Goal: Task Accomplishment & Management: Complete application form

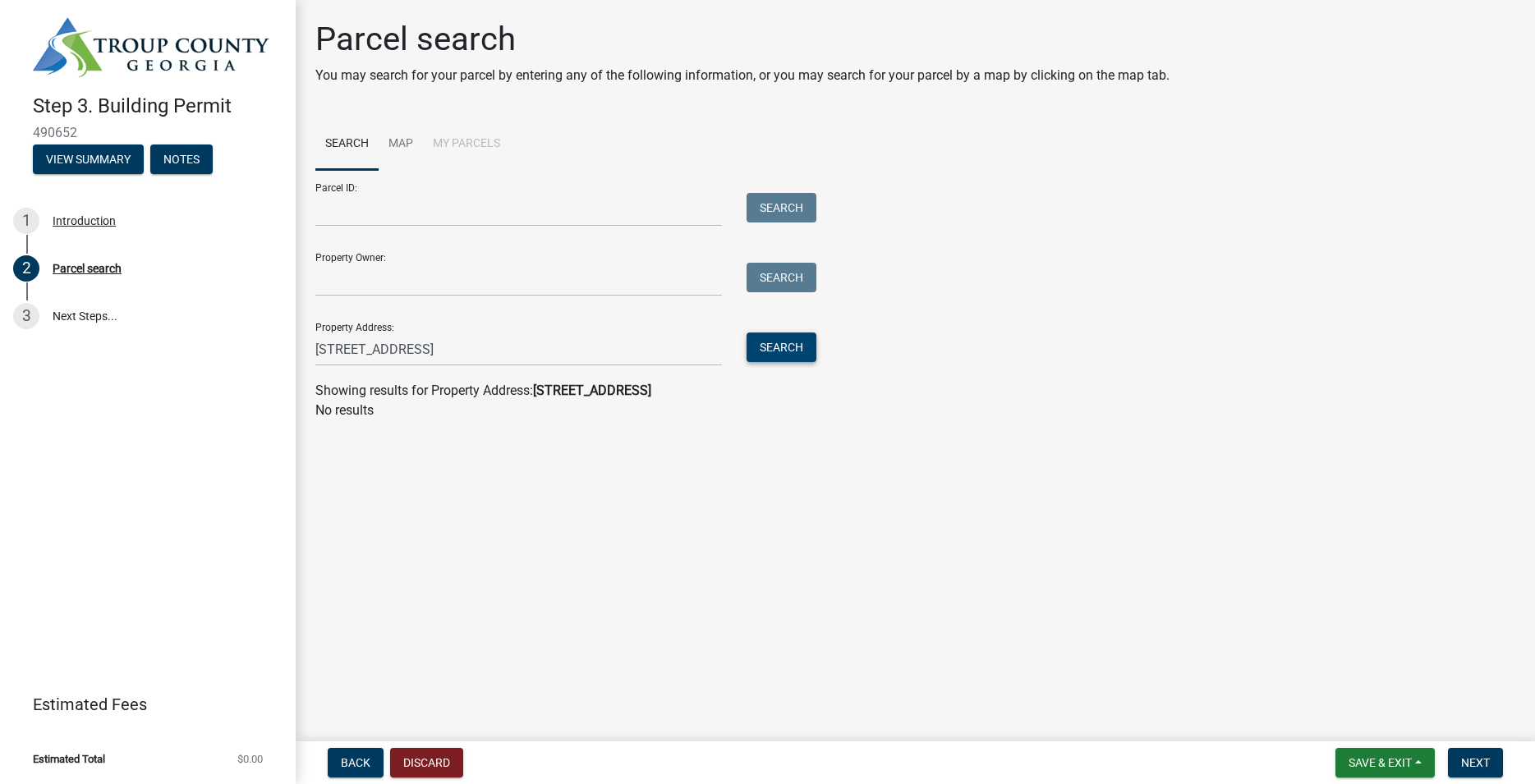
click at [791, 343] on button "Search" at bounding box center [781, 347] width 70 height 29
click at [577, 350] on input "35 Point North Drive, Hogansville, Ga 30230" at bounding box center [518, 349] width 407 height 34
type input "35 Point North Drive"
click at [792, 345] on button "Search" at bounding box center [781, 347] width 70 height 29
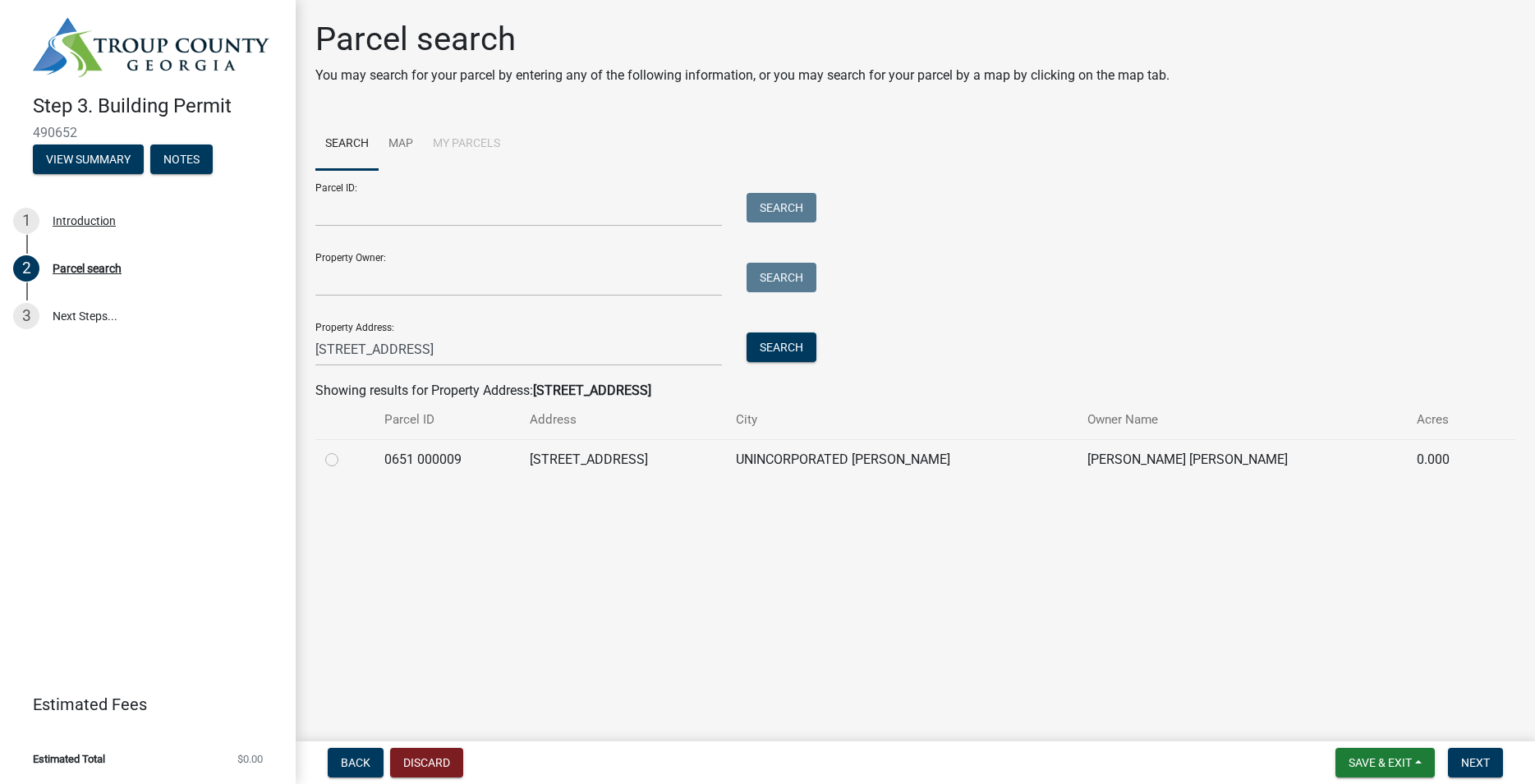
click at [345, 450] on label at bounding box center [345, 450] width 0 height 0
click at [345, 460] on 000009 "radio" at bounding box center [350, 455] width 10 height 10
radio 000009 "true"
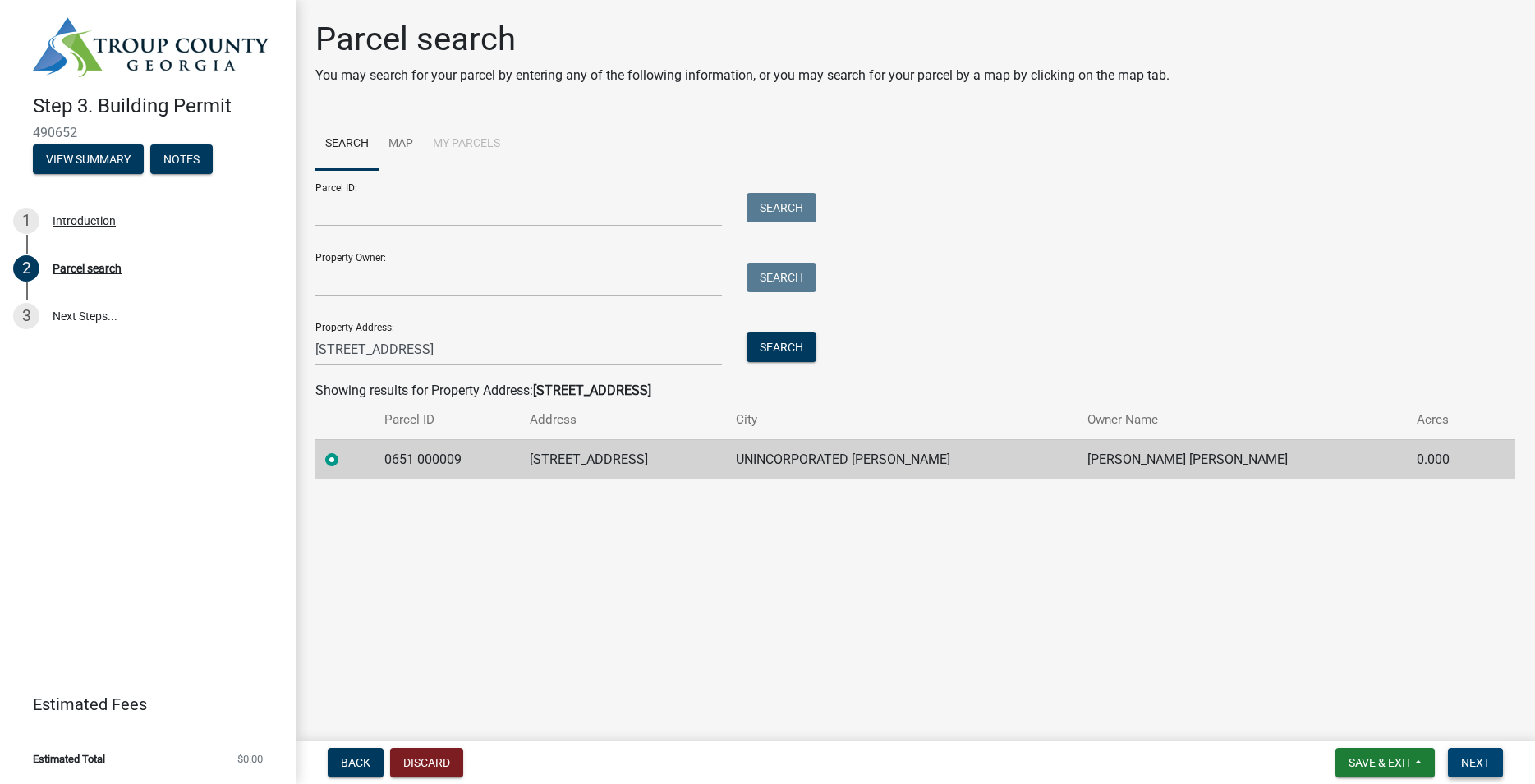
click at [1481, 759] on span "Next" at bounding box center [1475, 762] width 29 height 13
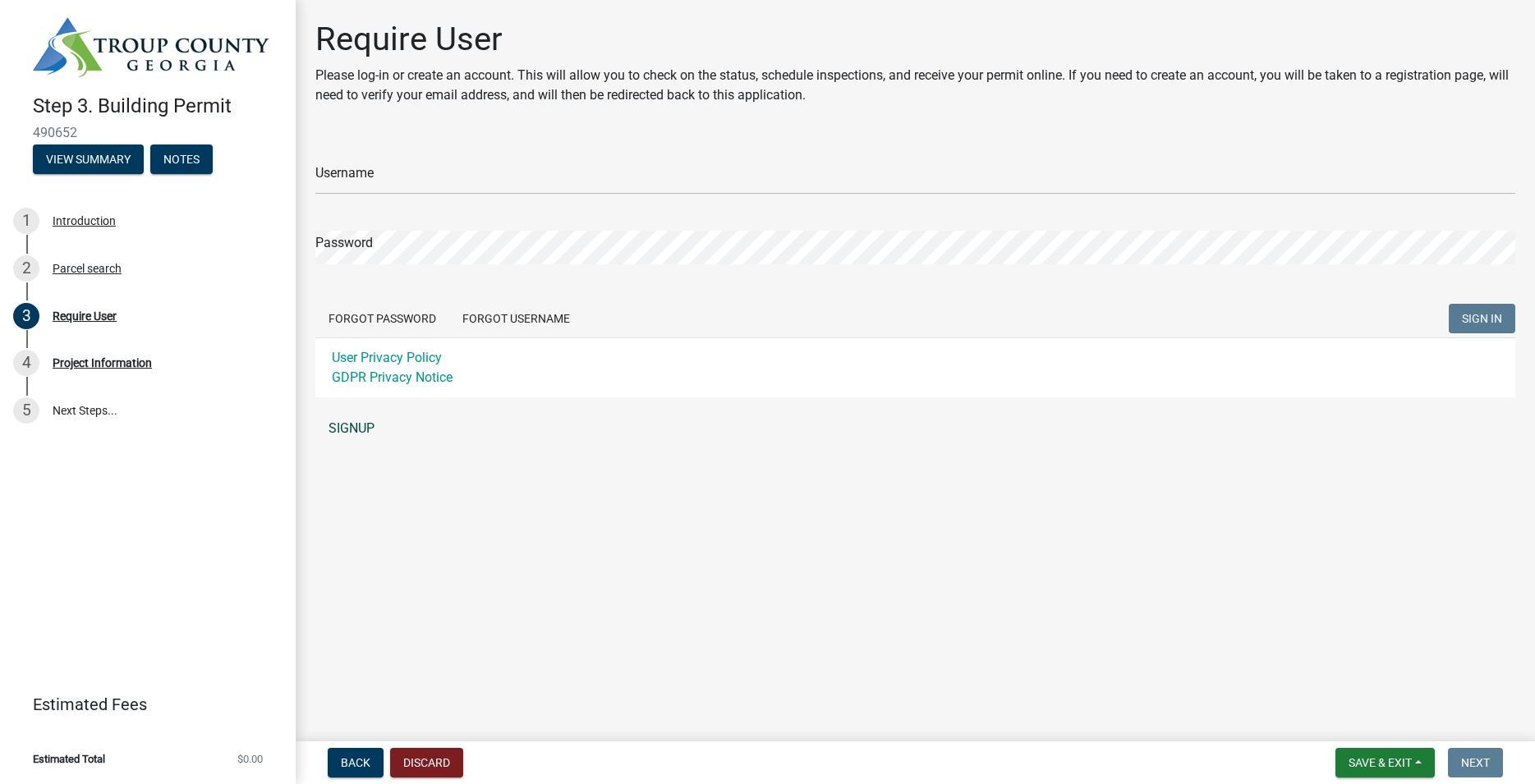
click at [348, 428] on link "SIGNUP" at bounding box center [915, 428] width 1200 height 33
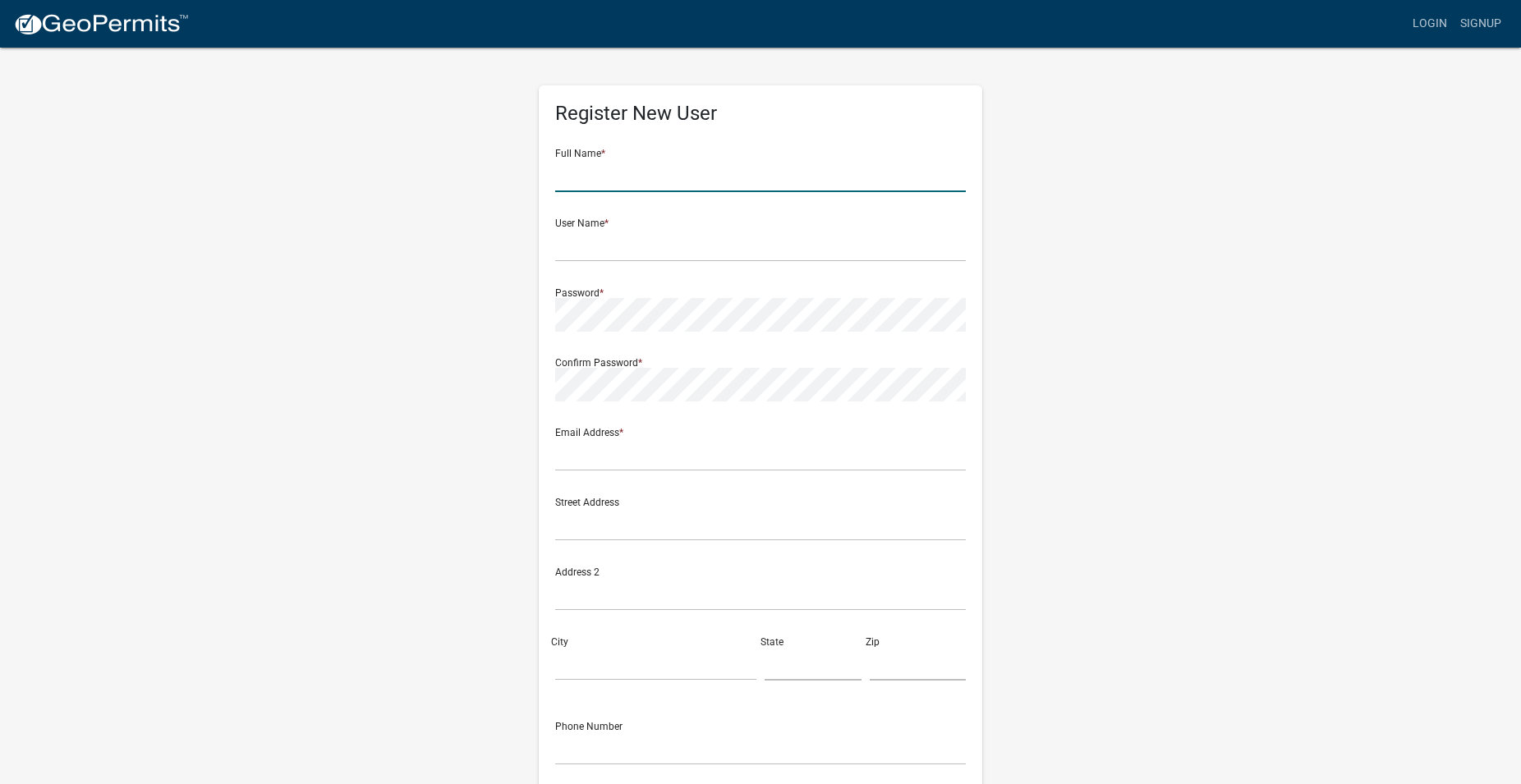
click at [592, 180] on input "text" at bounding box center [760, 174] width 410 height 34
type input "[PERSON_NAME]"
click at [1049, 467] on div "Register New User Full Name * Denis Richardson User Name * Password * Confirm P…" at bounding box center [760, 484] width 936 height 878
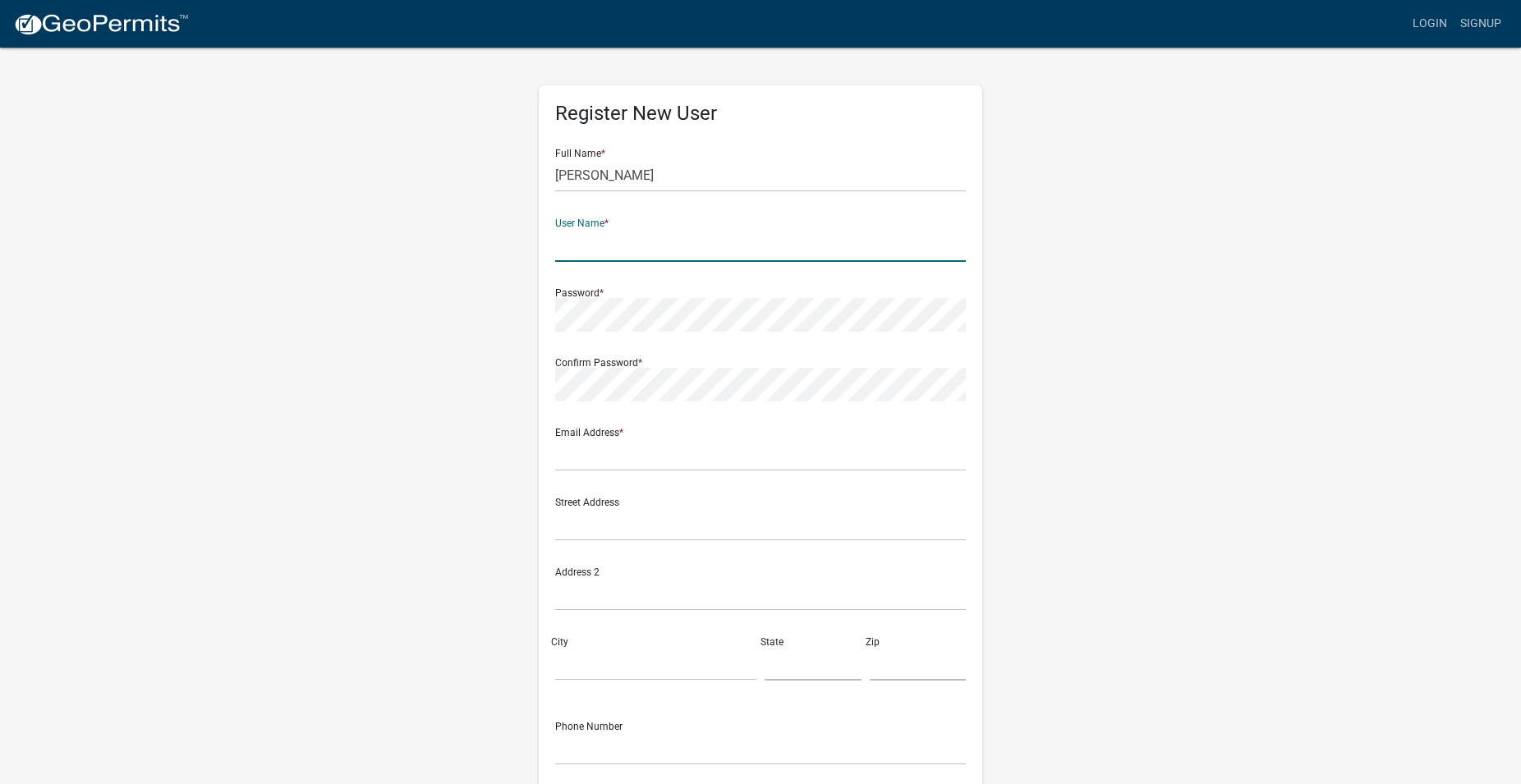
click at [626, 234] on input "text" at bounding box center [760, 244] width 410 height 34
type input "Superpoodly"
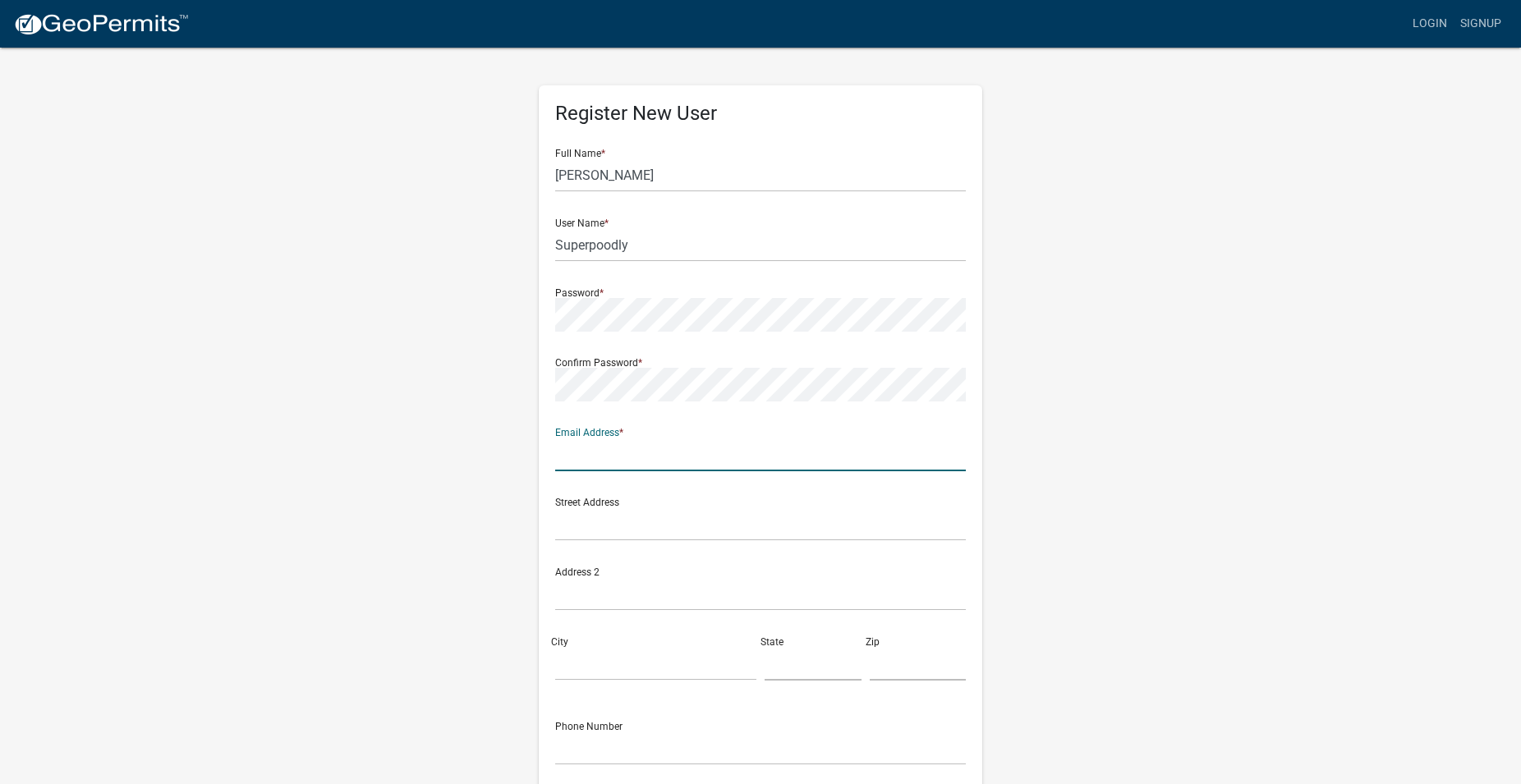
click at [600, 456] on input "text" at bounding box center [760, 454] width 410 height 34
type input "decksbyhomespecialists@gmail.com"
type input "561 meadowbrook drive se"
type input "marietta"
type input "GA"
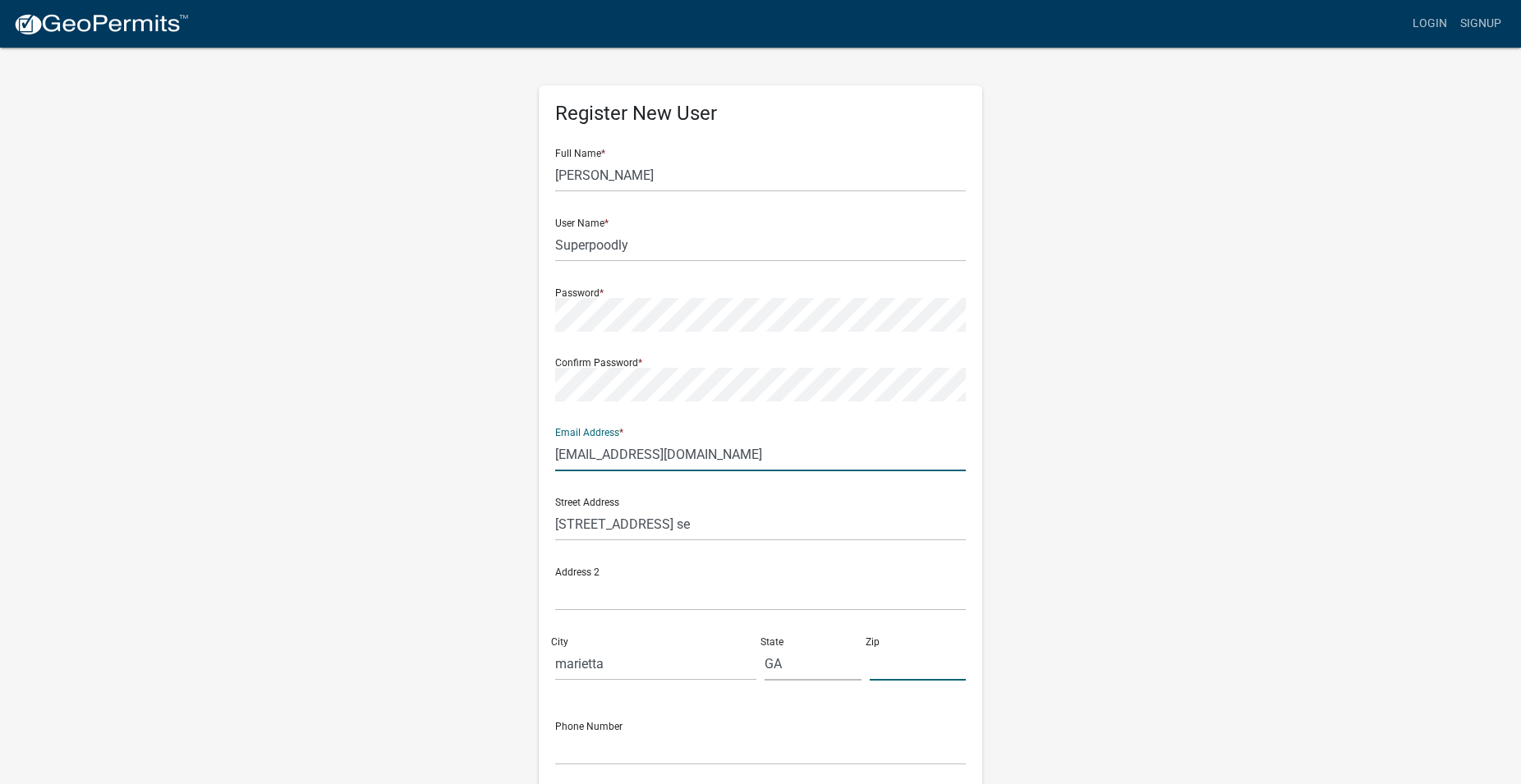
type input "30067"
type input "4048598642"
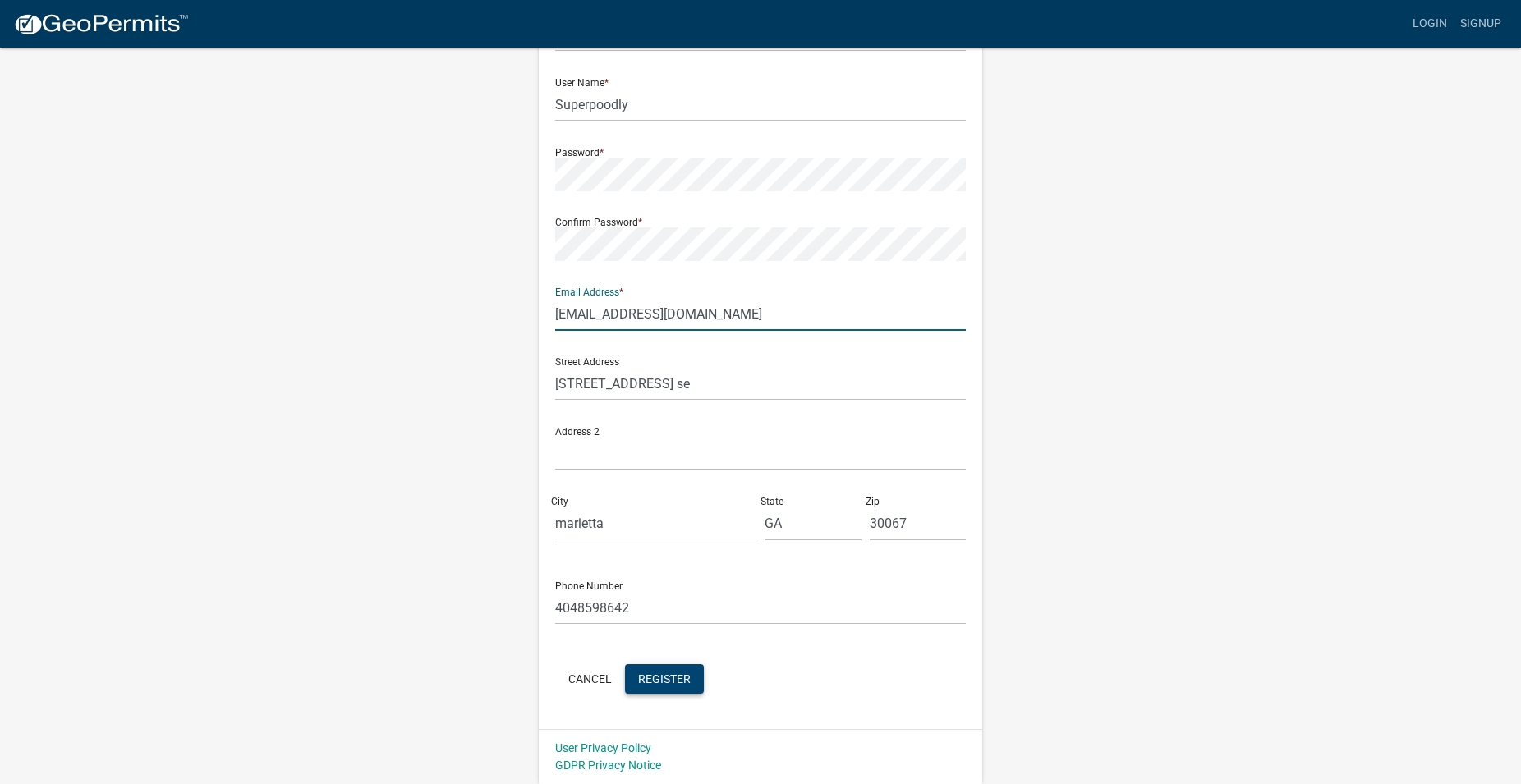
click at [671, 672] on button "Register" at bounding box center [664, 679] width 79 height 29
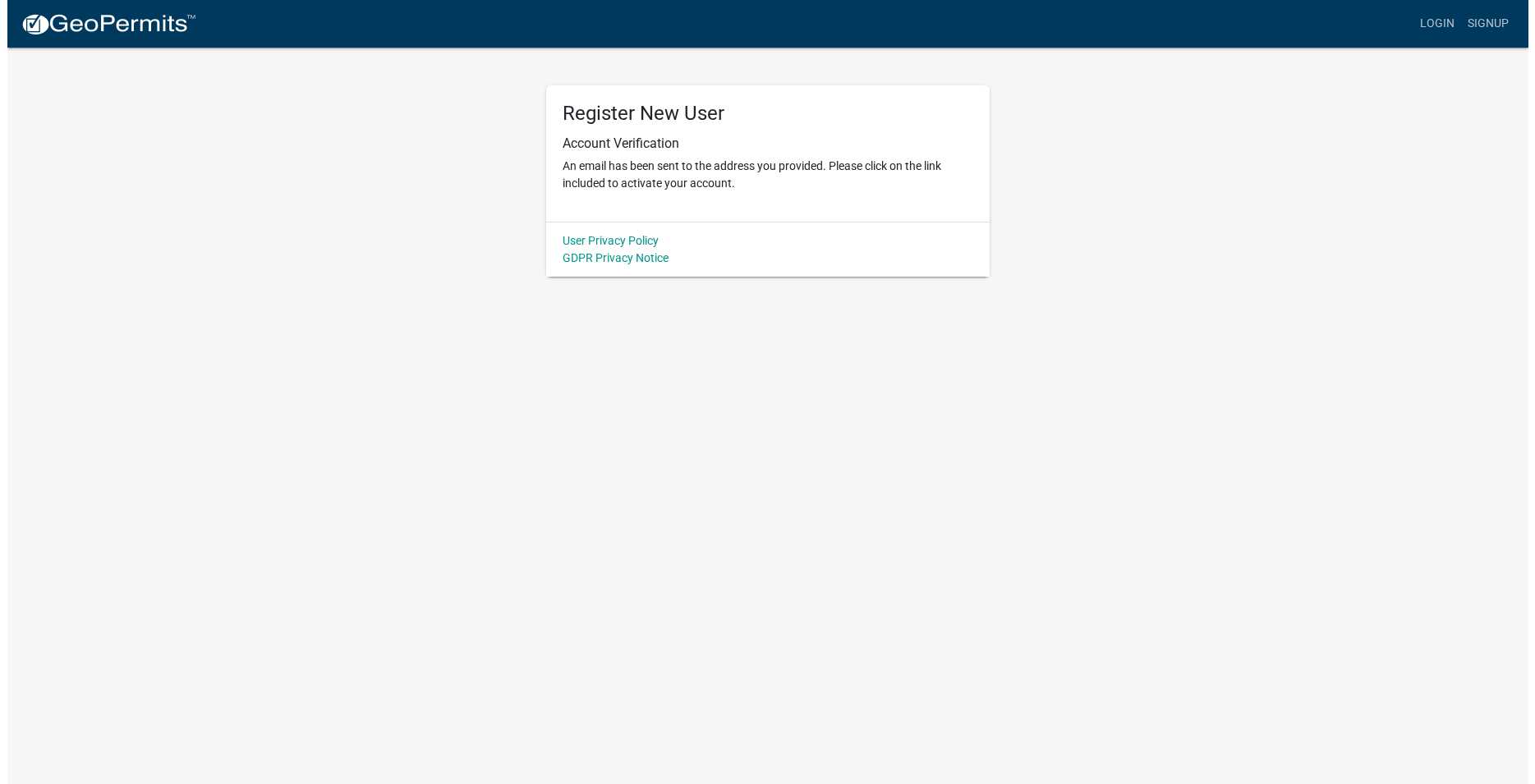
scroll to position [0, 0]
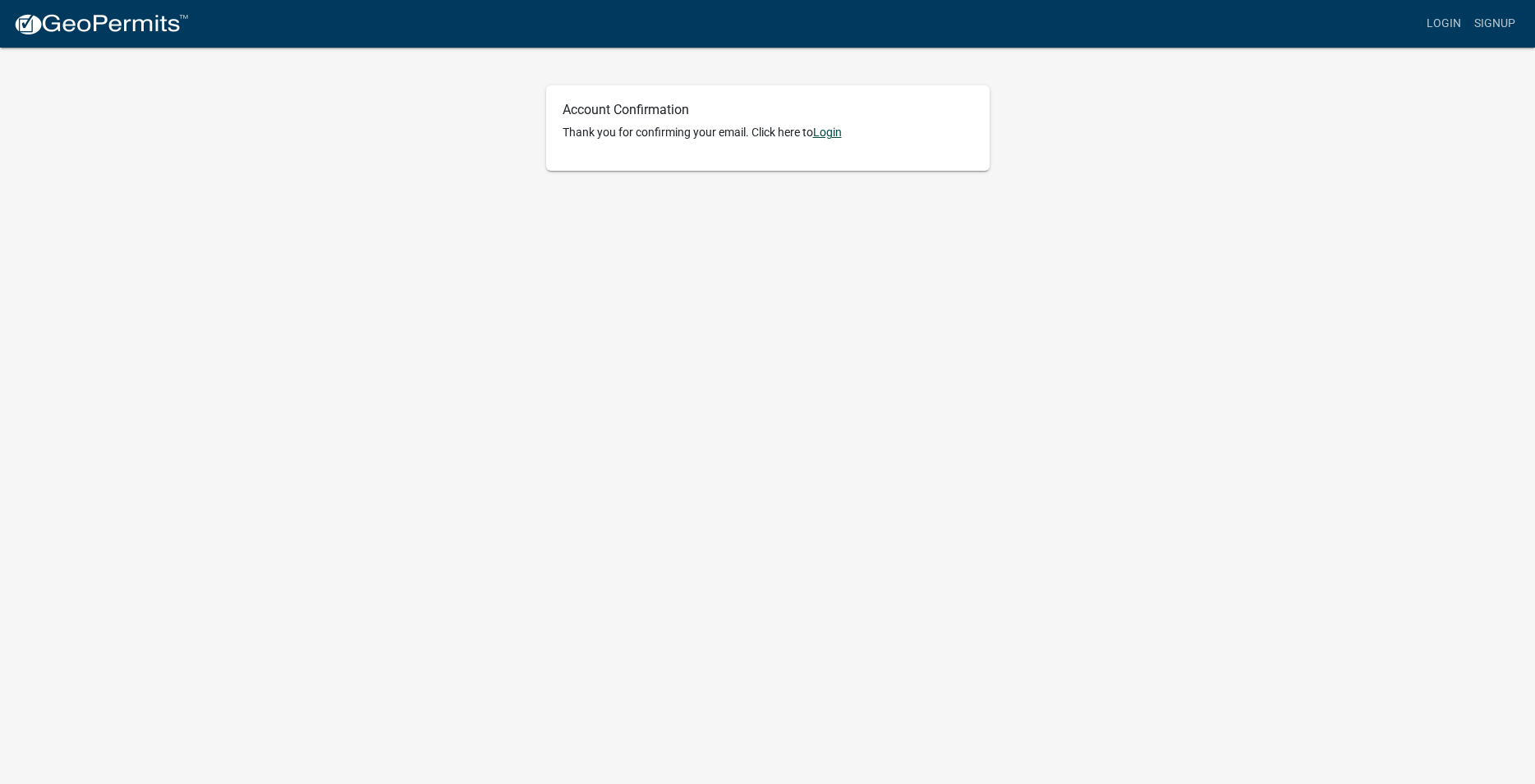
click at [835, 131] on link "Login" at bounding box center [827, 131] width 29 height 13
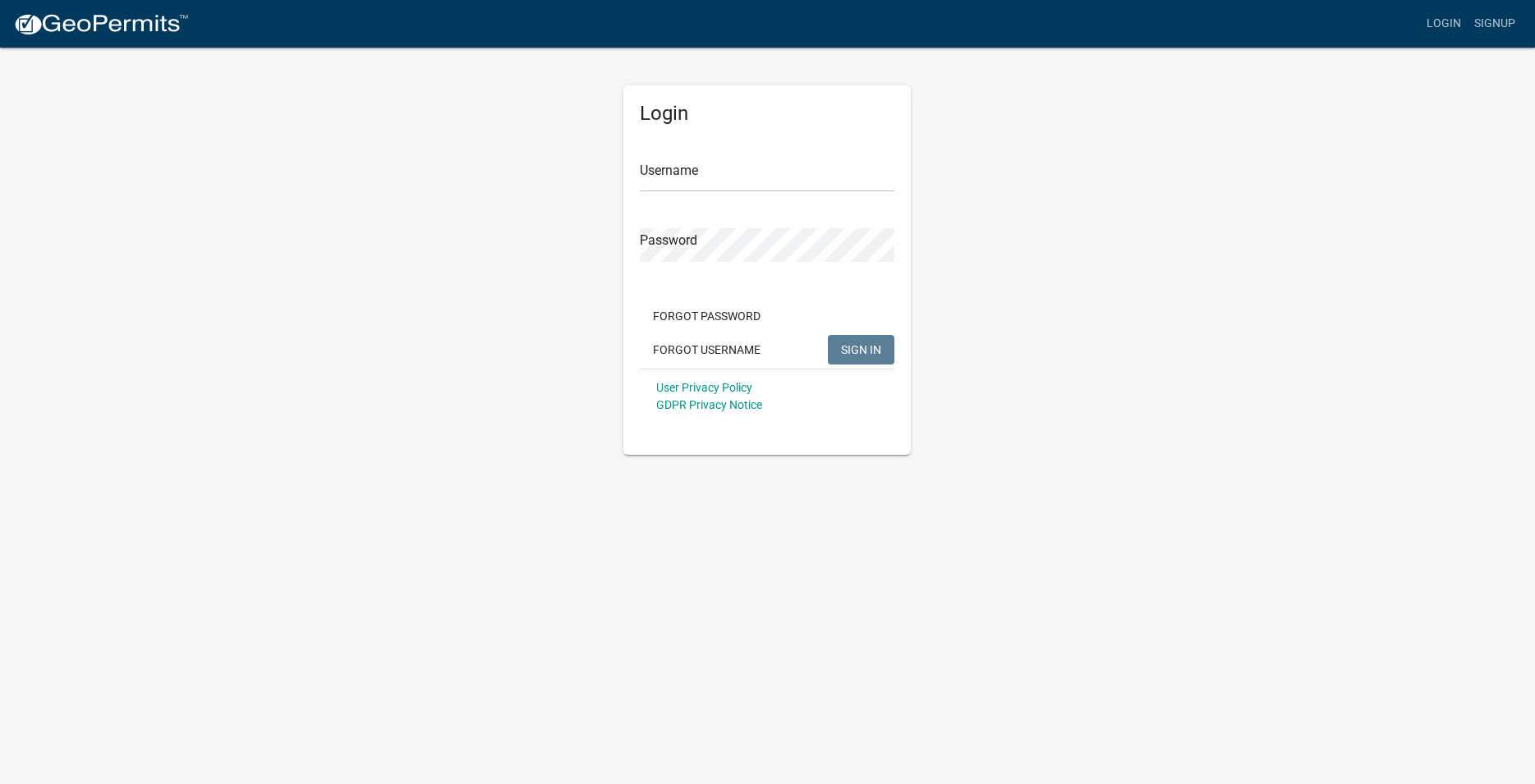
type input "Superpoodly"
click at [859, 345] on span "SIGN IN" at bounding box center [861, 348] width 41 height 13
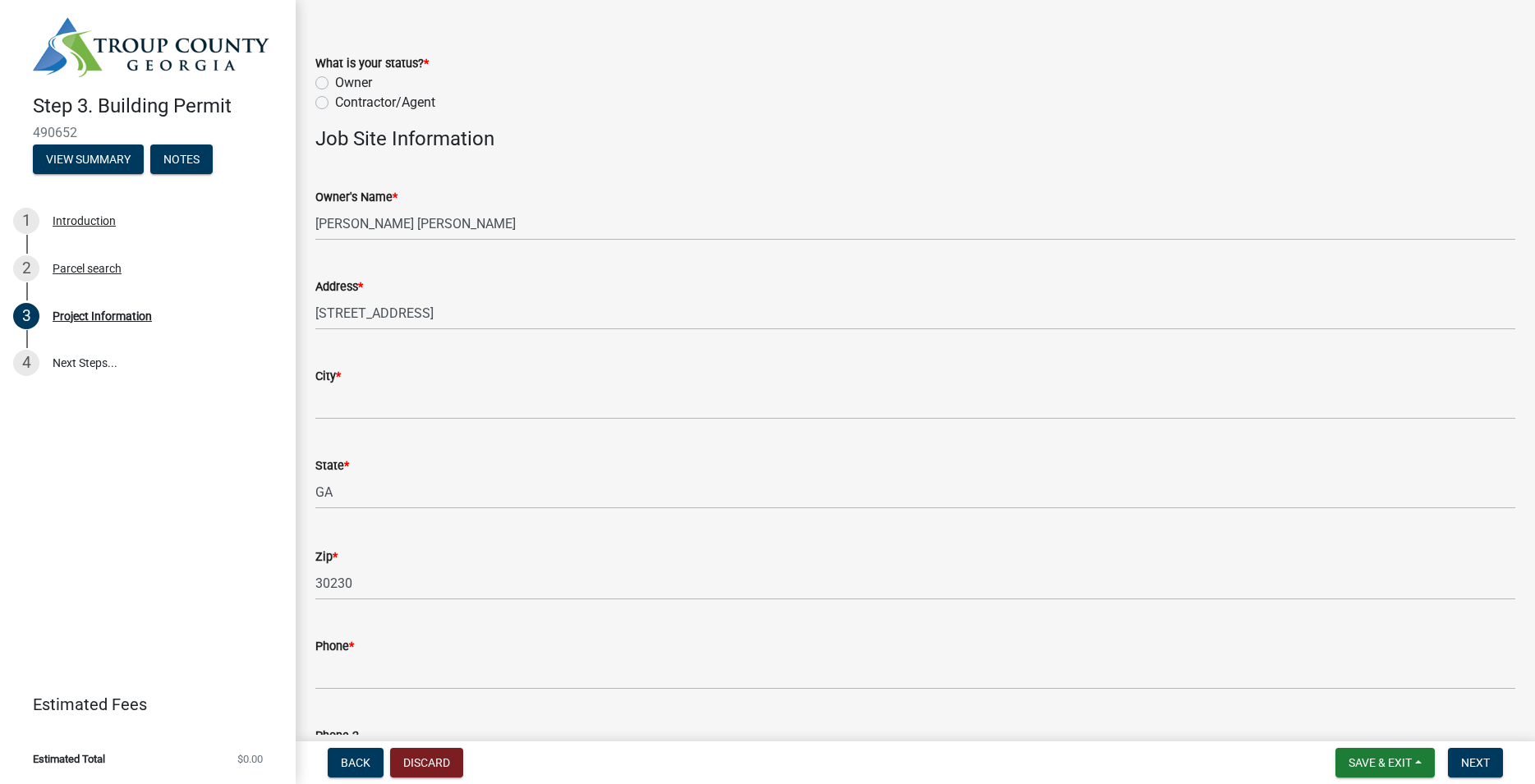
scroll to position [93, 0]
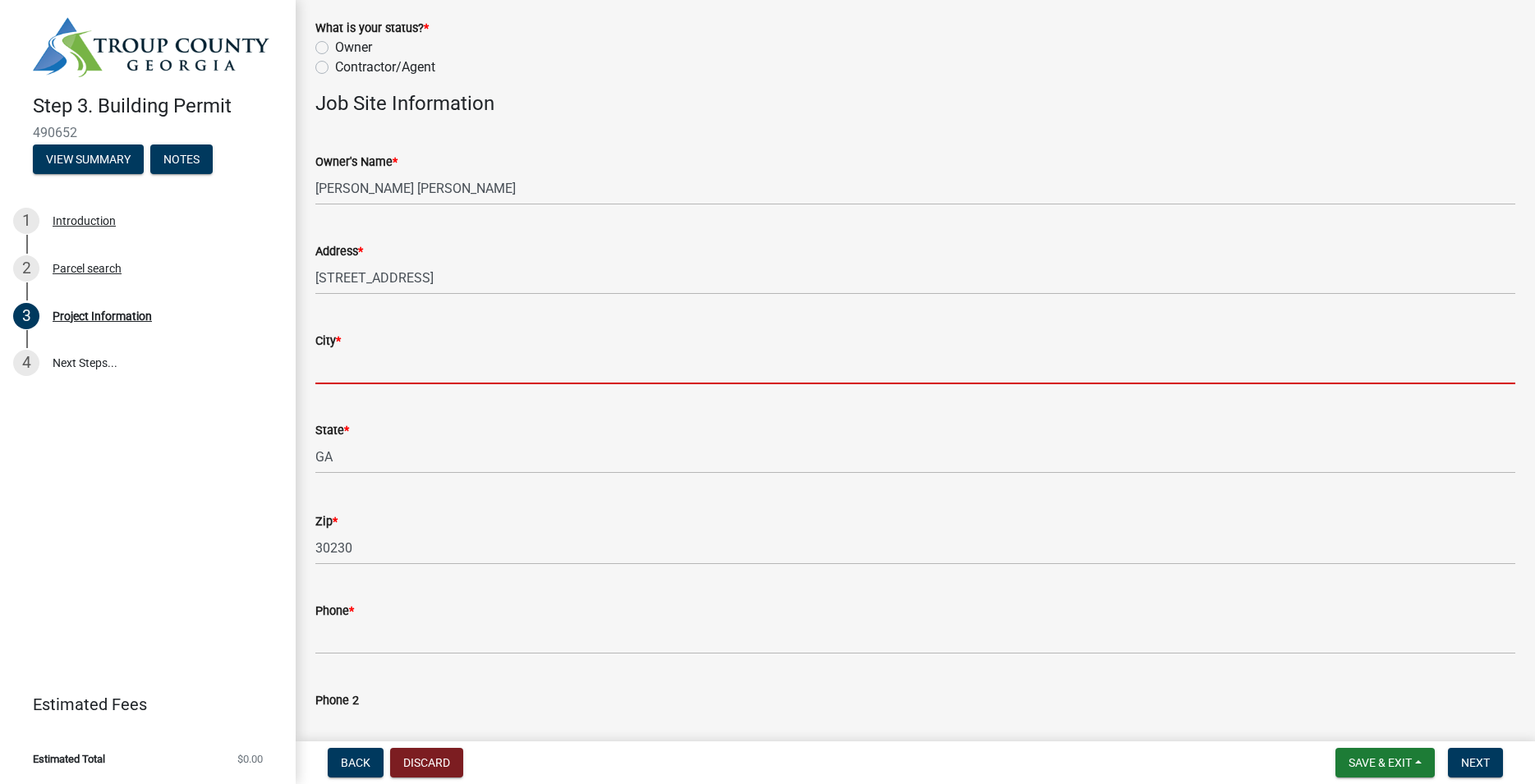
click at [419, 368] on input "City *" at bounding box center [915, 367] width 1200 height 34
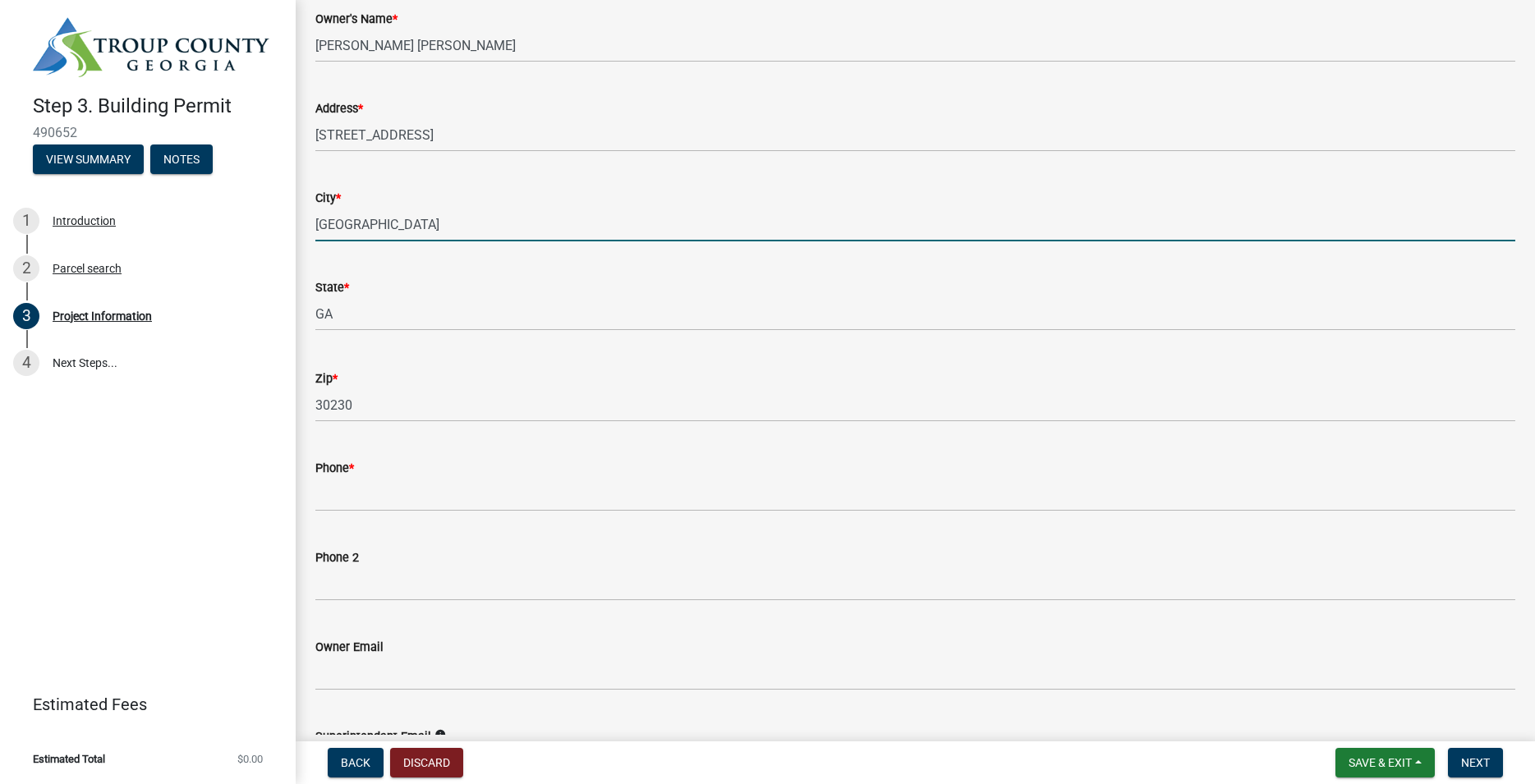
scroll to position [281, 0]
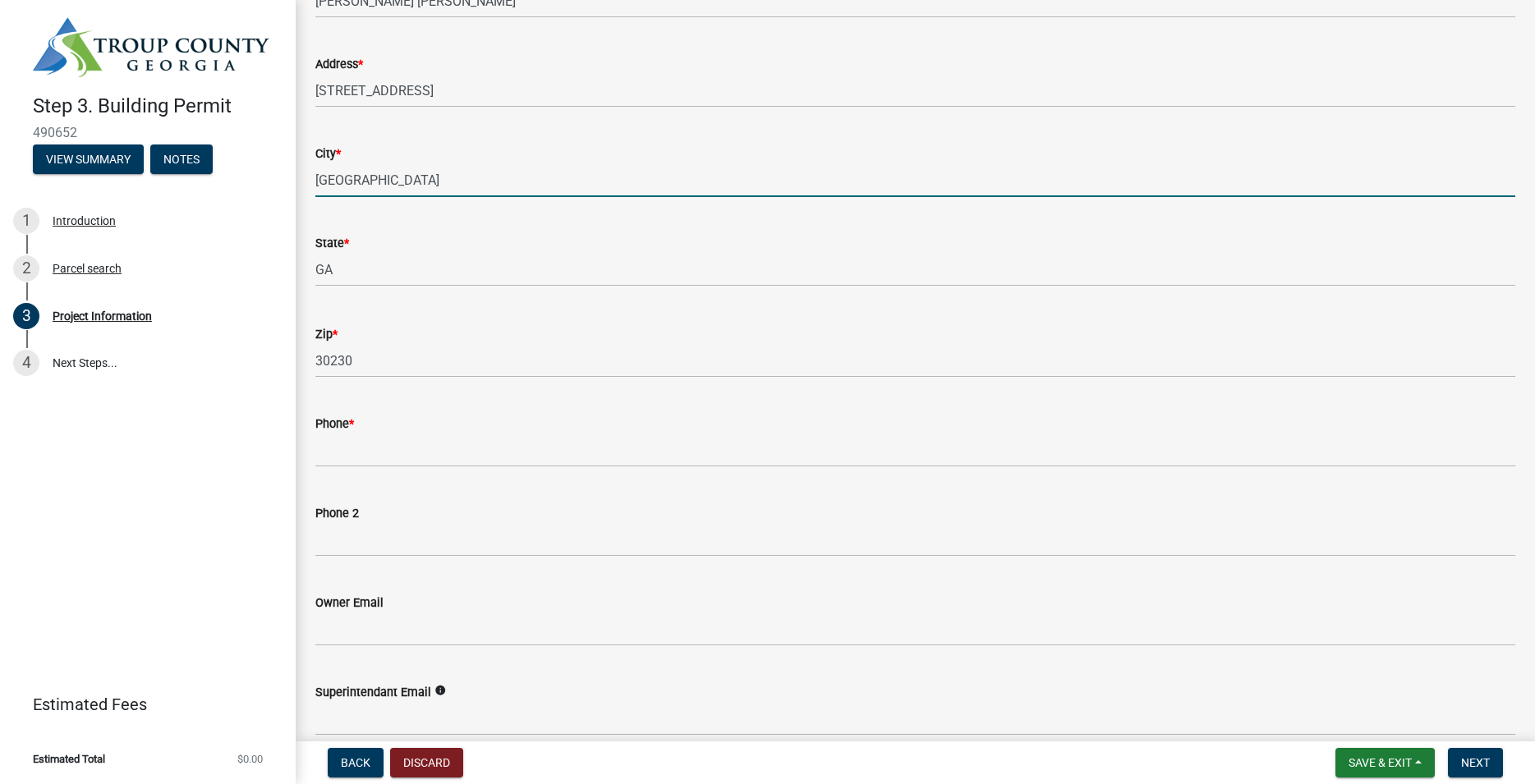
type input "[GEOGRAPHIC_DATA]"
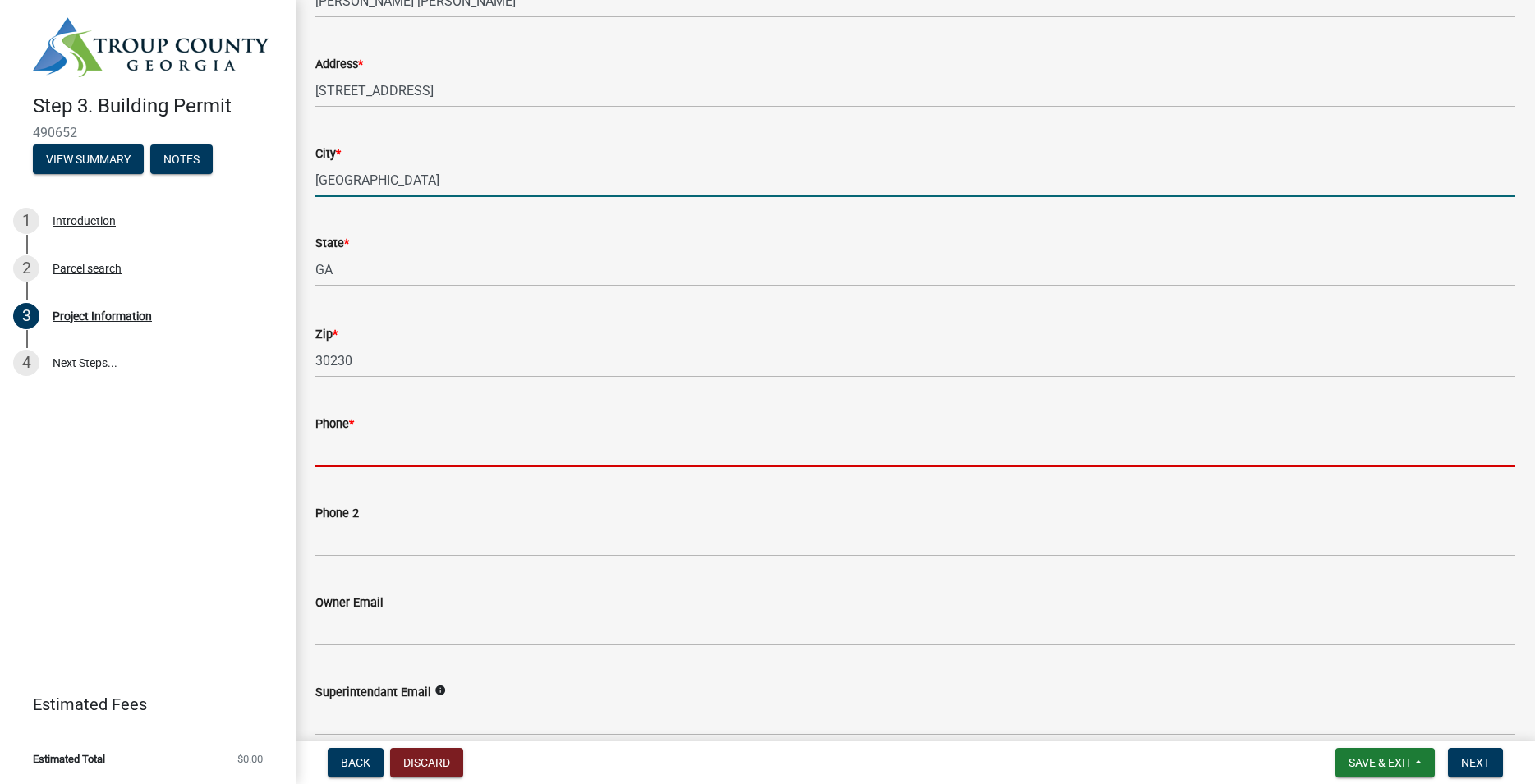
click at [442, 448] on input "Phone *" at bounding box center [915, 450] width 1200 height 34
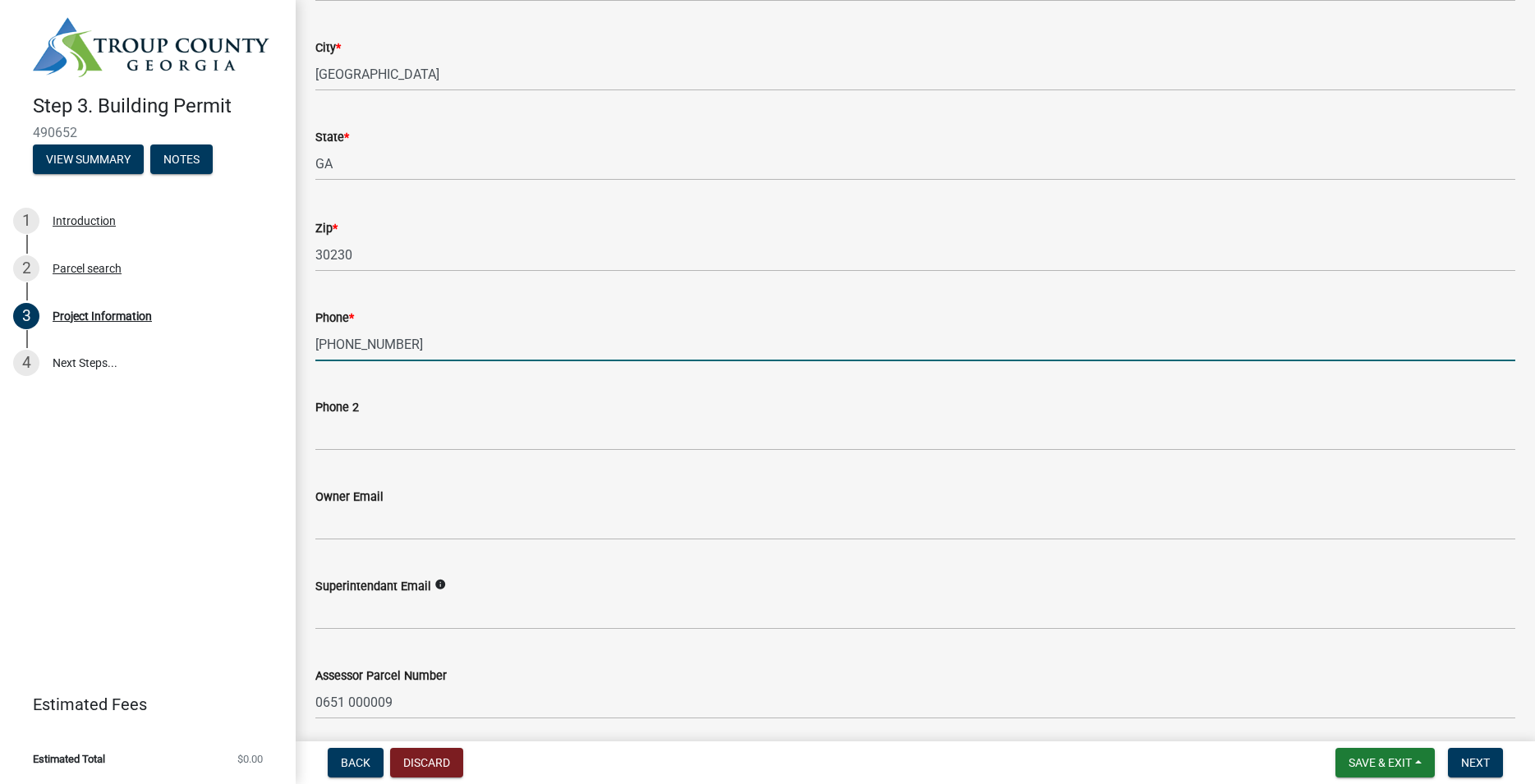
scroll to position [561, 0]
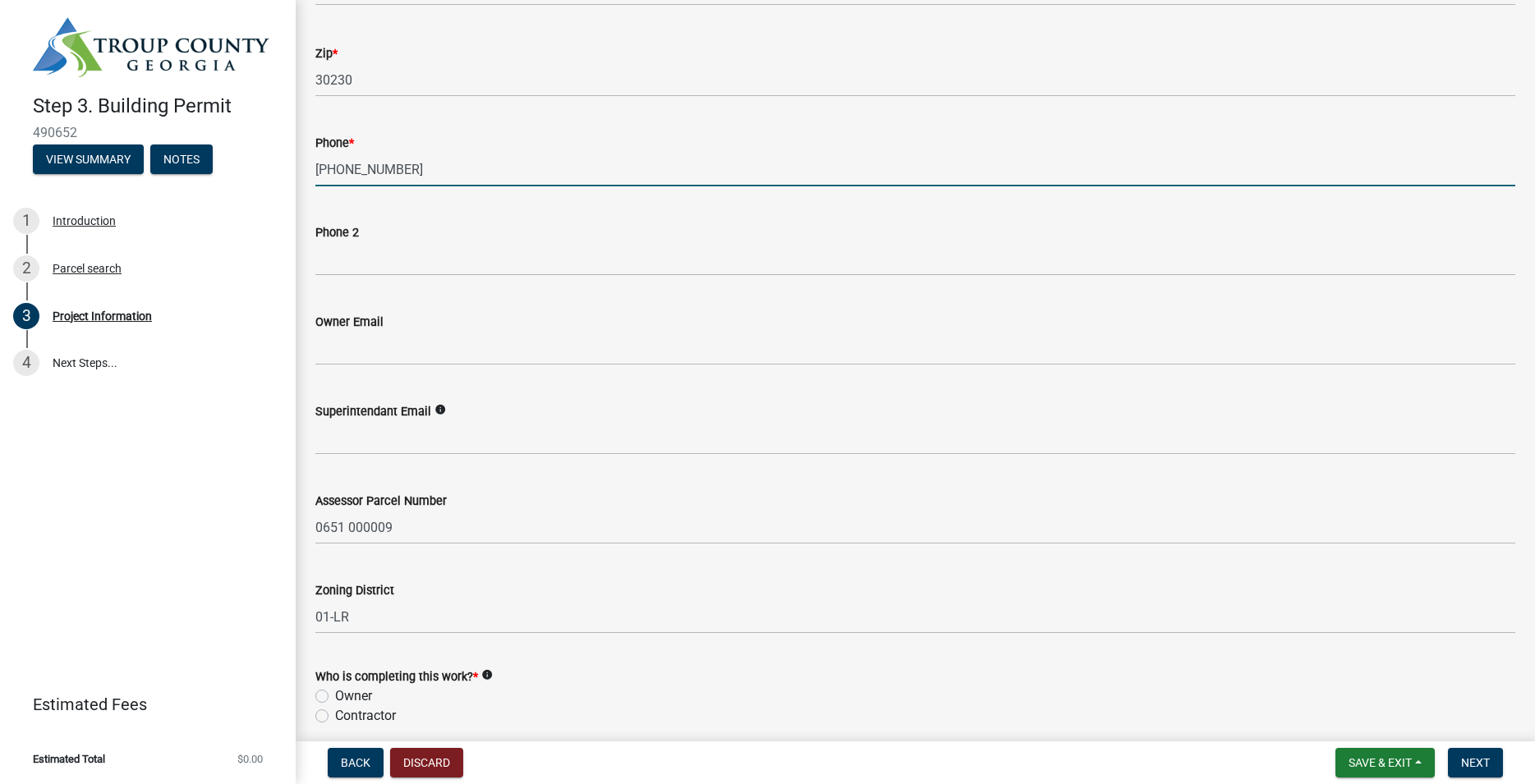
type input "404-859-8642"
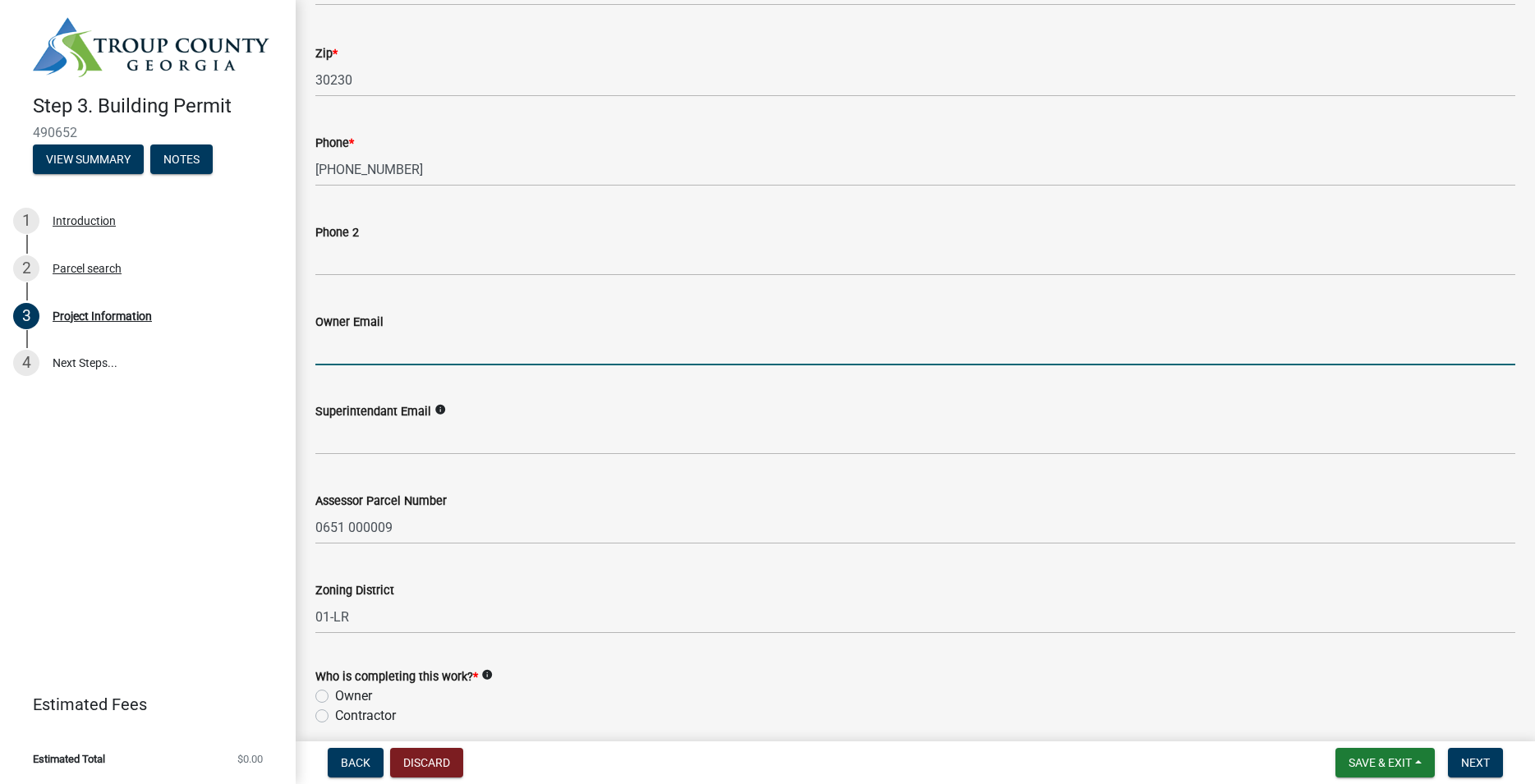
click at [352, 351] on input "Owner Email" at bounding box center [915, 348] width 1200 height 34
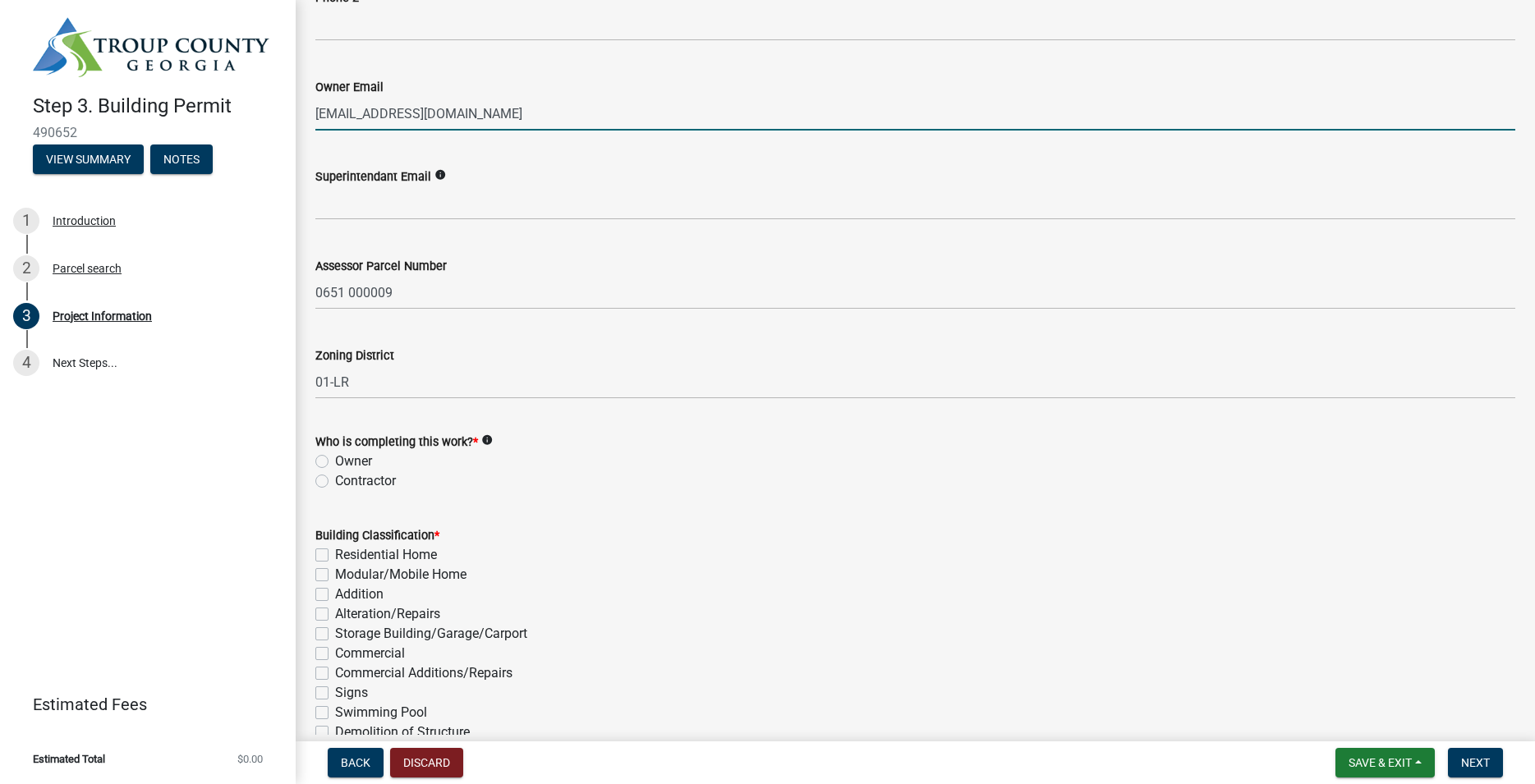
scroll to position [842, 0]
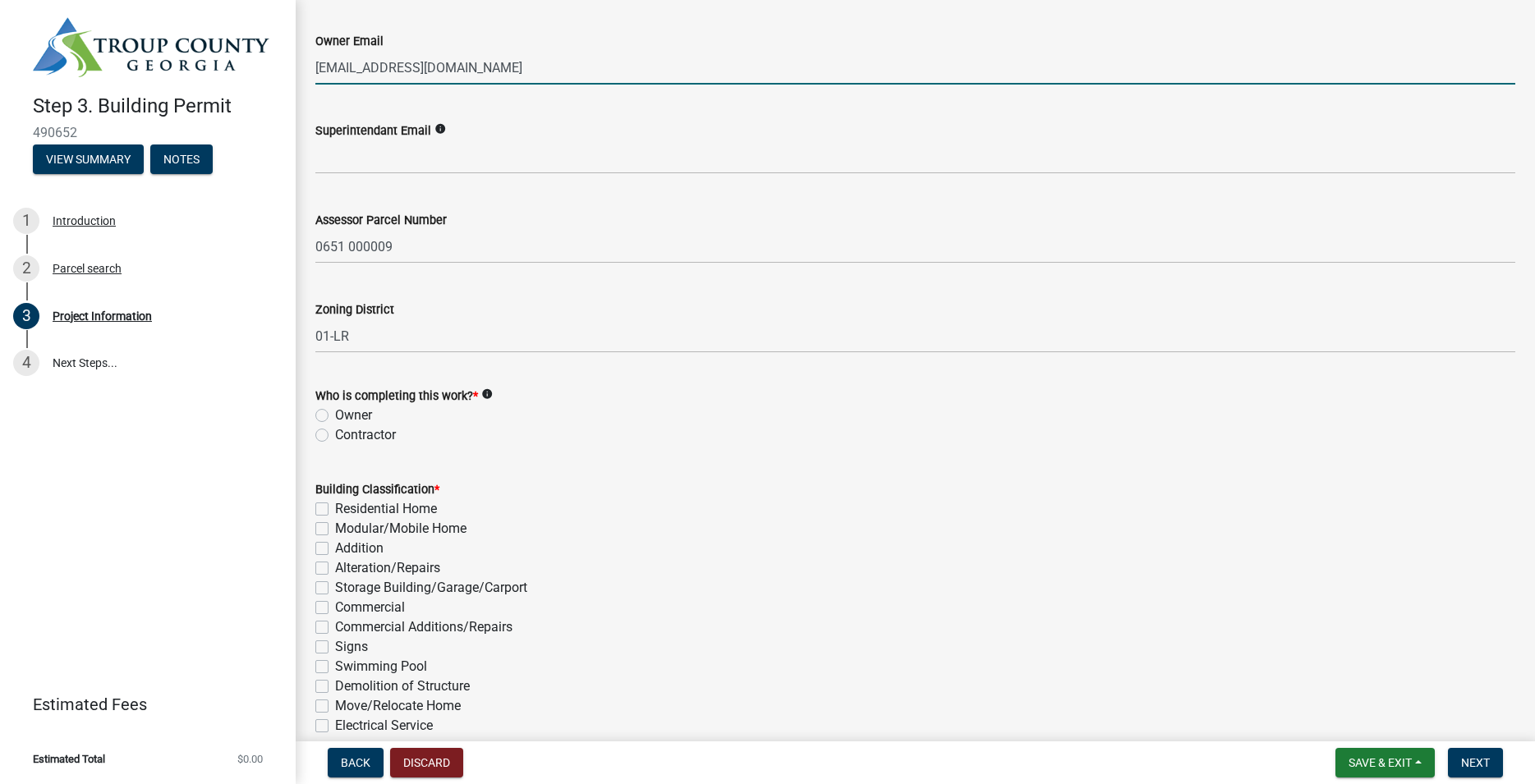
type input "fashamata@gmail.com"
click at [335, 434] on label "Contractor" at bounding box center [365, 434] width 60 height 20
click at [335, 434] on input "Contractor" at bounding box center [340, 430] width 10 height 10
radio input "true"
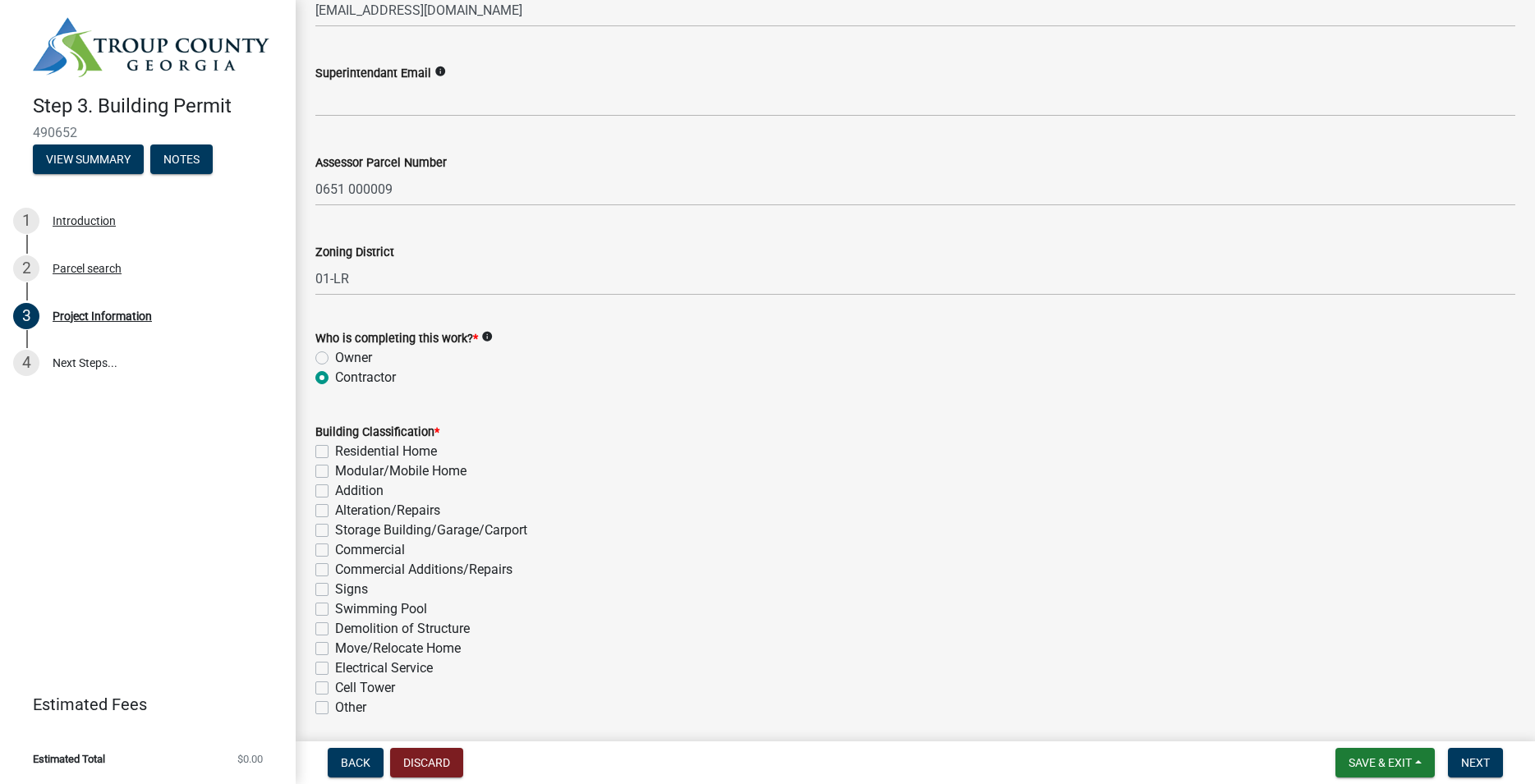
scroll to position [1029, 0]
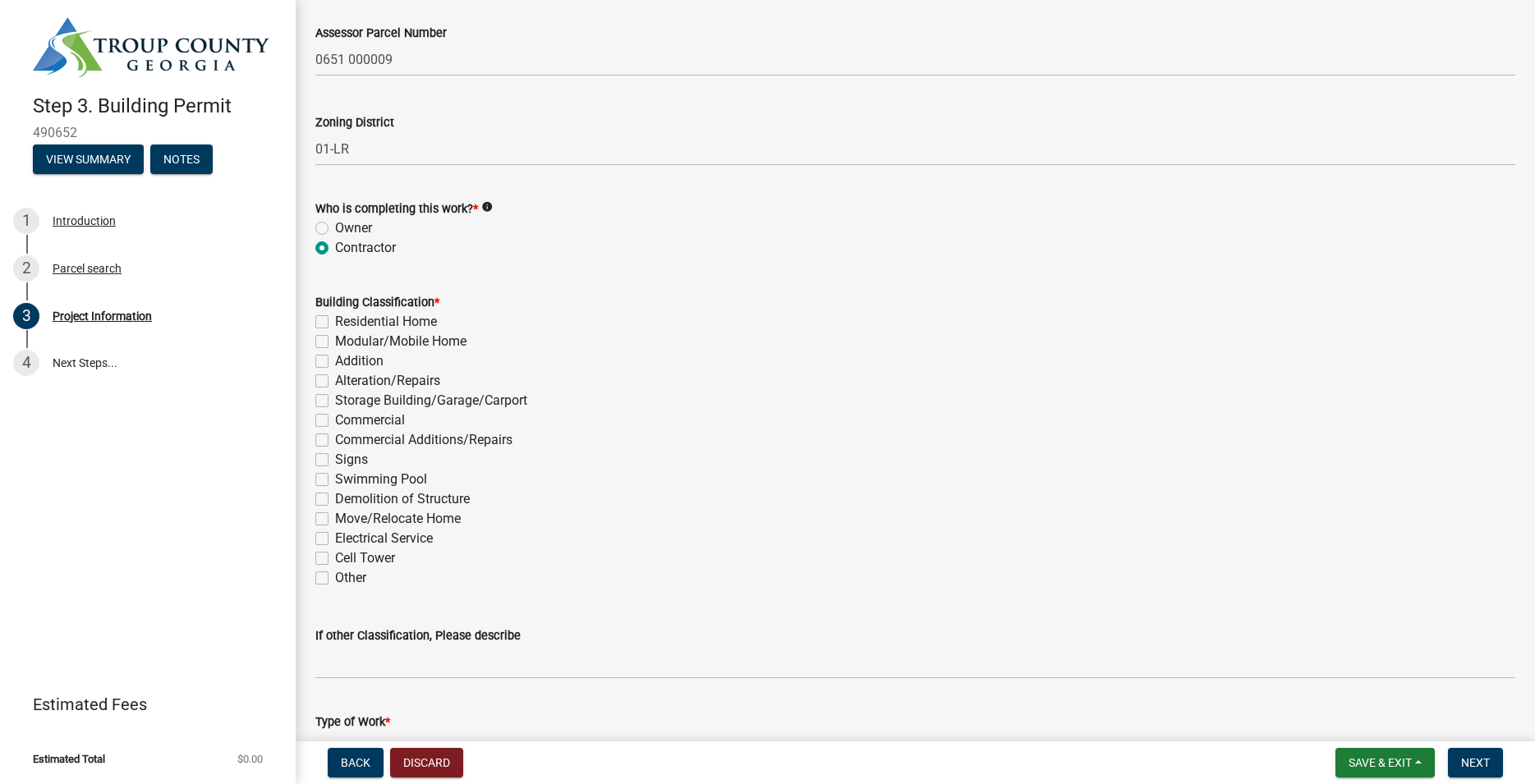
click at [335, 579] on label "Other" at bounding box center [351, 578] width 31 height 20
click at [335, 579] on input "Other" at bounding box center [340, 573] width 10 height 10
checkbox input "true"
checkbox input "false"
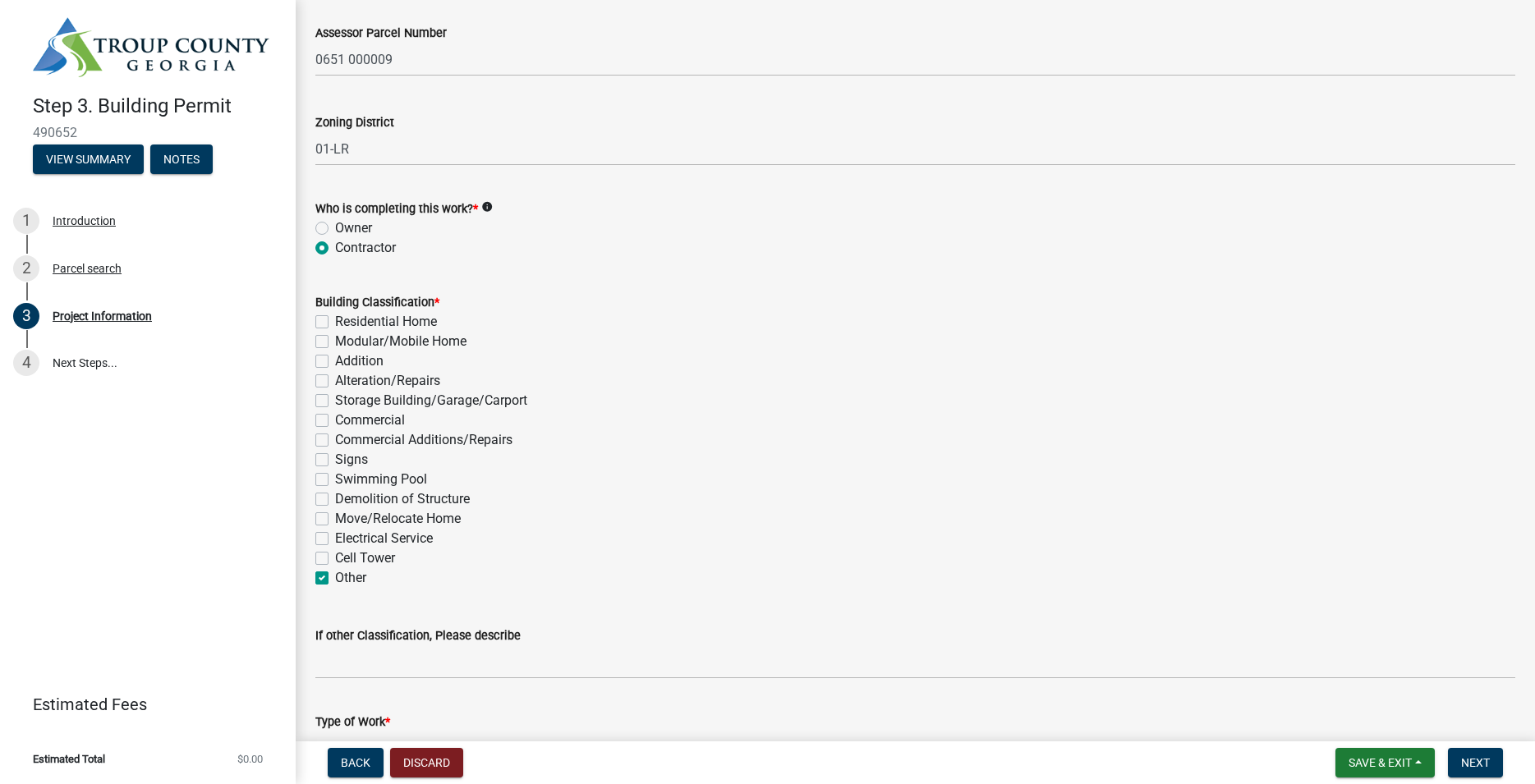
checkbox input "false"
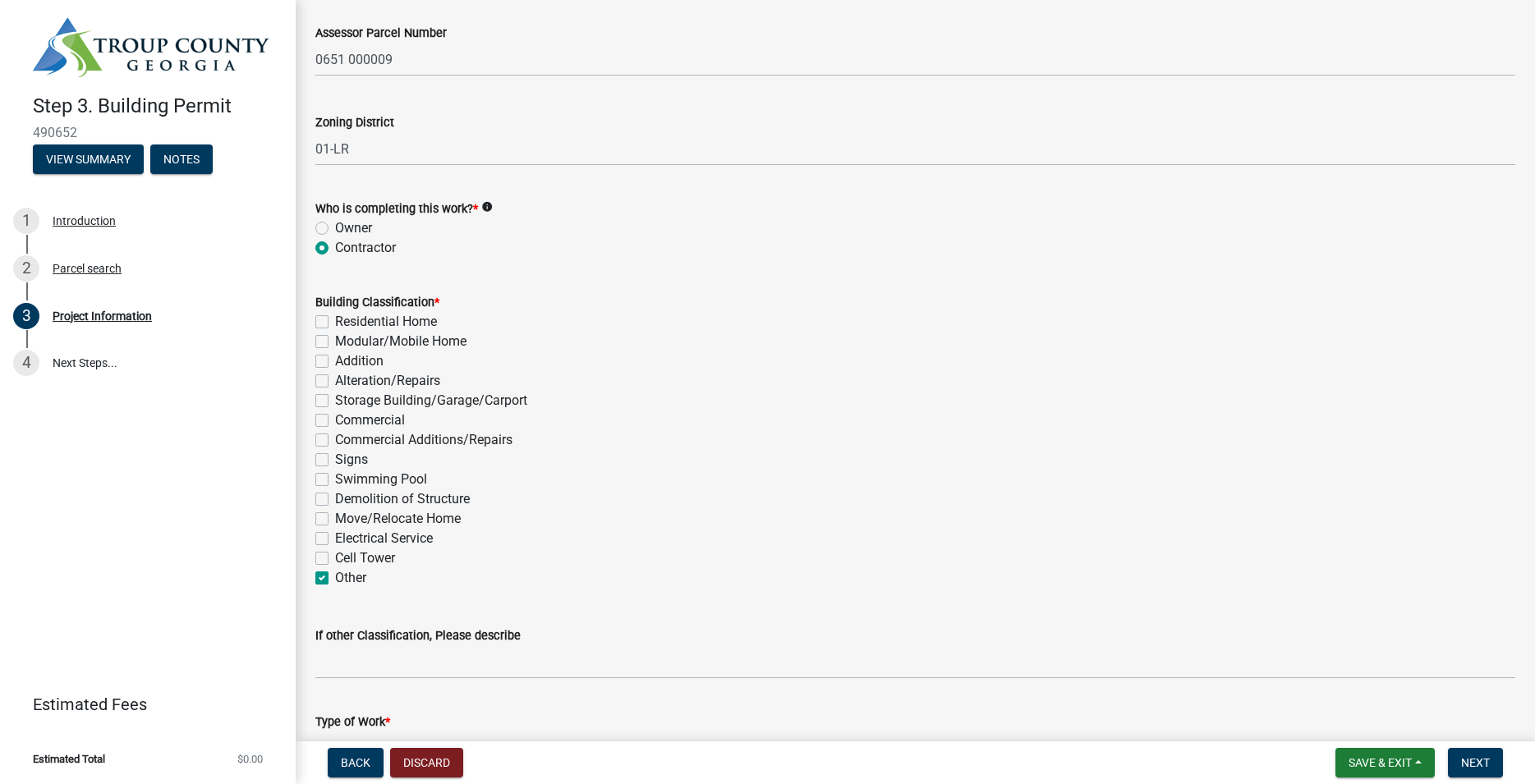
checkbox input "false"
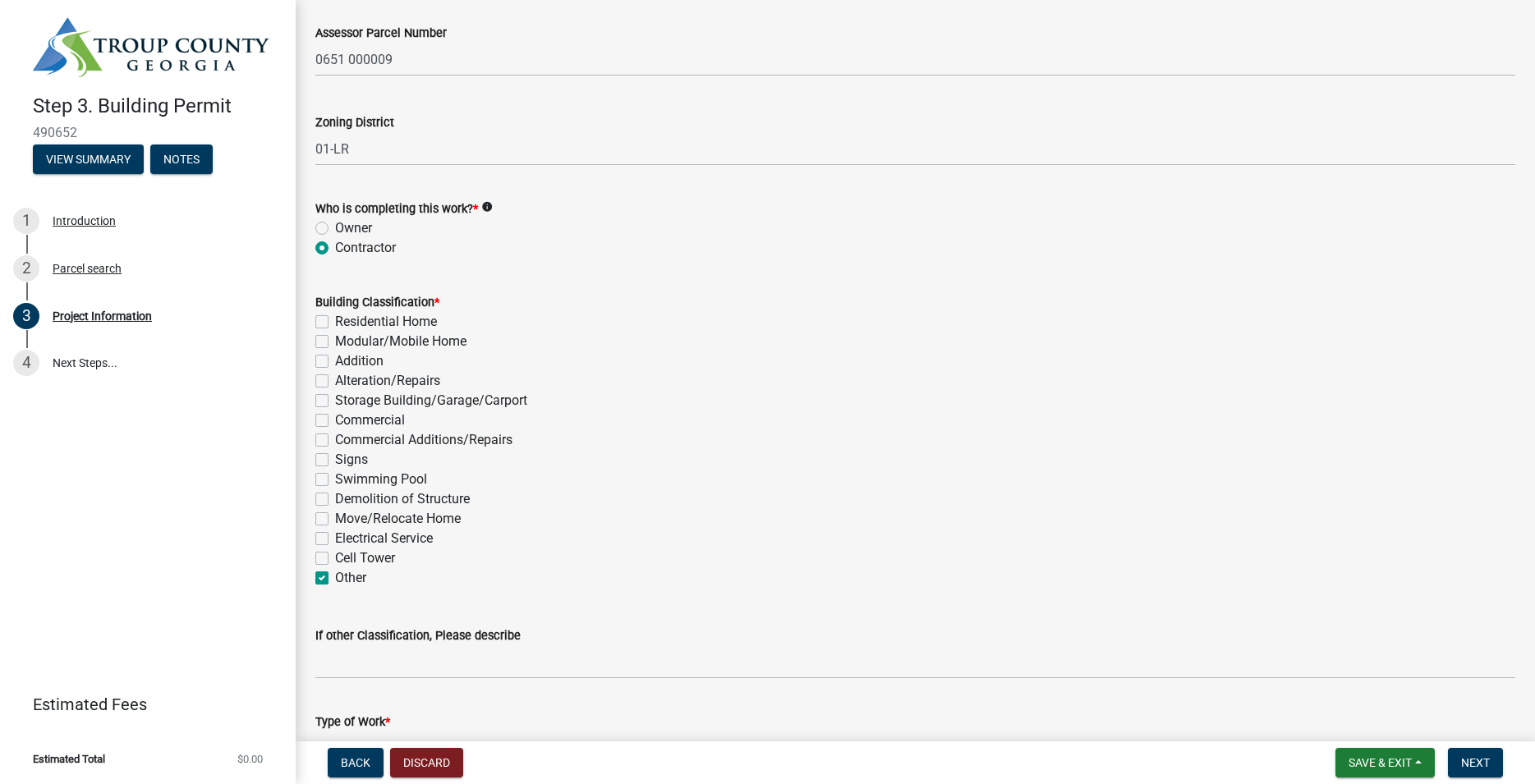
checkbox input "false"
checkbox input "true"
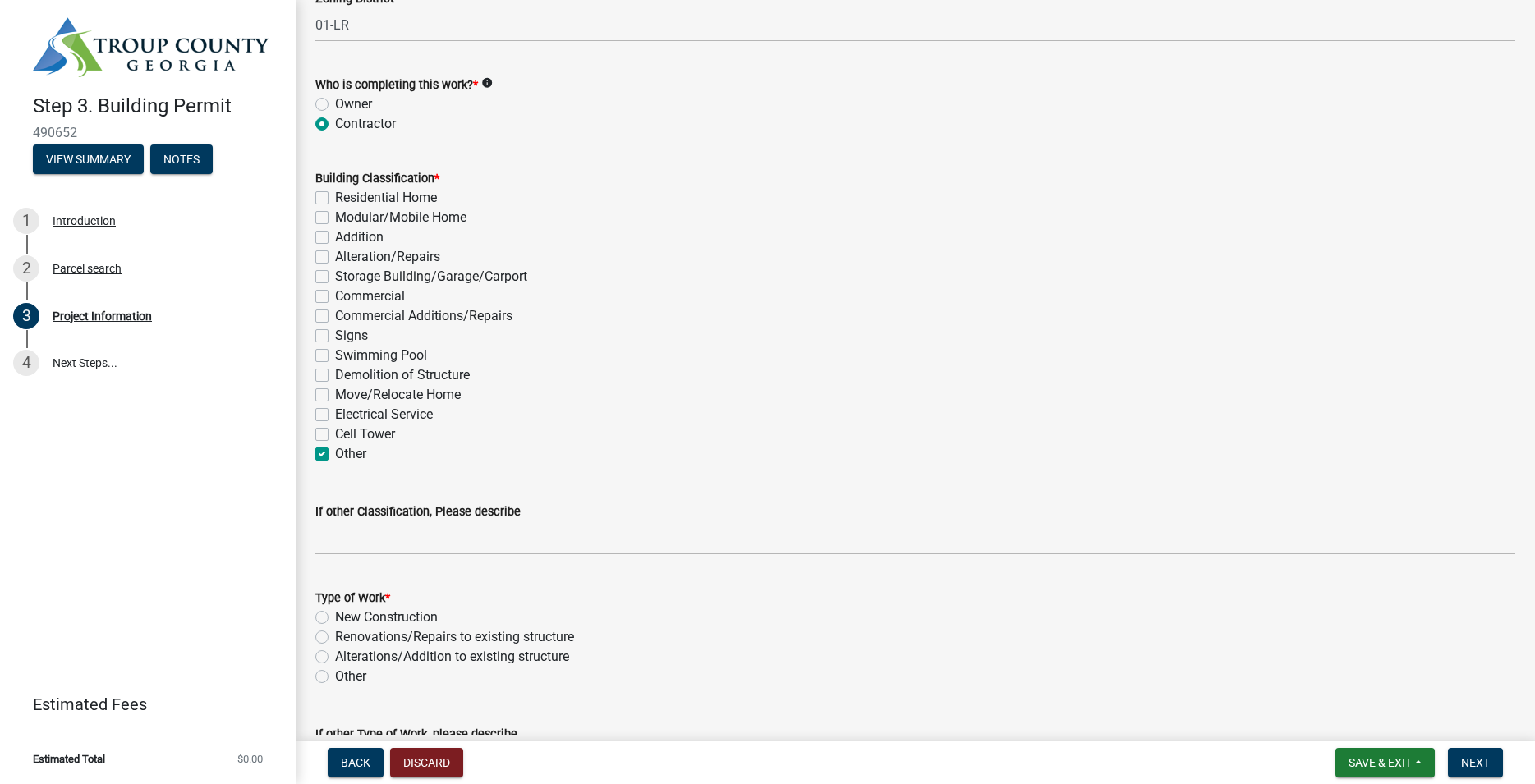
scroll to position [1310, 0]
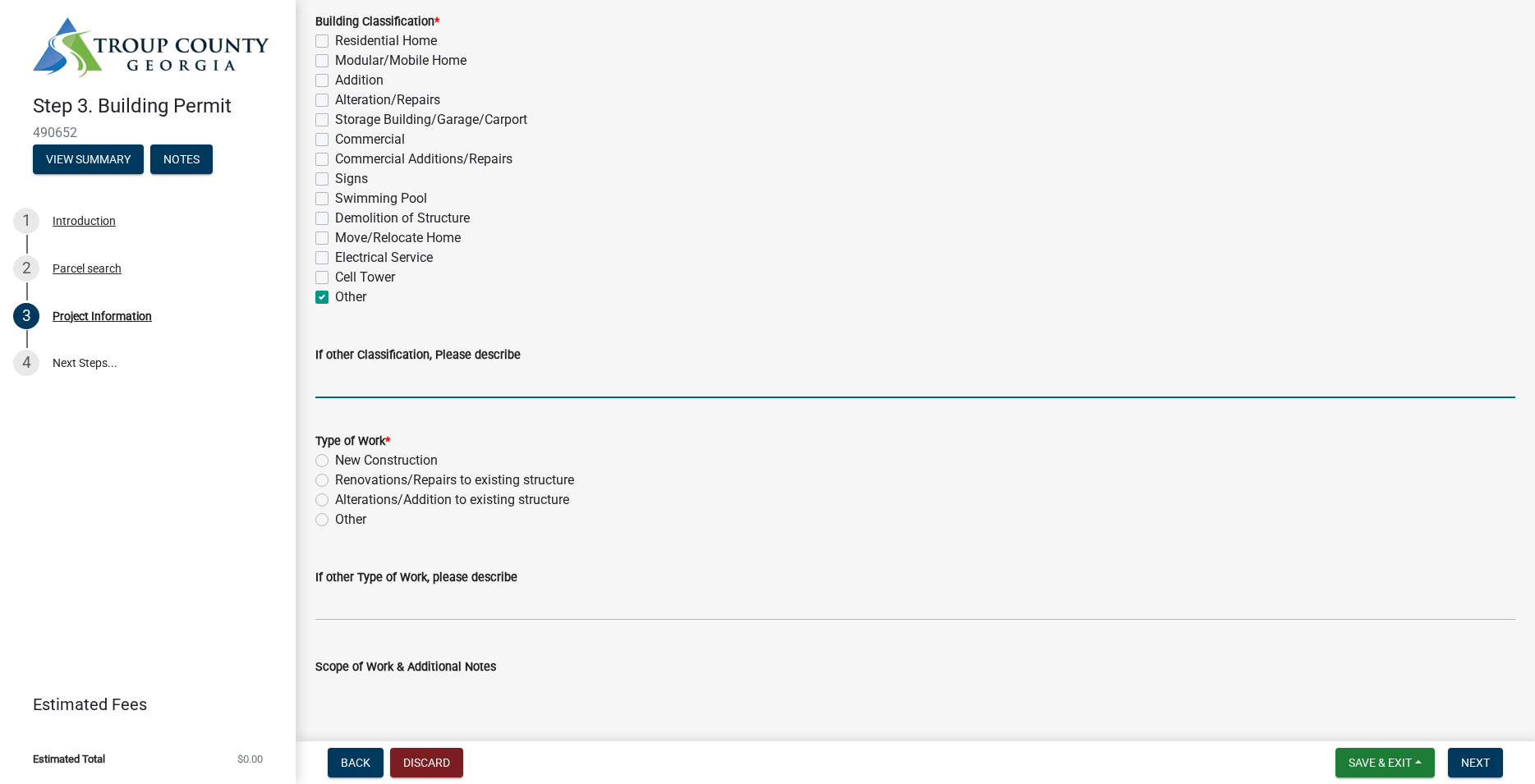
click at [475, 390] on input "If other Classification, Please describe" at bounding box center [915, 381] width 1200 height 34
type input "New deck"
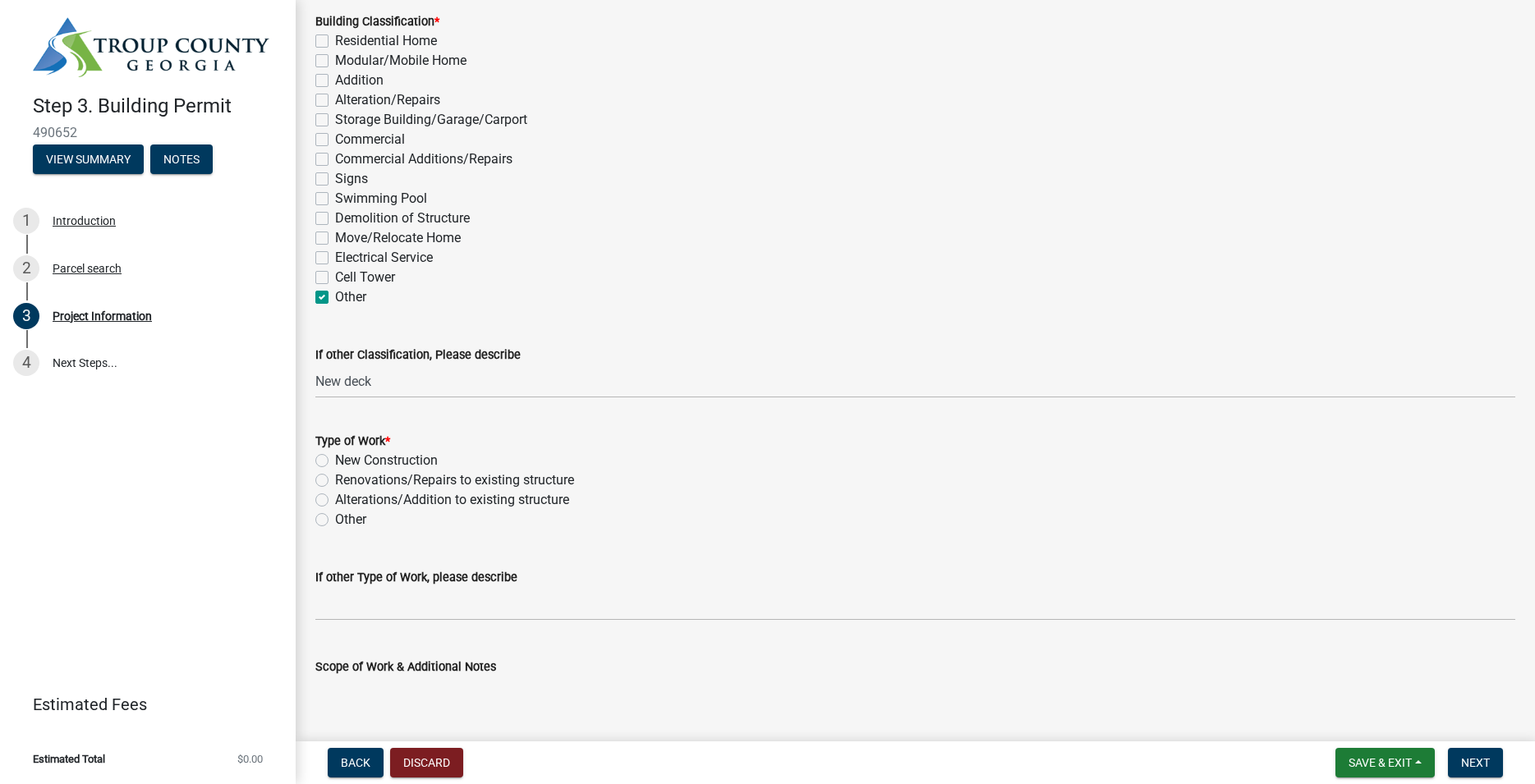
click at [335, 502] on label "Alterations/Addition to existing structure" at bounding box center [452, 500] width 234 height 20
click at [335, 501] on input "Alterations/Addition to existing structure" at bounding box center [340, 496] width 10 height 10
radio input "true"
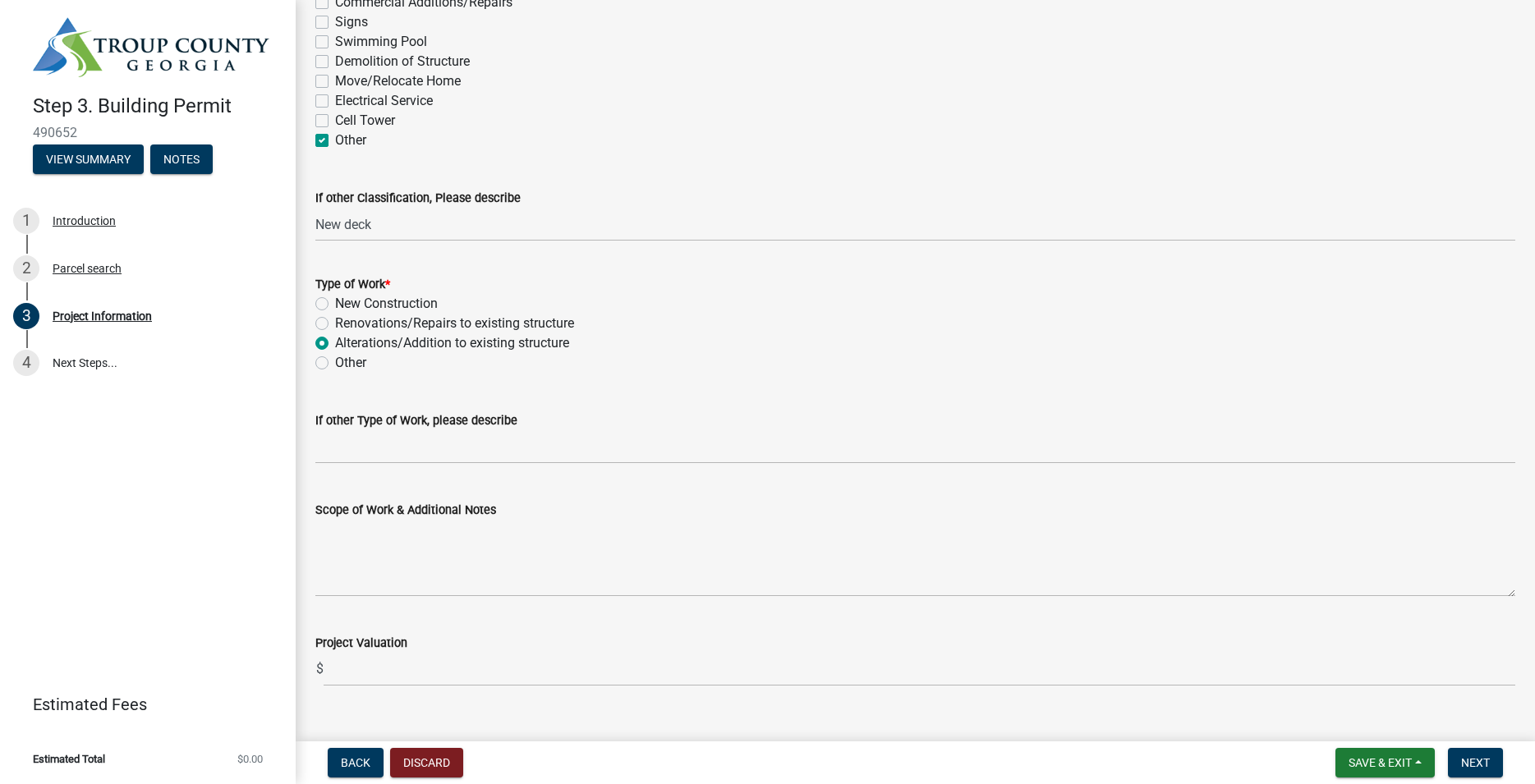
scroll to position [1497, 0]
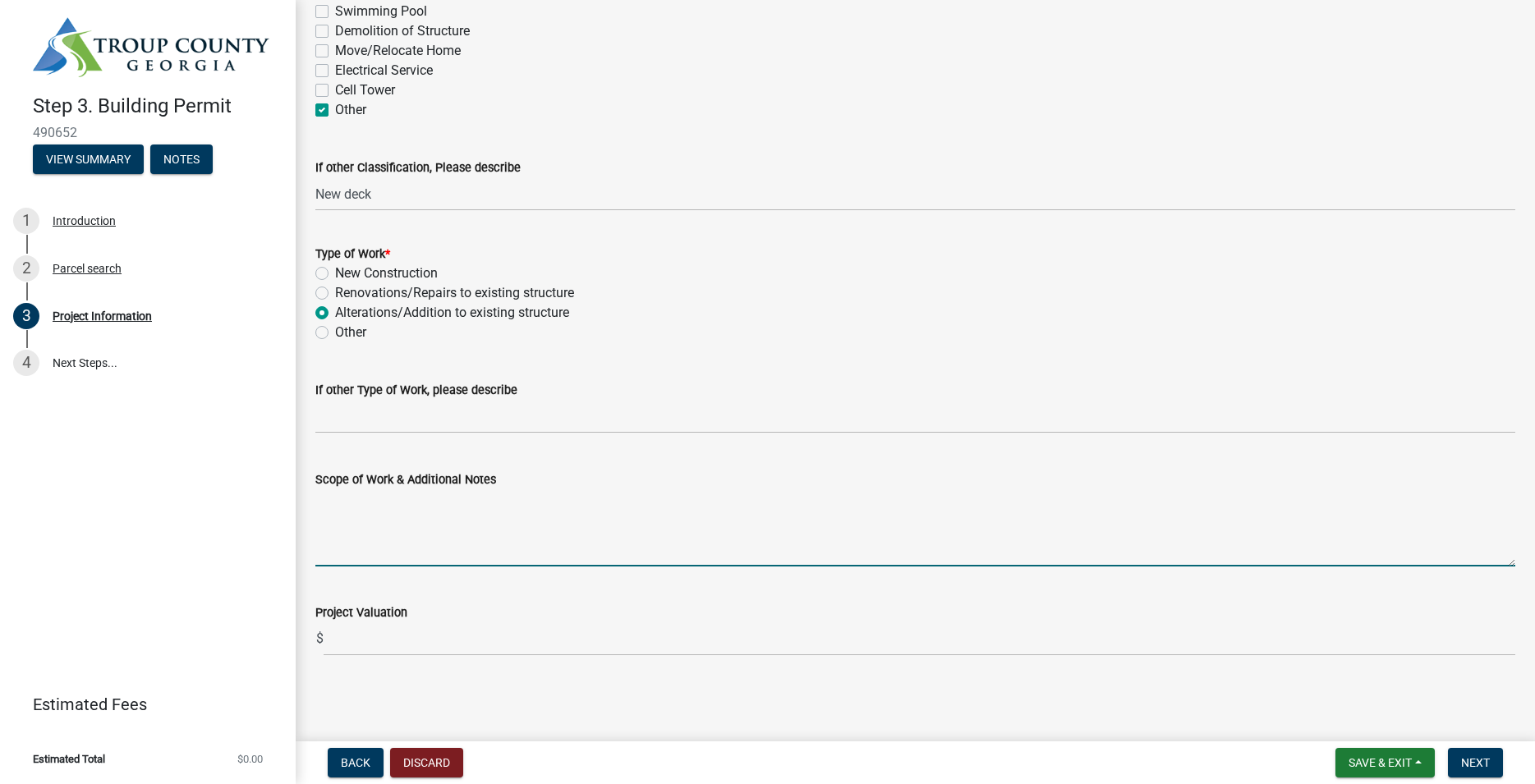
click at [425, 541] on textarea "Scope of Work & Additional Notes" at bounding box center [915, 528] width 1200 height 77
type textarea "Building new 12 x 24 deck with stairs"
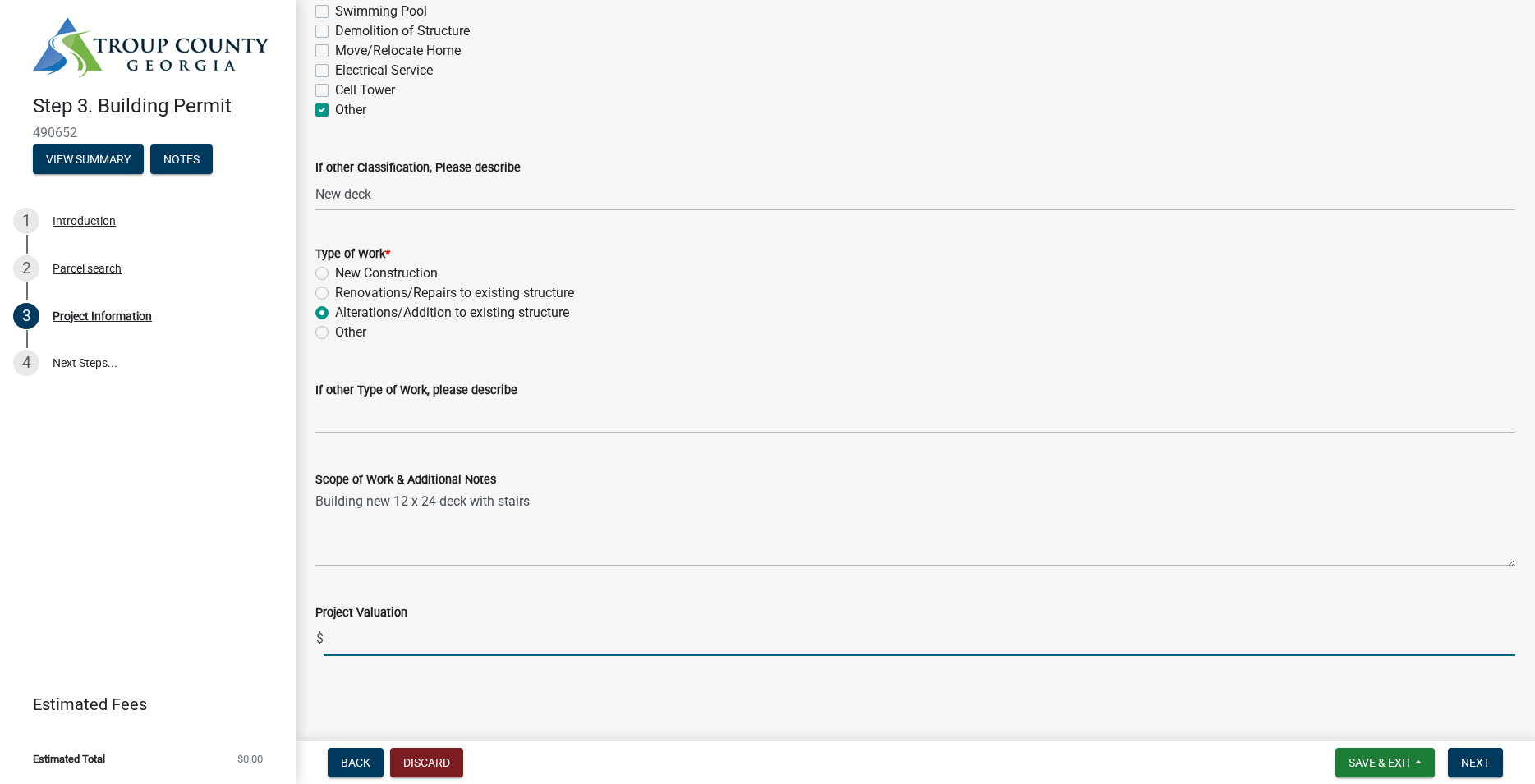
click at [392, 645] on input "text" at bounding box center [920, 639] width 1192 height 34
type input "14000"
click at [1475, 758] on span "Next" at bounding box center [1475, 762] width 29 height 13
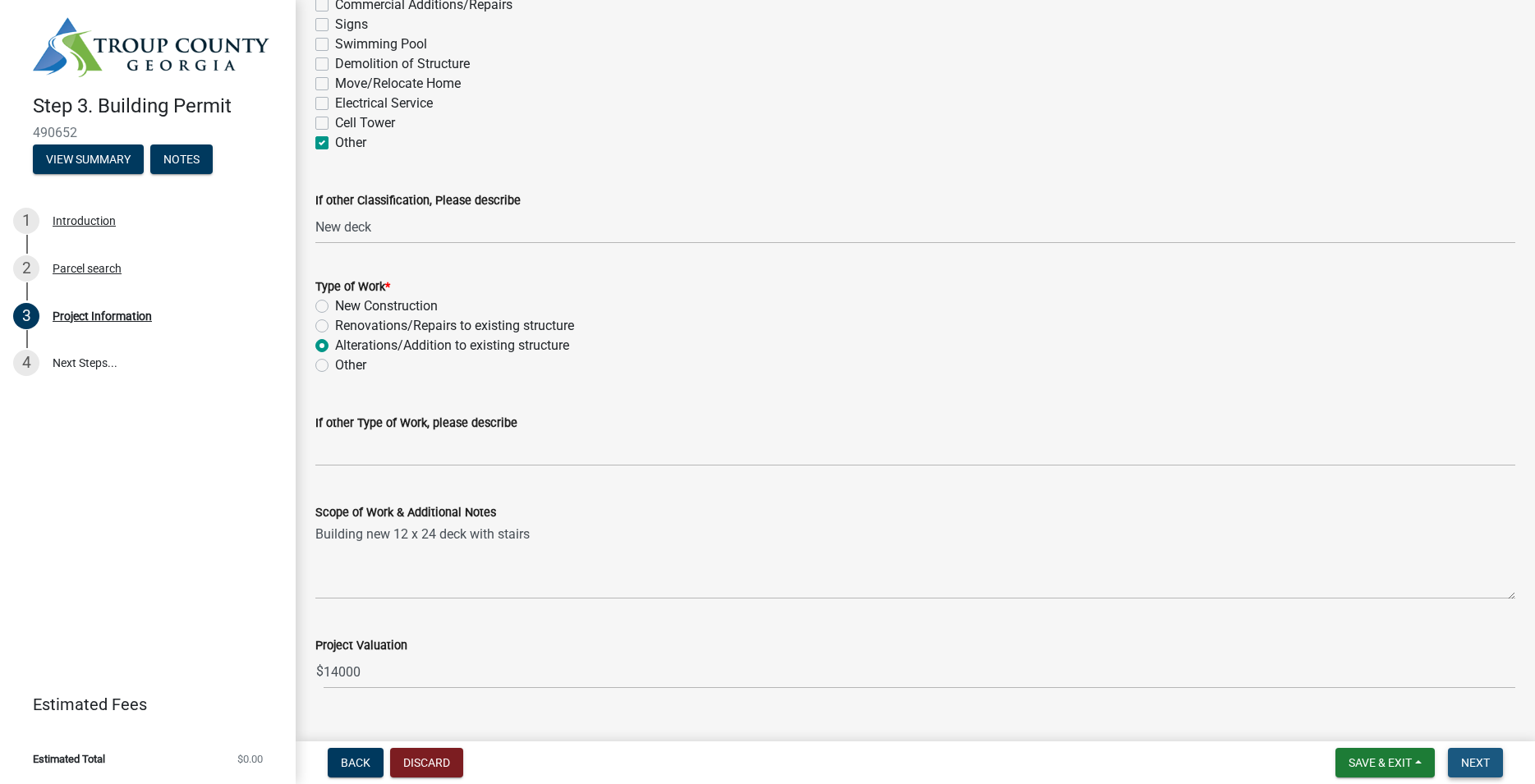
scroll to position [1530, 0]
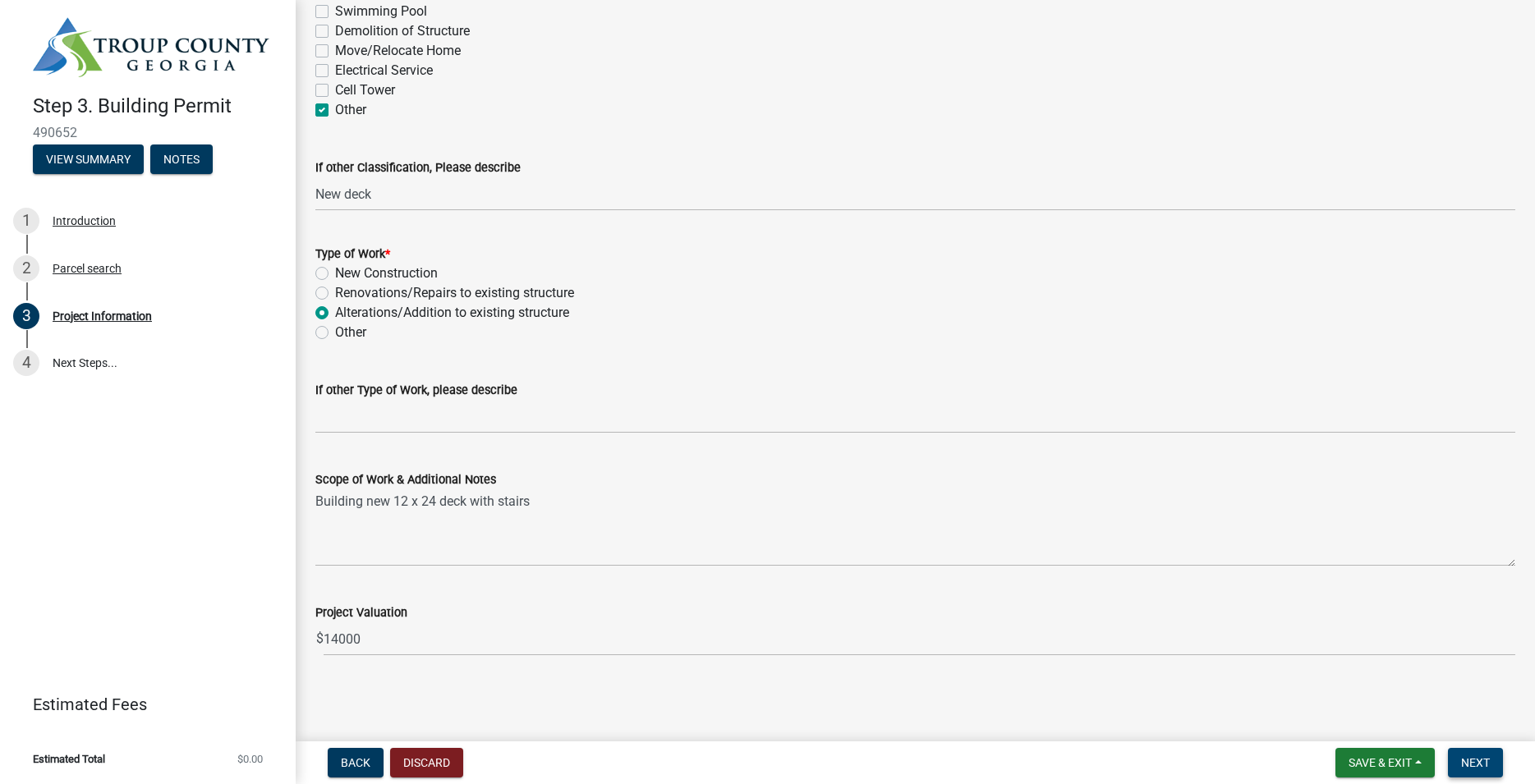
click at [1479, 759] on span "Next" at bounding box center [1475, 762] width 29 height 13
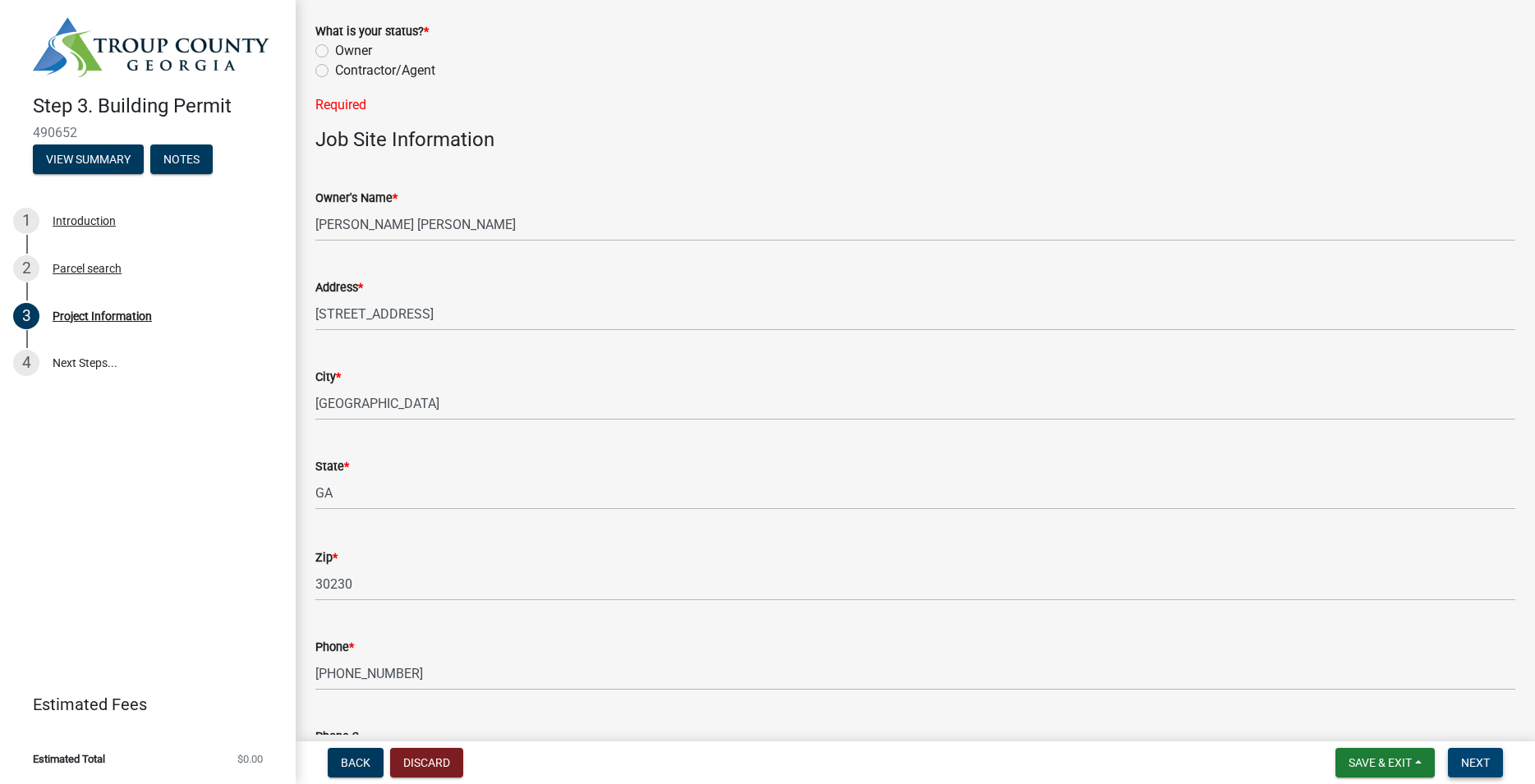
scroll to position [0, 0]
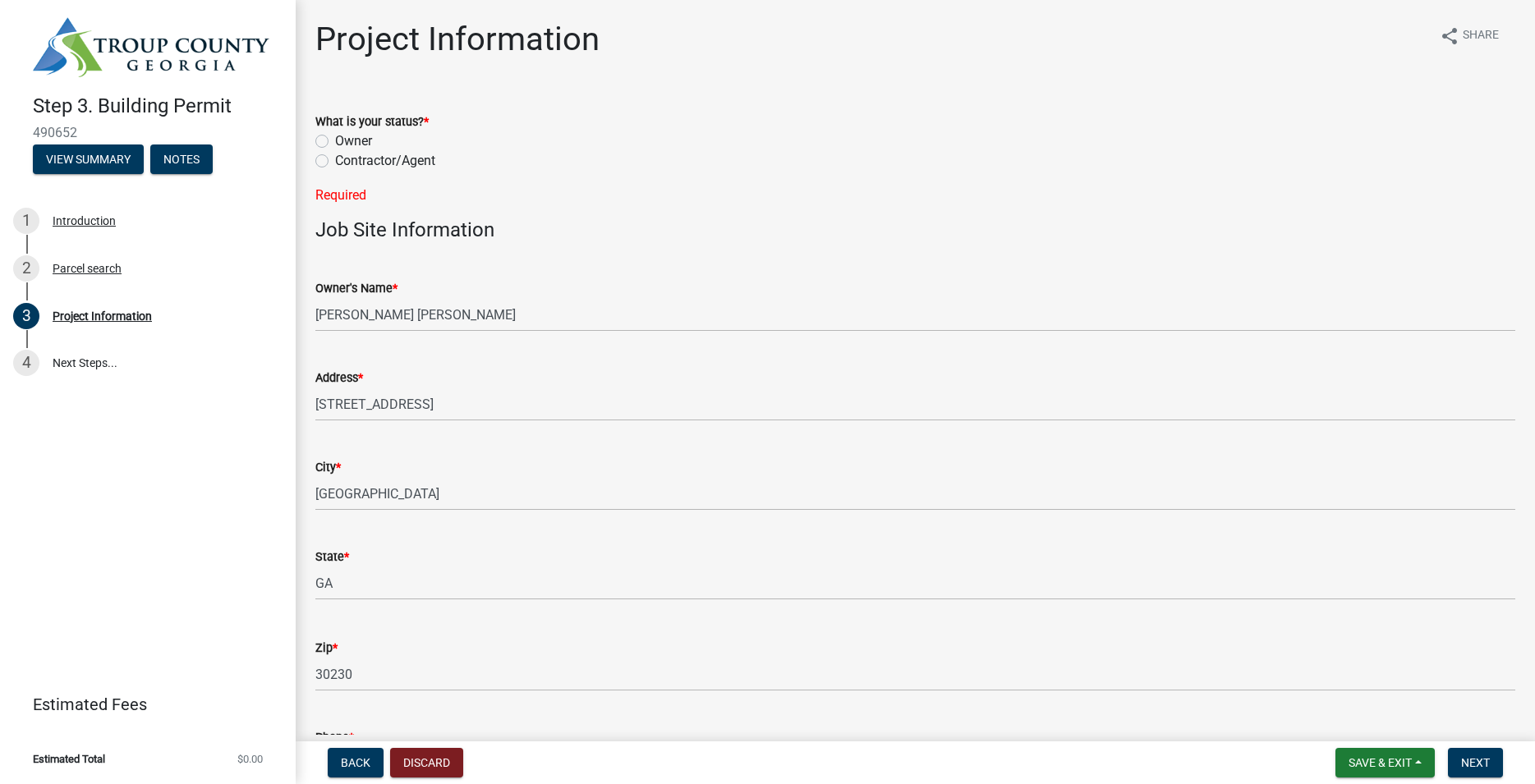
click at [335, 161] on label "Contractor/Agent" at bounding box center [385, 161] width 100 height 20
click at [335, 161] on input "Contractor/Agent" at bounding box center [340, 156] width 10 height 10
radio input "true"
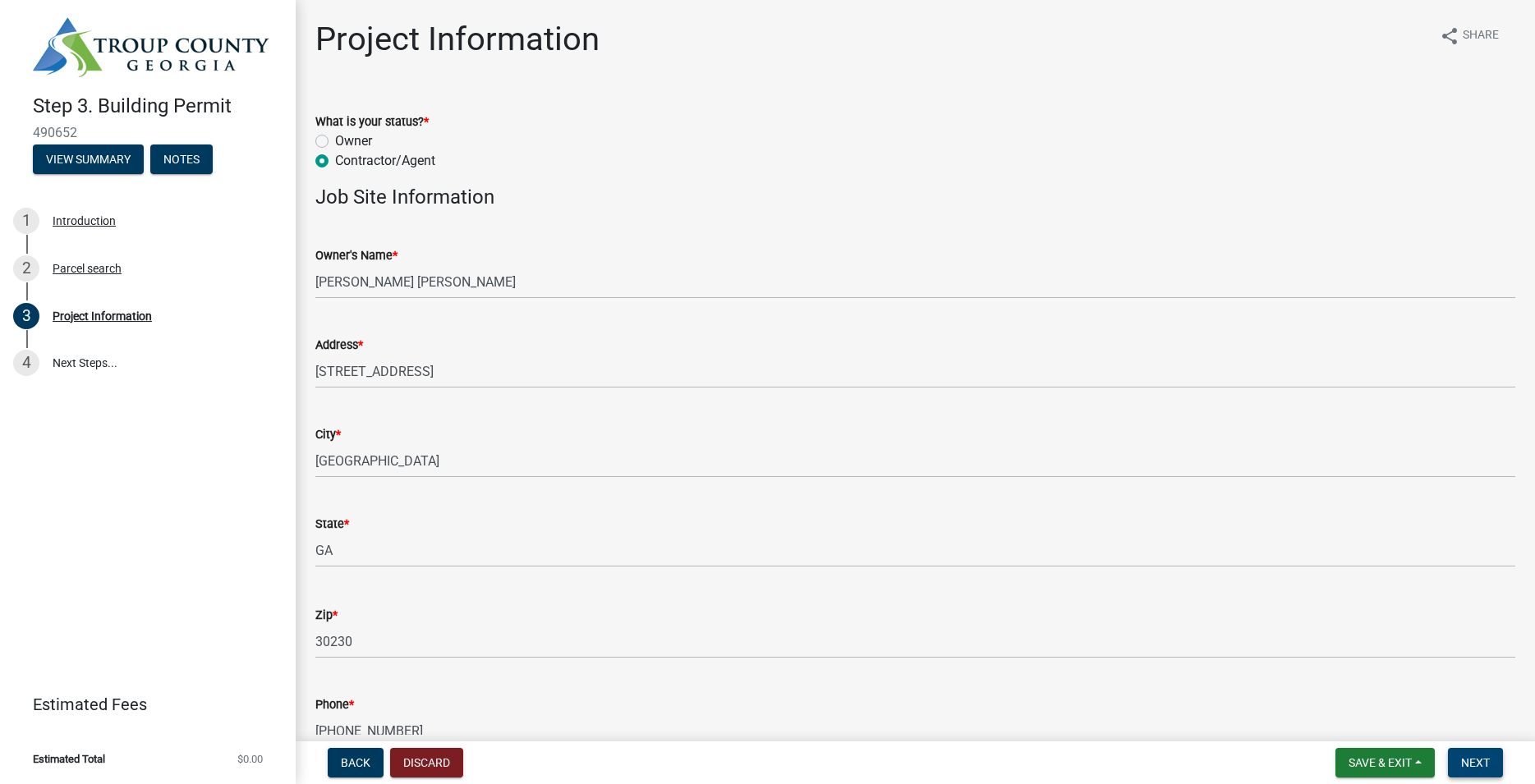
click at [1485, 761] on span "Next" at bounding box center [1475, 762] width 29 height 13
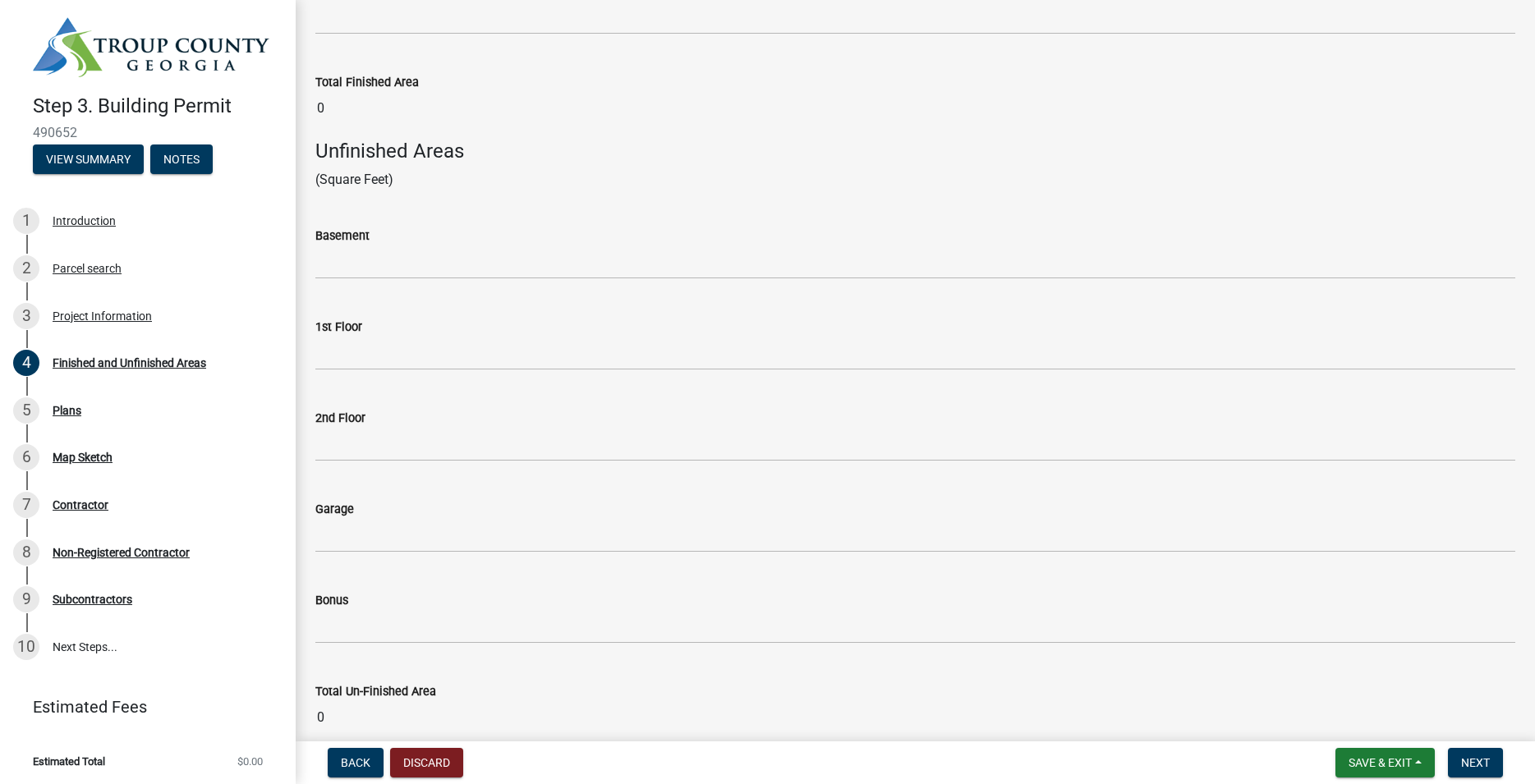
scroll to position [640, 0]
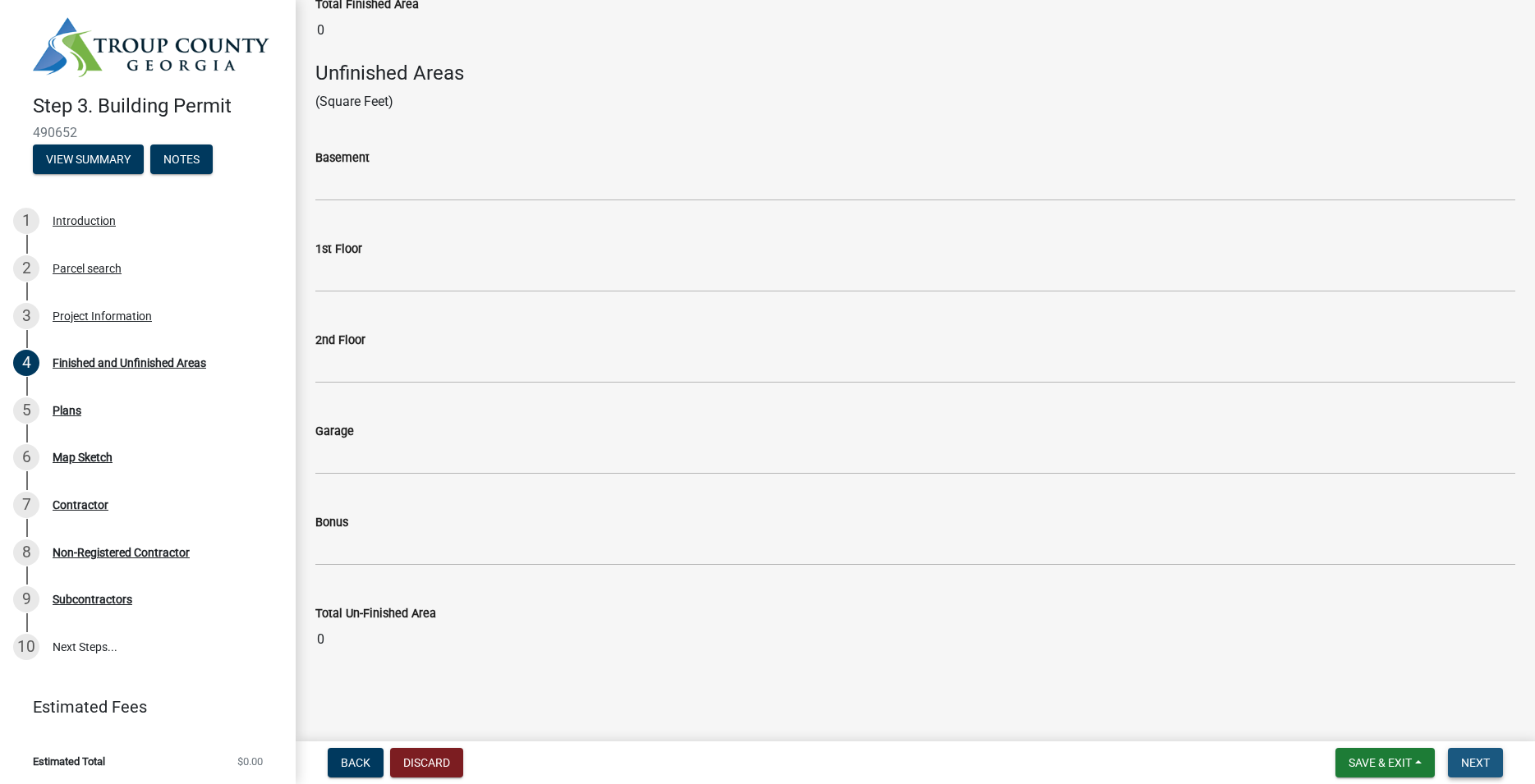
click at [1485, 764] on span "Next" at bounding box center [1475, 762] width 29 height 13
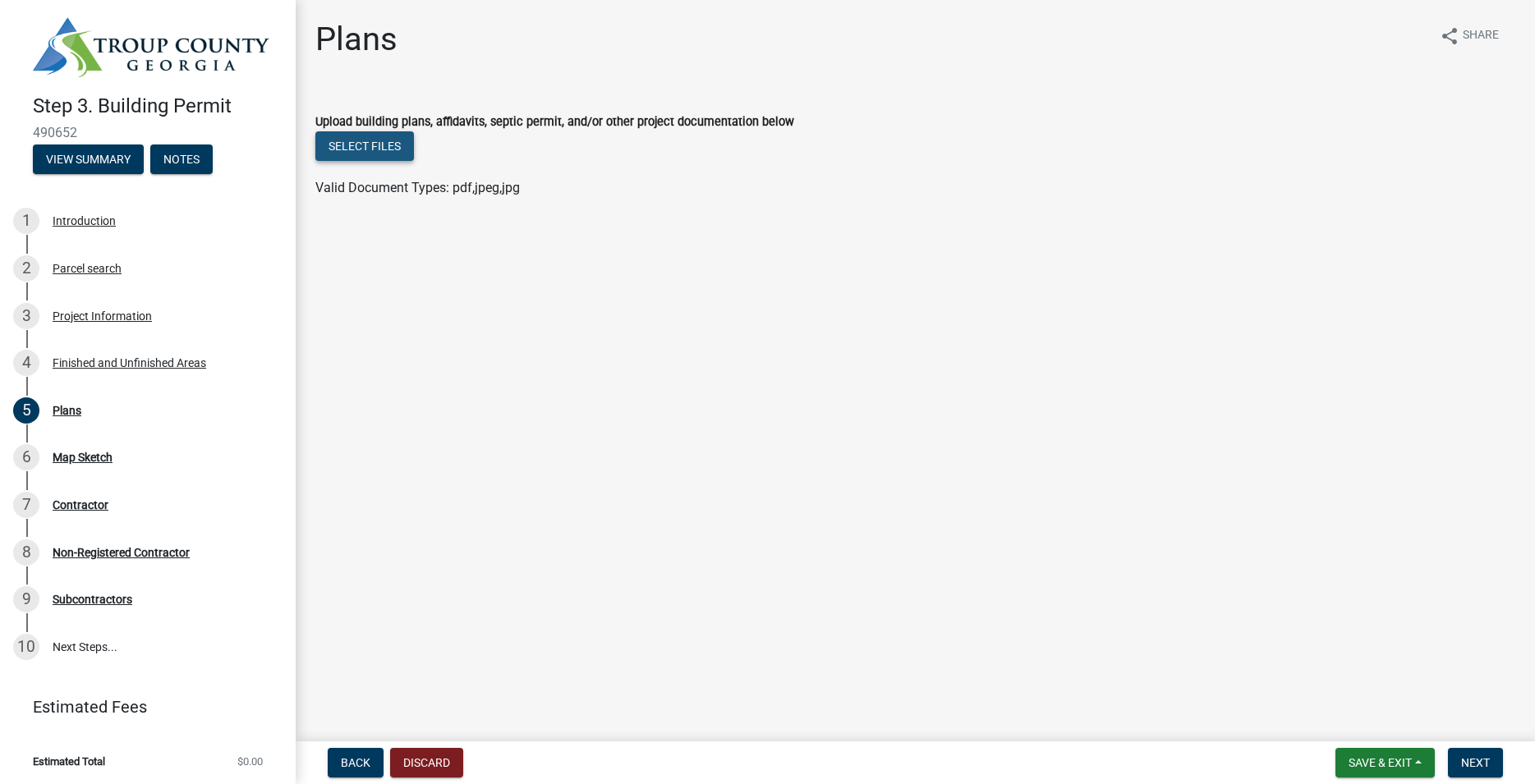
click at [389, 147] on button "Select files" at bounding box center [365, 146] width 98 height 29
click at [384, 146] on button "Select files" at bounding box center [365, 146] width 98 height 29
click at [374, 146] on button "Select files" at bounding box center [365, 146] width 98 height 29
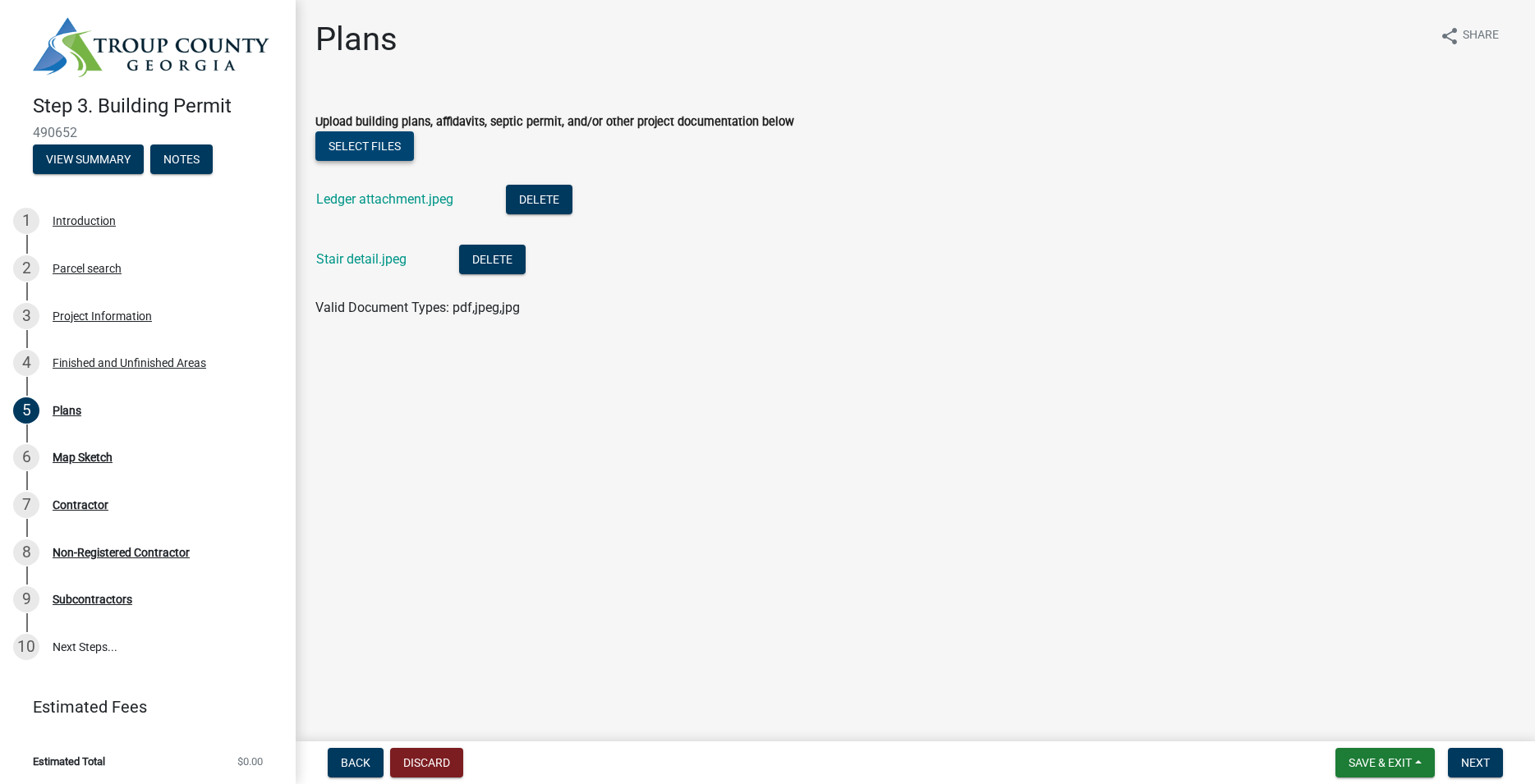
click at [358, 146] on button "Select files" at bounding box center [365, 146] width 98 height 29
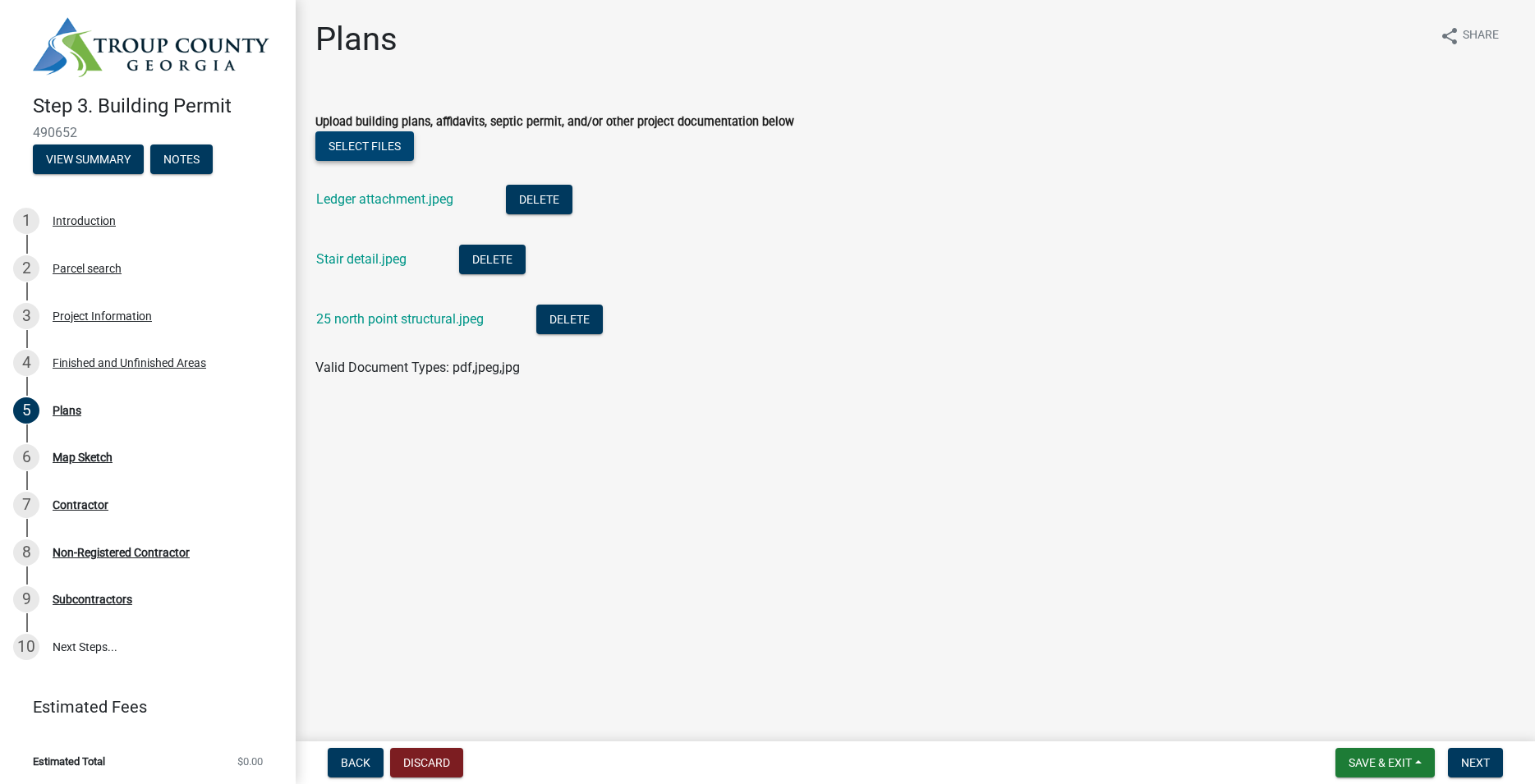
click at [392, 148] on button "Select files" at bounding box center [365, 146] width 98 height 29
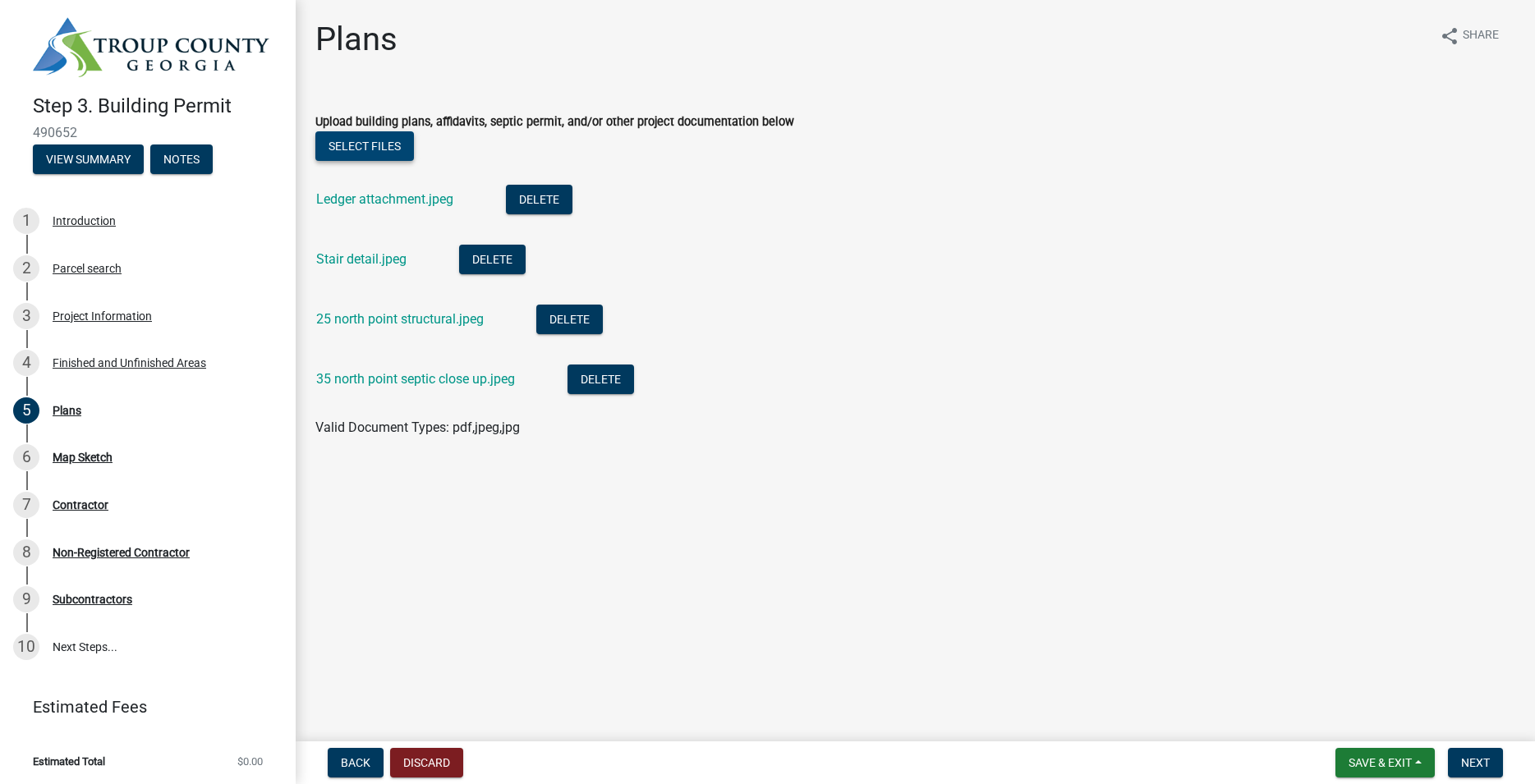
click at [389, 149] on button "Select files" at bounding box center [365, 146] width 98 height 29
click at [381, 146] on button "Select files" at bounding box center [365, 146] width 98 height 29
click at [392, 142] on button "Select files" at bounding box center [365, 146] width 98 height 29
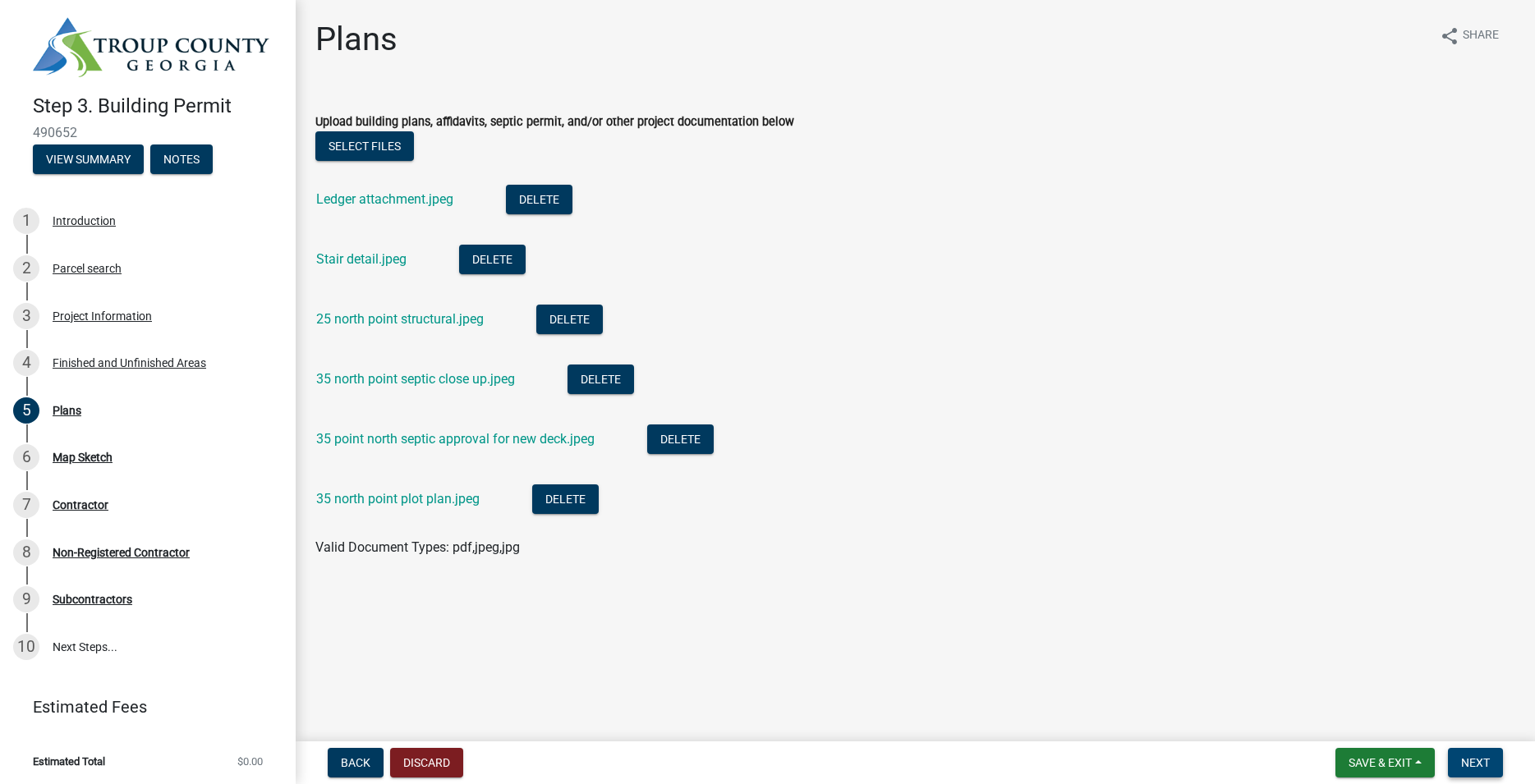
click at [1476, 762] on span "Next" at bounding box center [1475, 762] width 29 height 13
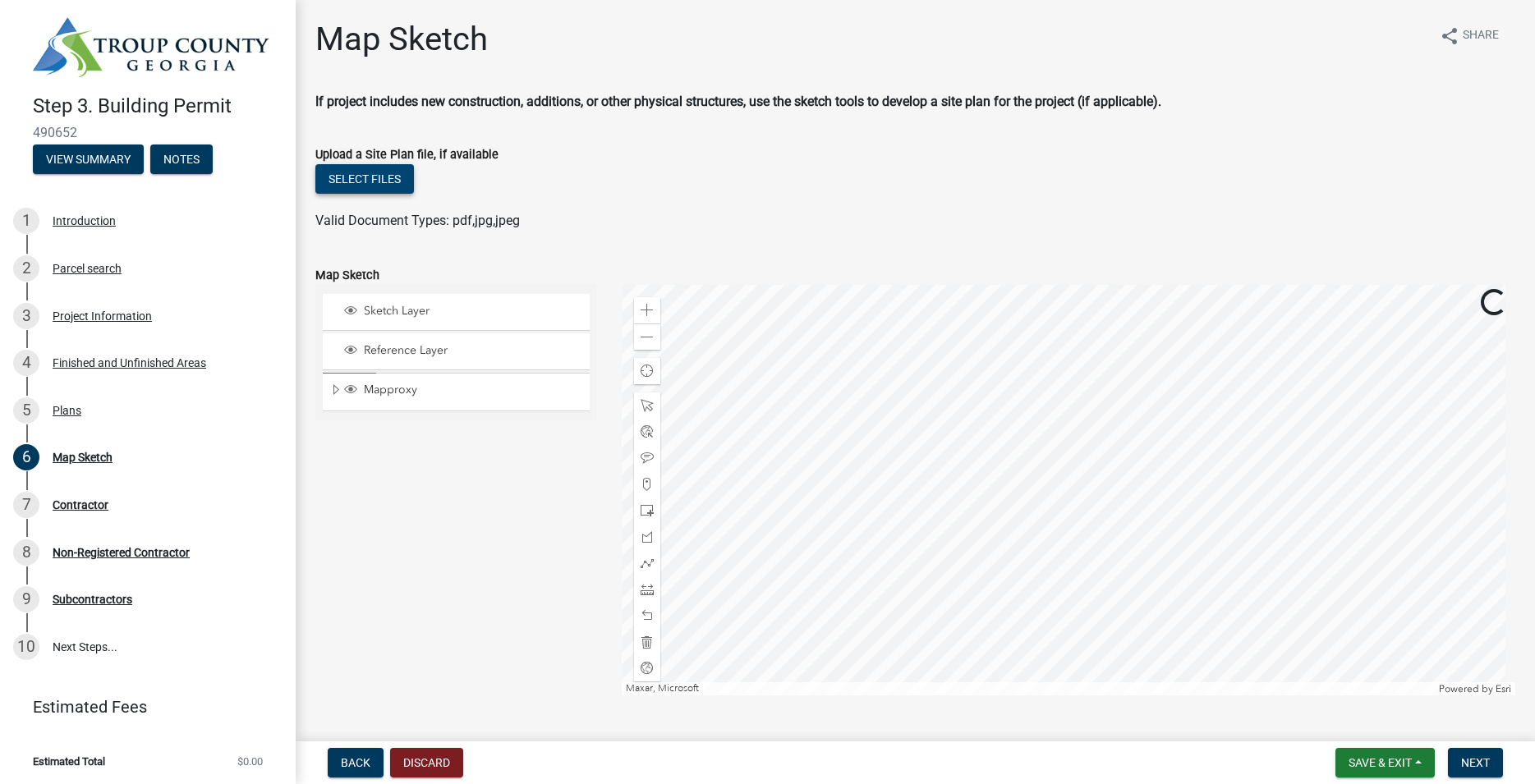
click at [396, 178] on button "Select files" at bounding box center [365, 179] width 98 height 29
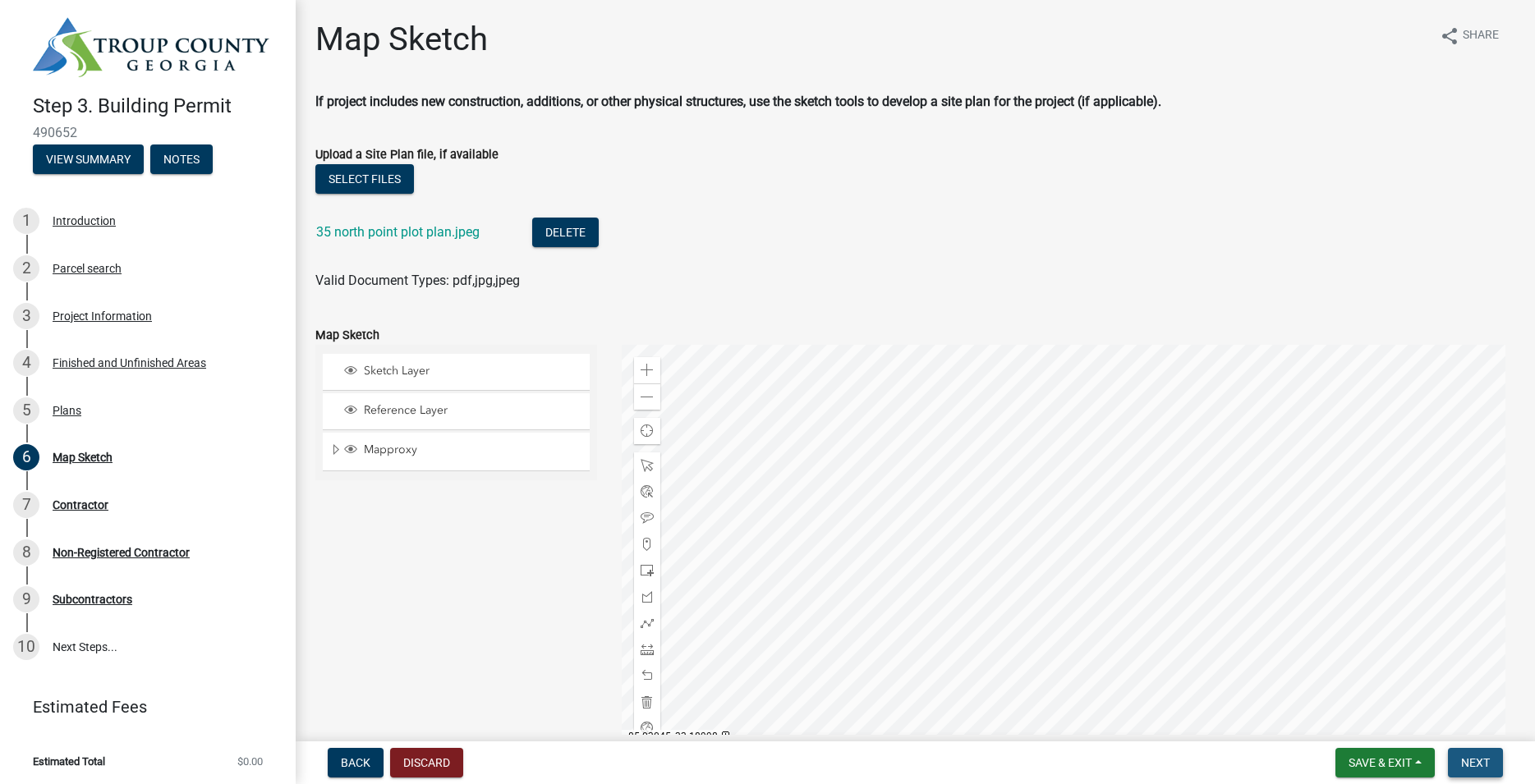
click at [1482, 760] on span "Next" at bounding box center [1475, 762] width 29 height 13
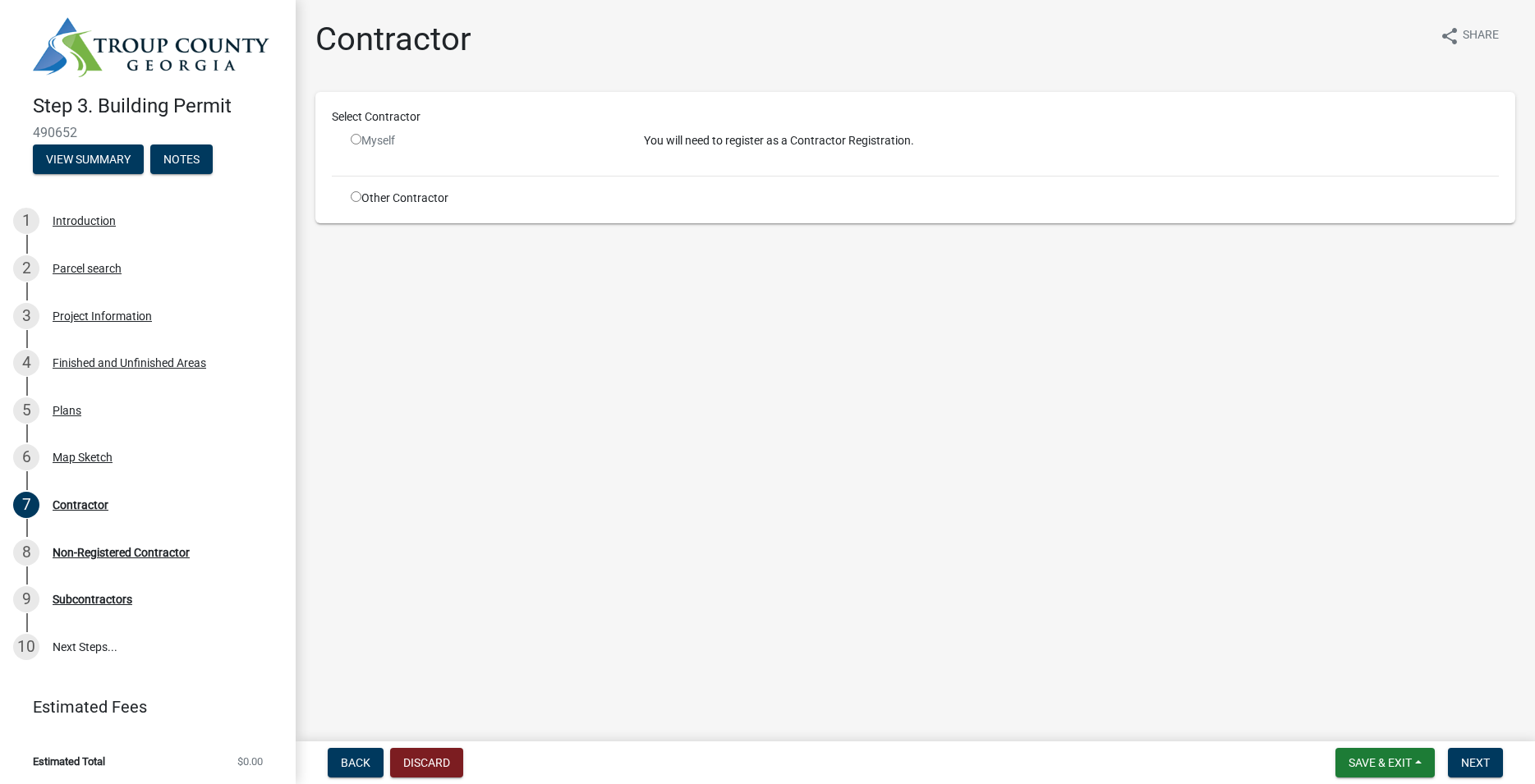
click at [360, 143] on input "radio" at bounding box center [356, 139] width 10 height 10
click at [357, 141] on input "radio" at bounding box center [356, 139] width 10 height 10
click at [354, 142] on input "radio" at bounding box center [356, 139] width 10 height 10
click at [395, 142] on div "Myself" at bounding box center [485, 141] width 269 height 17
click at [1485, 758] on span "Next" at bounding box center [1475, 762] width 29 height 13
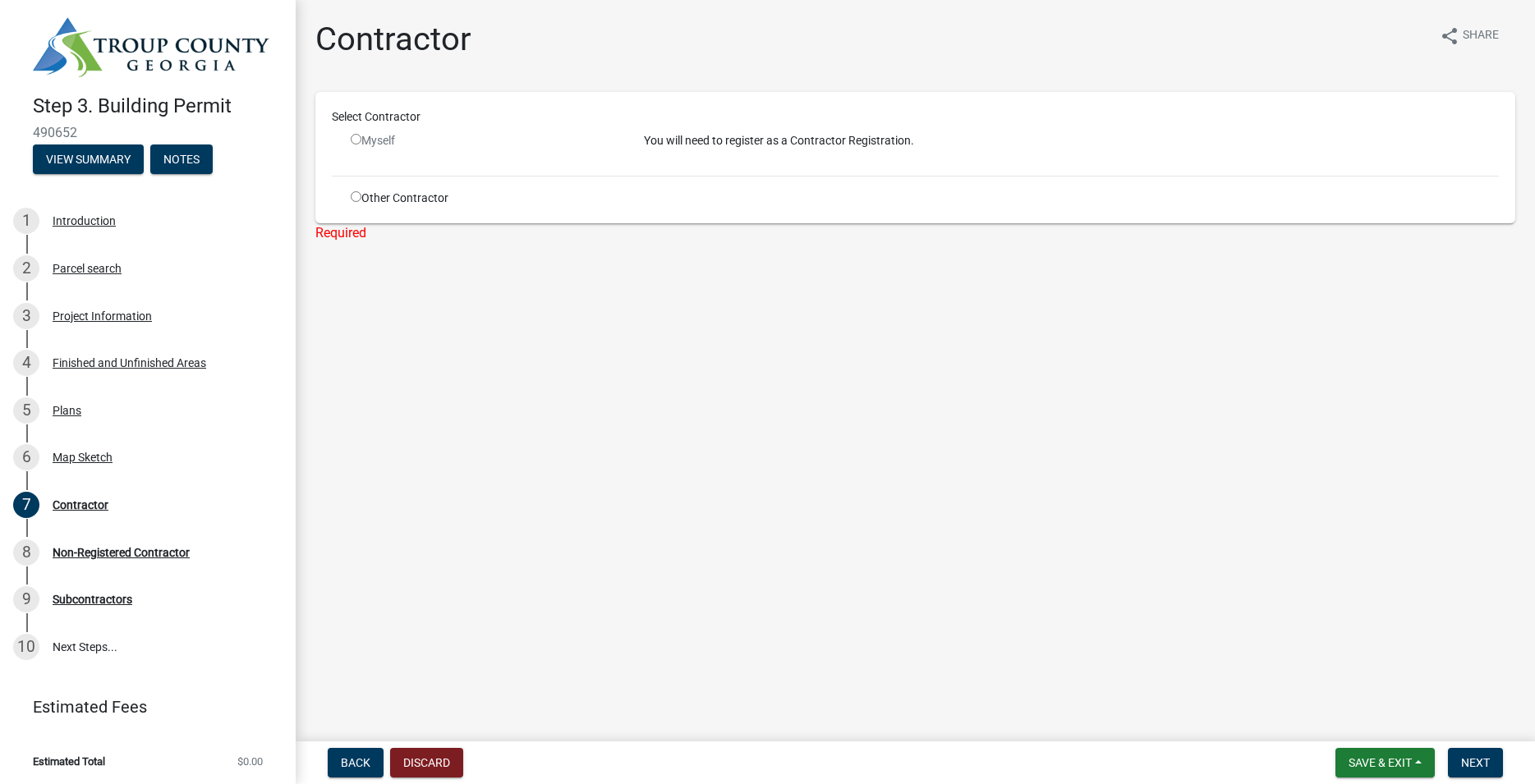
click at [359, 140] on input "radio" at bounding box center [356, 139] width 10 height 10
click at [358, 141] on input "radio" at bounding box center [356, 139] width 10 height 10
click at [359, 142] on input "radio" at bounding box center [356, 139] width 10 height 10
radio input "false"
click at [358, 196] on input "radio" at bounding box center [356, 197] width 10 height 10
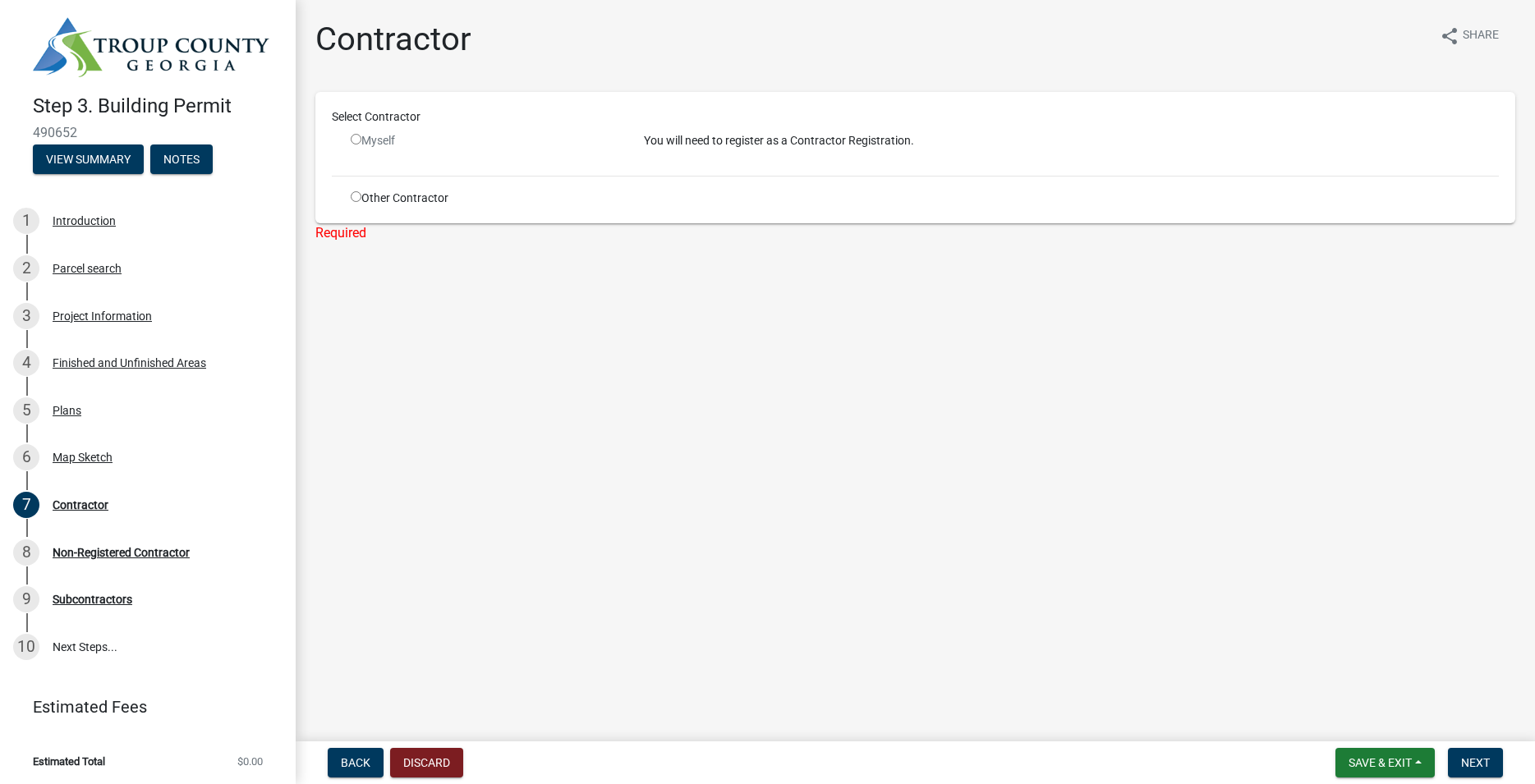
radio input "true"
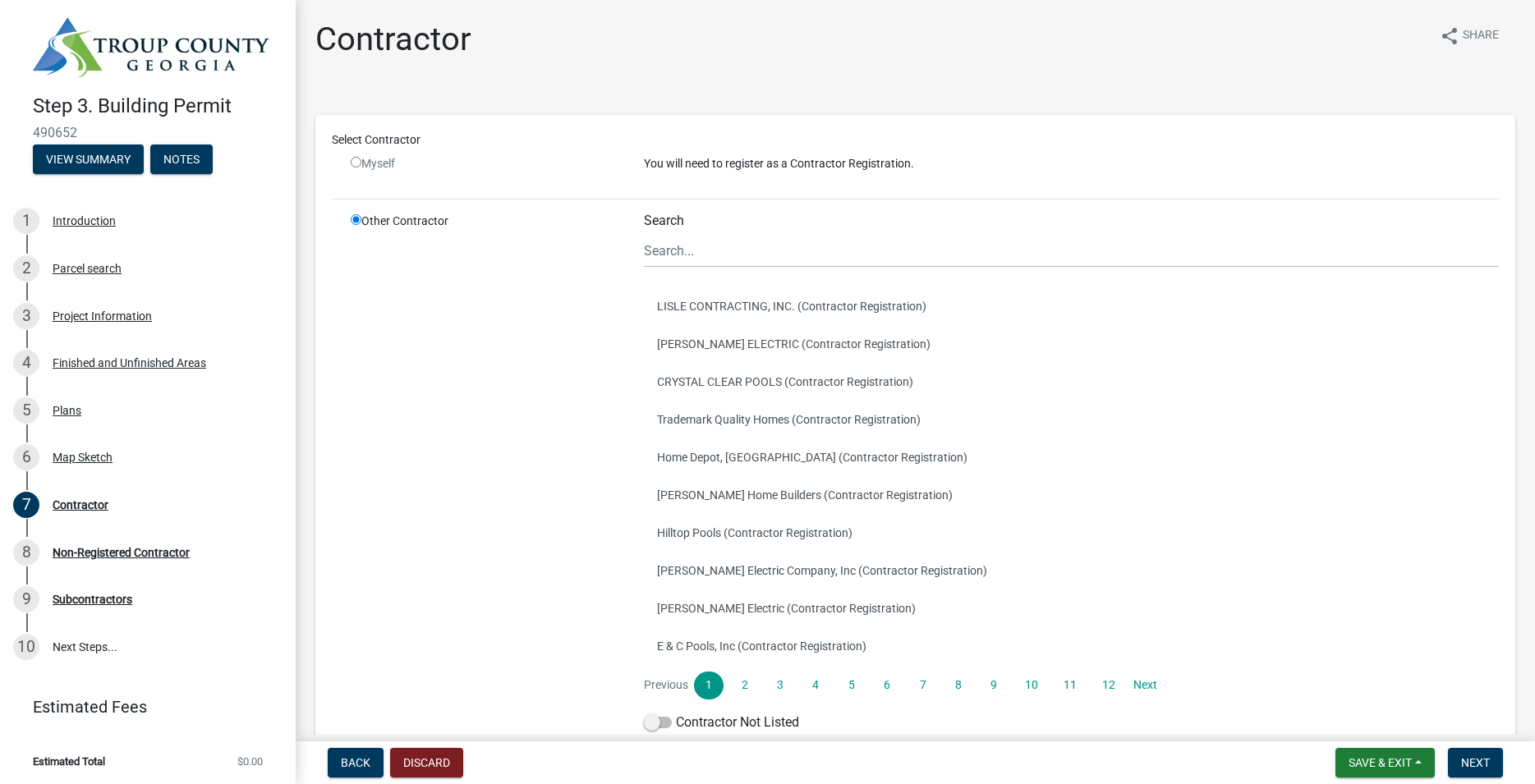
click at [682, 171] on p "You will need to register as a Contractor Registration." at bounding box center [1071, 164] width 855 height 17
click at [687, 167] on p "You will need to register as a Contractor Registration." at bounding box center [1071, 164] width 855 height 17
click at [898, 163] on p "You will need to register as a Contractor Registration." at bounding box center [1071, 164] width 855 height 17
click at [428, 177] on div "Myself" at bounding box center [485, 170] width 293 height 30
click at [358, 164] on input "radio" at bounding box center [356, 162] width 10 height 10
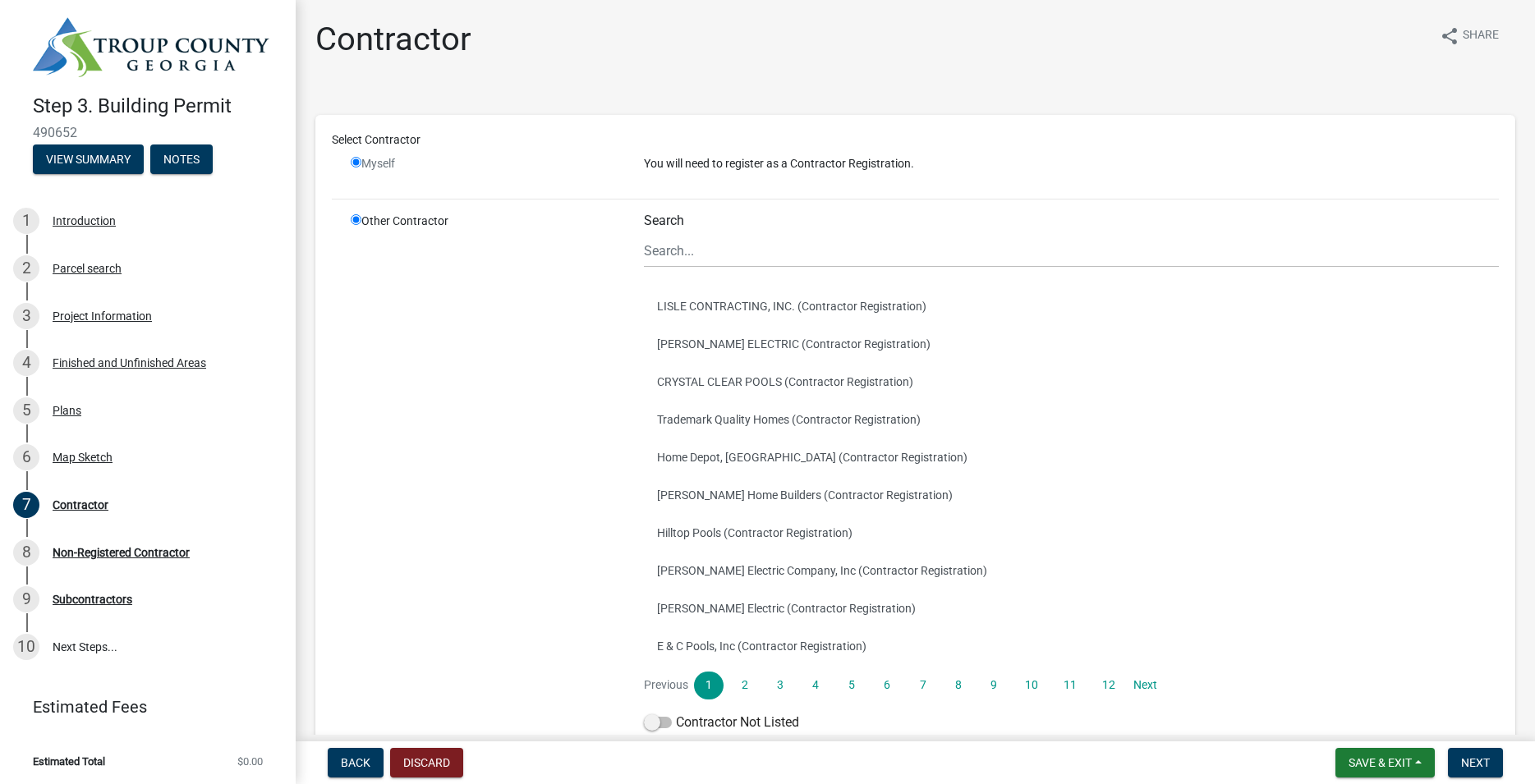
radio input "false"
radio input "true"
click at [356, 161] on input "radio" at bounding box center [356, 162] width 10 height 10
radio input "false"
radio input "true"
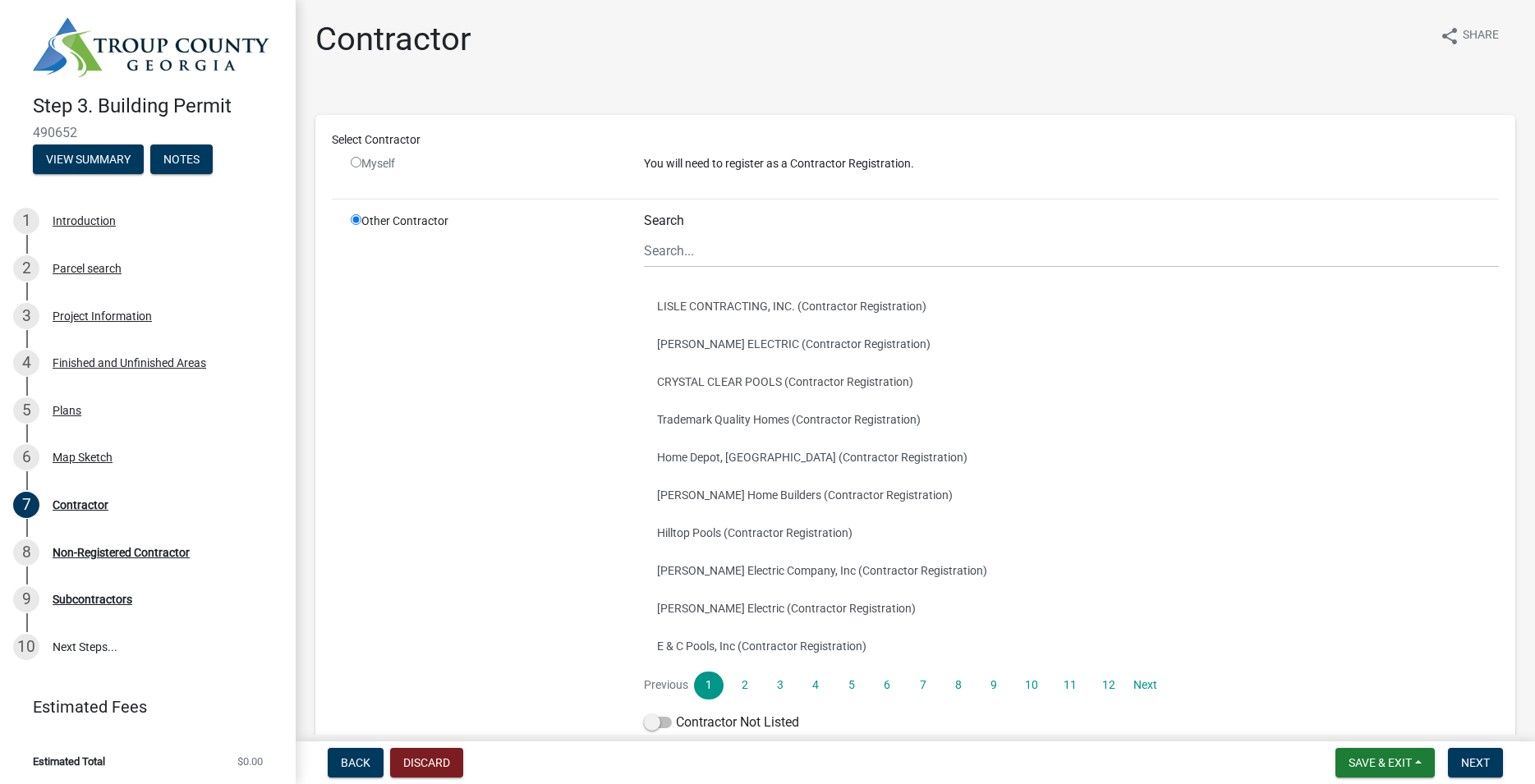
click at [356, 164] on input "radio" at bounding box center [356, 162] width 10 height 10
radio input "false"
radio input "true"
click at [437, 152] on div "Select Contractor" at bounding box center [916, 143] width 1192 height 24
click at [359, 761] on span "Back" at bounding box center [356, 762] width 29 height 13
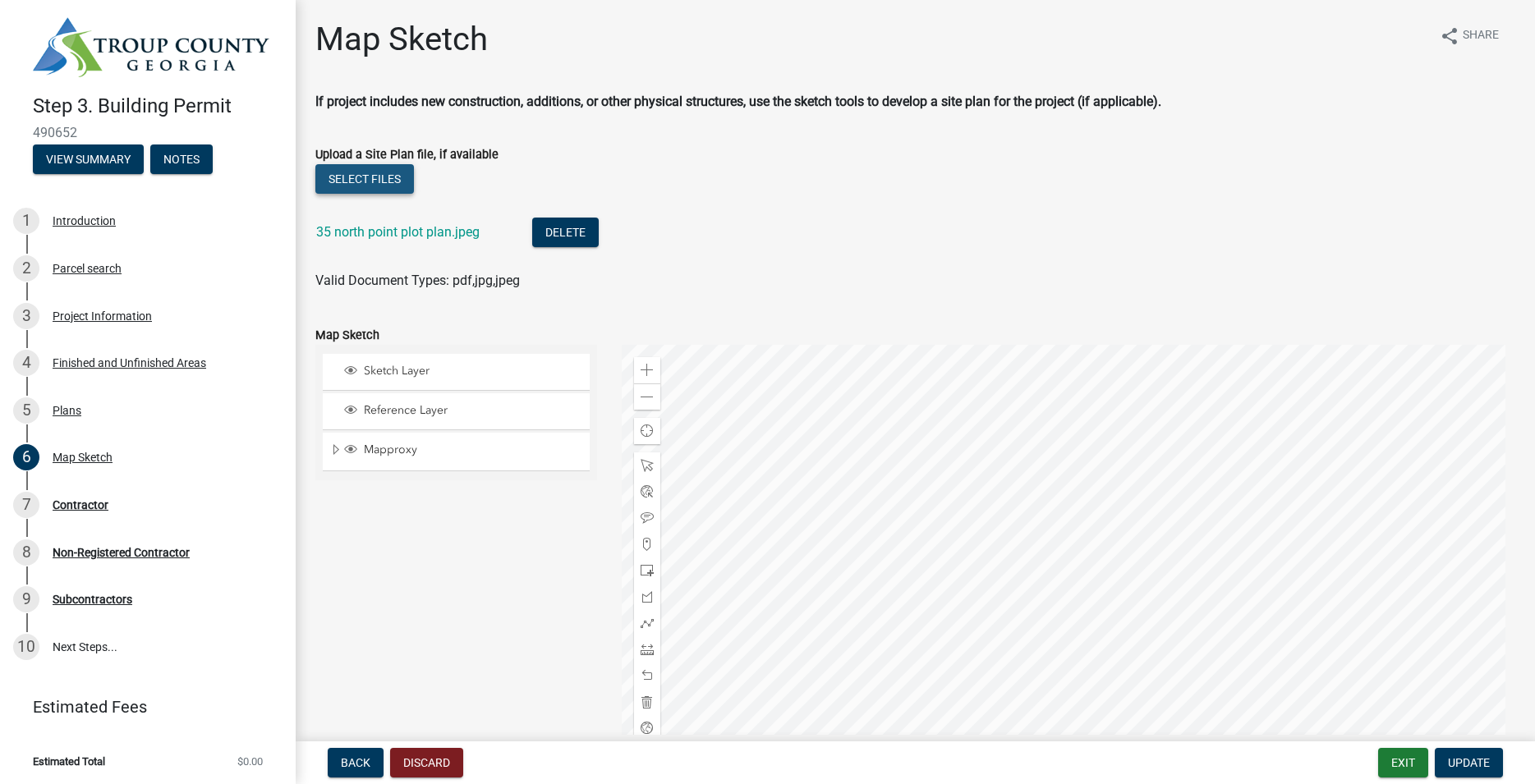
click at [392, 176] on button "Select files" at bounding box center [365, 179] width 98 height 29
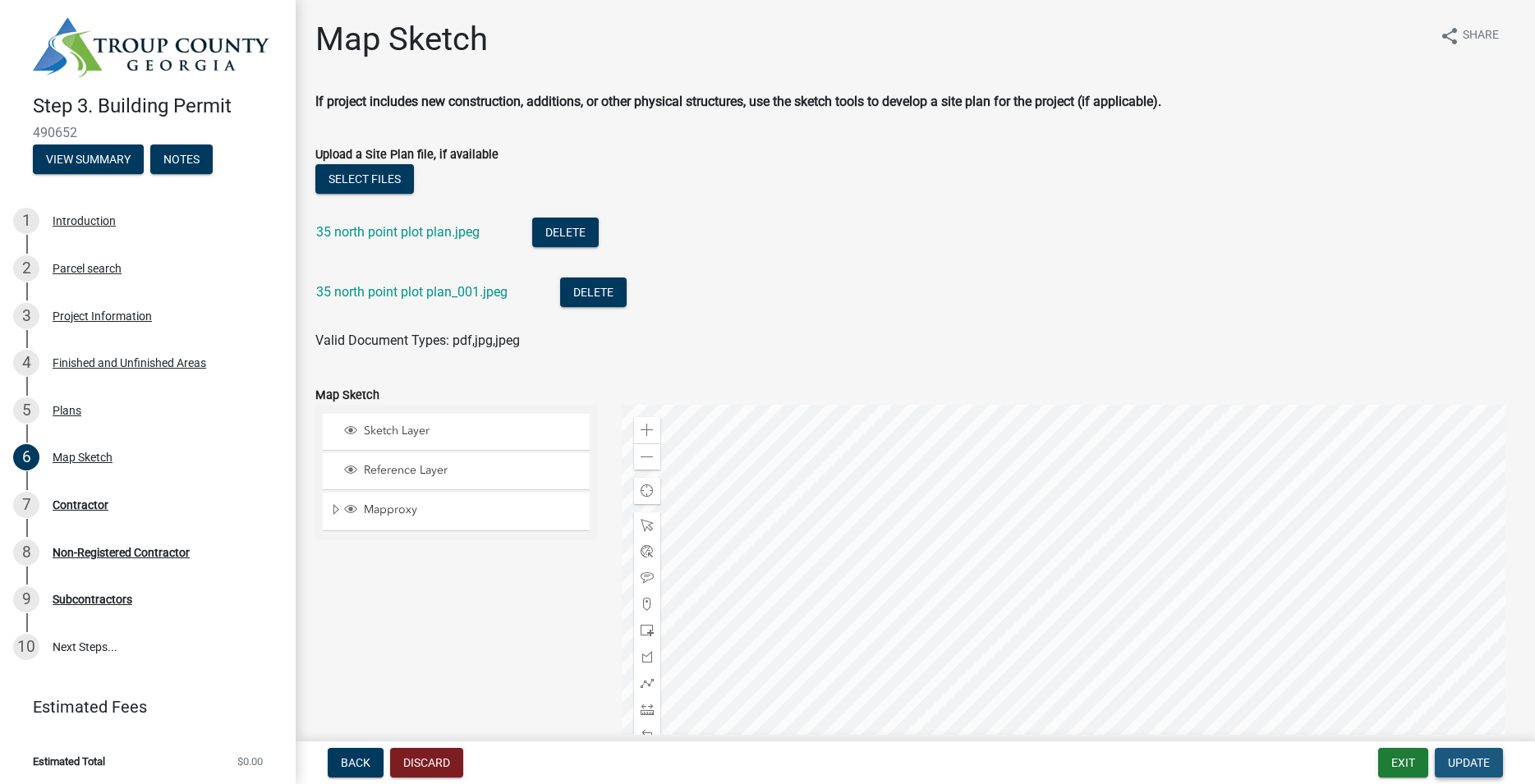
click at [1458, 762] on span "Update" at bounding box center [1468, 762] width 41 height 13
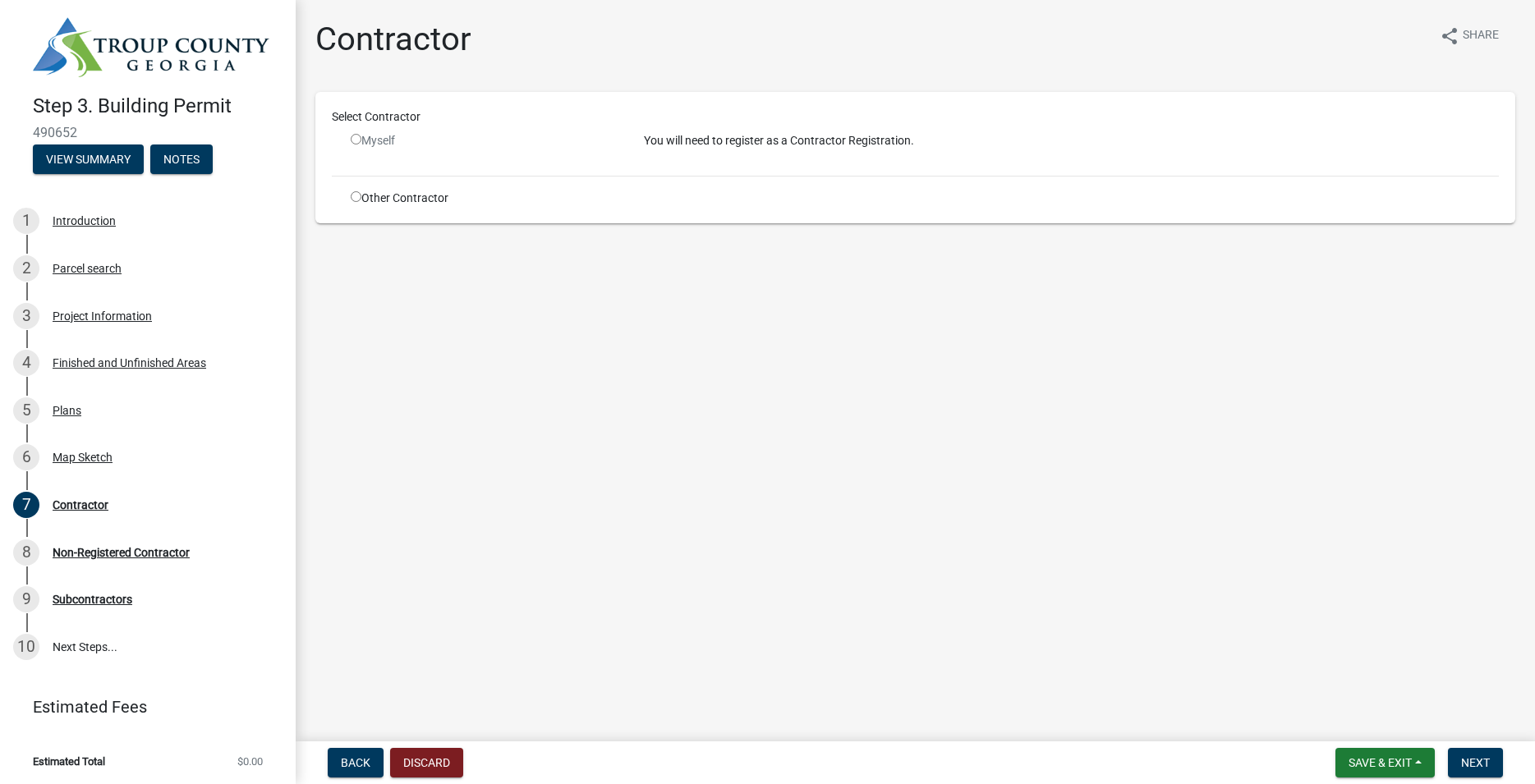
click at [361, 142] on input "radio" at bounding box center [356, 139] width 10 height 10
click at [358, 140] on input "radio" at bounding box center [356, 139] width 10 height 10
click at [386, 142] on div "Myself" at bounding box center [485, 141] width 269 height 17
click at [358, 139] on input "radio" at bounding box center [356, 139] width 10 height 10
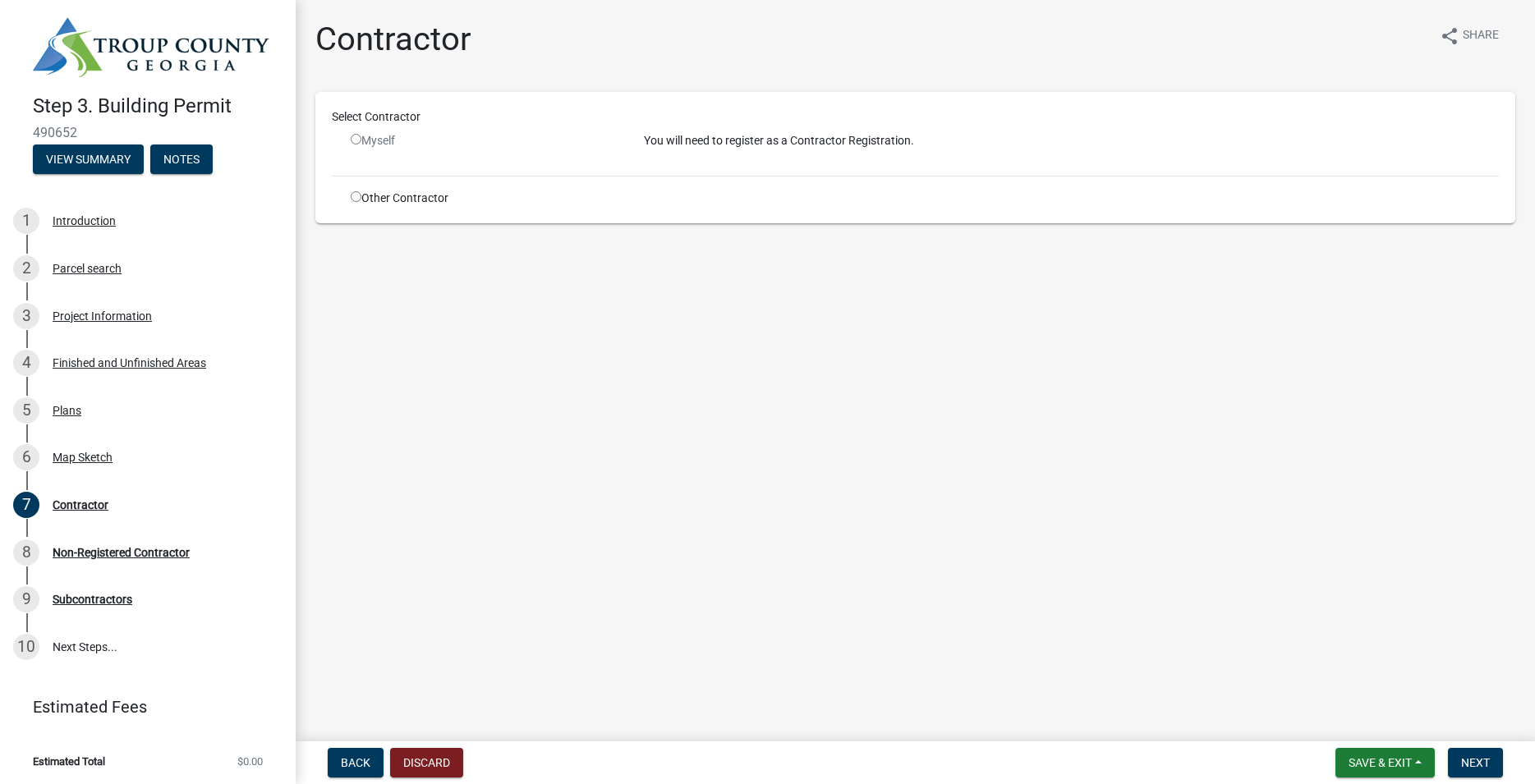
click at [358, 139] on input "radio" at bounding box center [356, 139] width 10 height 10
click at [359, 139] on input "radio" at bounding box center [356, 139] width 10 height 10
click at [362, 139] on div "Myself" at bounding box center [485, 141] width 269 height 17
drag, startPoint x: 364, startPoint y: 137, endPoint x: 586, endPoint y: 127, distance: 222.2
click at [375, 136] on div "Myself" at bounding box center [485, 141] width 269 height 17
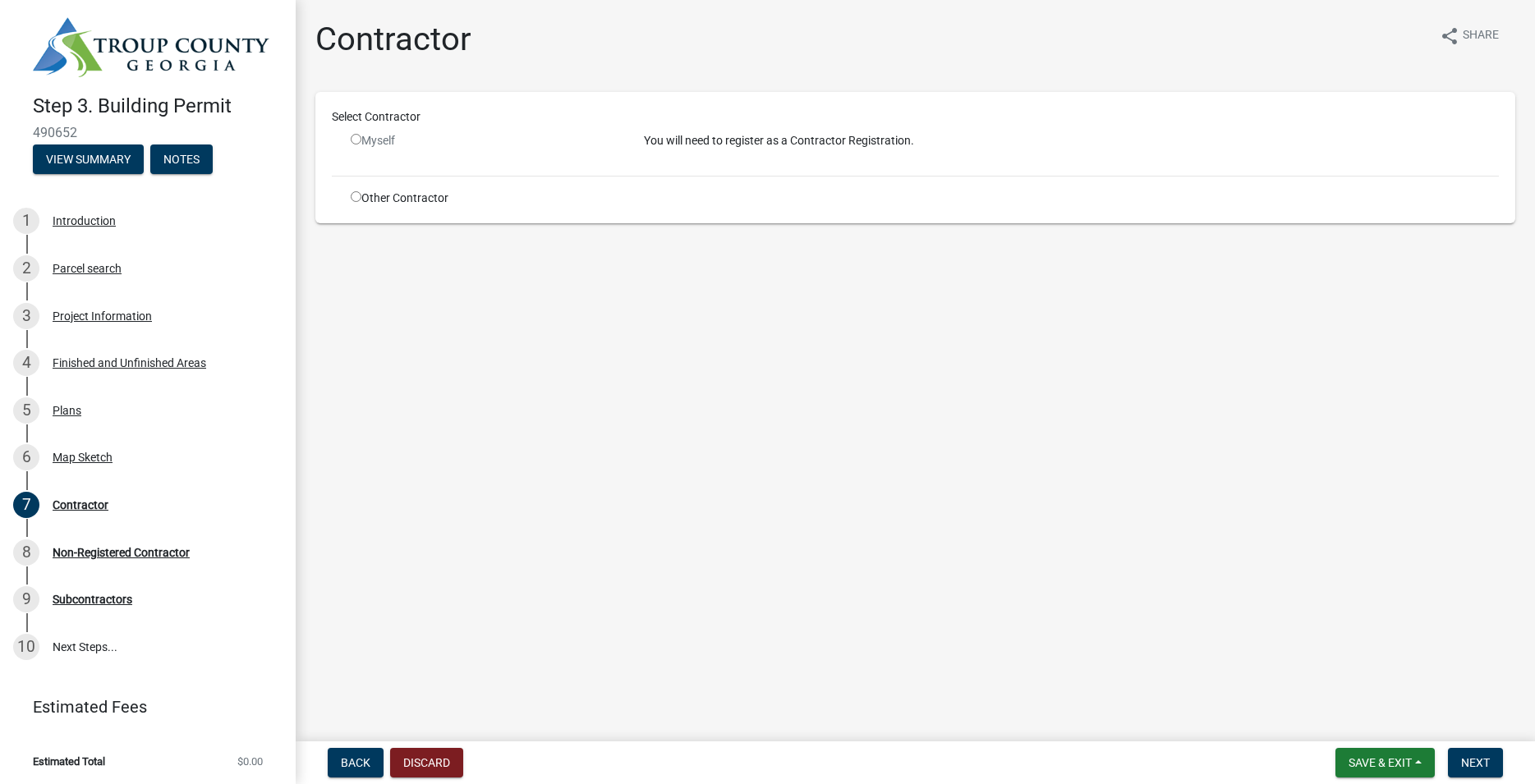
click at [731, 142] on p "You will need to register as a Contractor Registration." at bounding box center [1071, 141] width 855 height 17
click at [358, 141] on input "radio" at bounding box center [356, 139] width 10 height 10
radio input "false"
click at [358, 199] on input "radio" at bounding box center [356, 197] width 10 height 10
radio input "true"
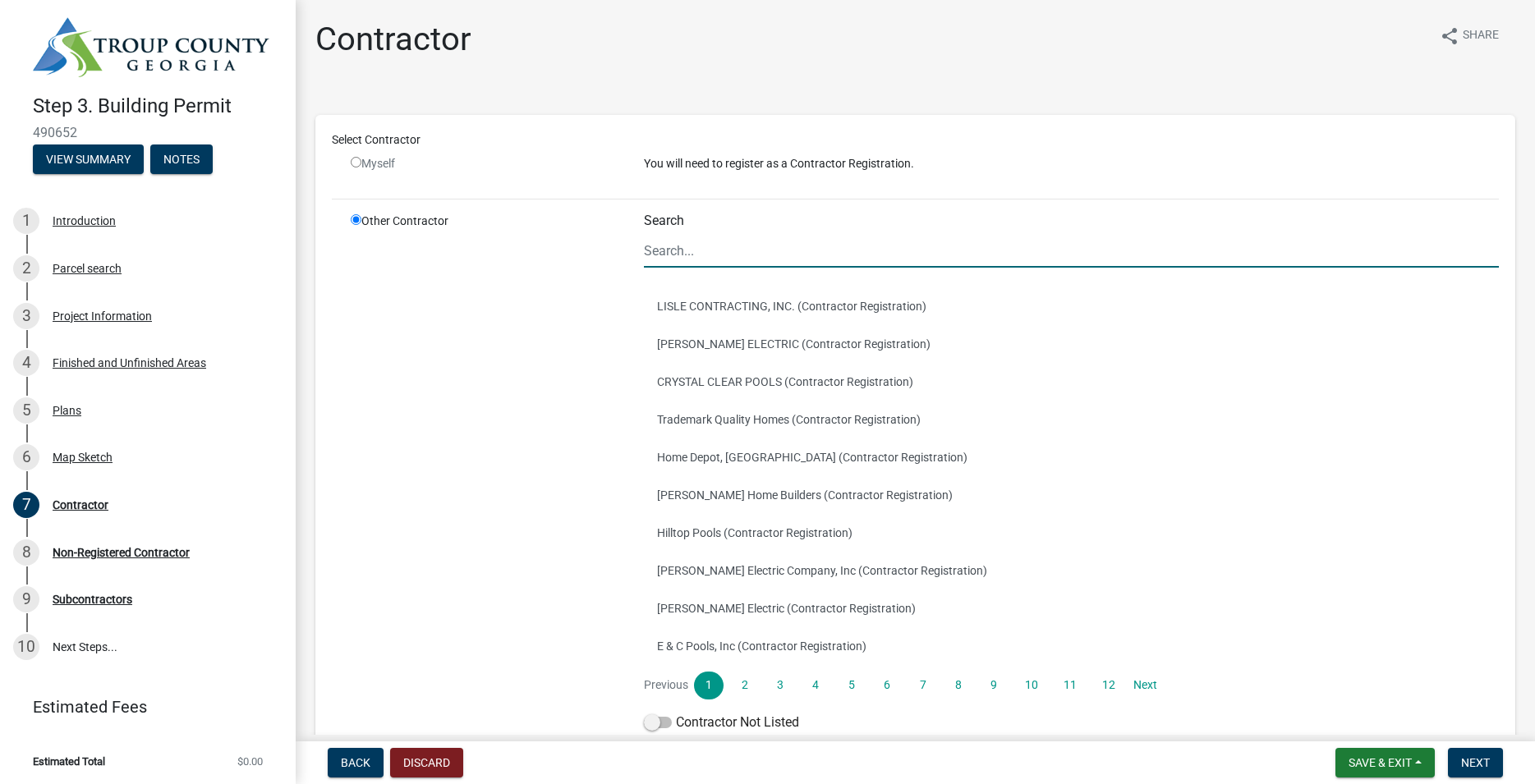
click at [692, 250] on input "Search" at bounding box center [1071, 250] width 855 height 34
click at [360, 161] on input "radio" at bounding box center [356, 162] width 10 height 10
radio input "false"
radio input "true"
click at [358, 161] on input "radio" at bounding box center [356, 162] width 10 height 10
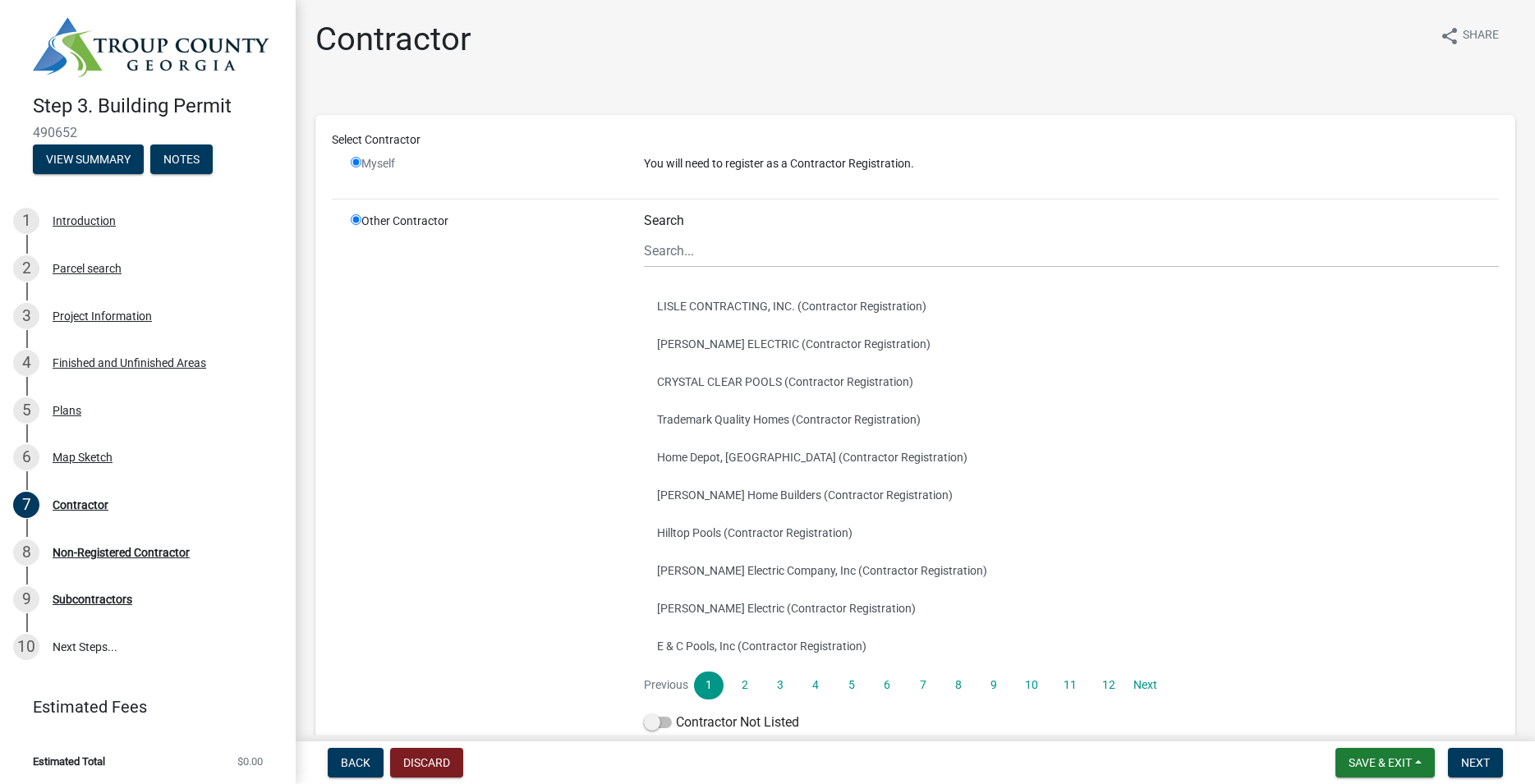
radio input "false"
radio input "true"
click at [686, 254] on input "Search" at bounding box center [1071, 250] width 855 height 34
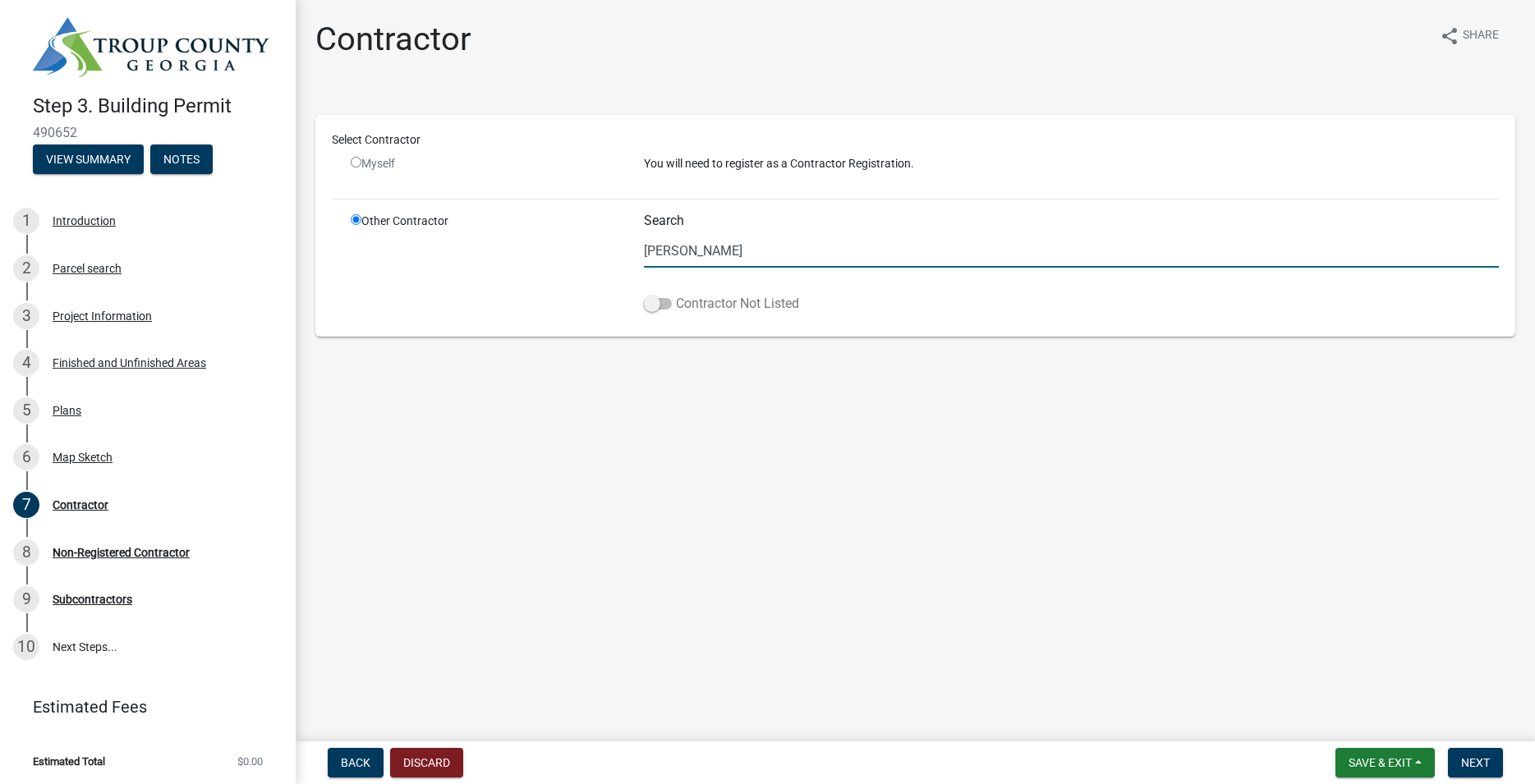
type input "denis richardson"
click at [657, 300] on span at bounding box center [657, 303] width 28 height 11
click at [676, 294] on input "Contractor Not Listed" at bounding box center [676, 294] width 0 height 0
click at [1474, 759] on span "Next" at bounding box center [1475, 762] width 29 height 13
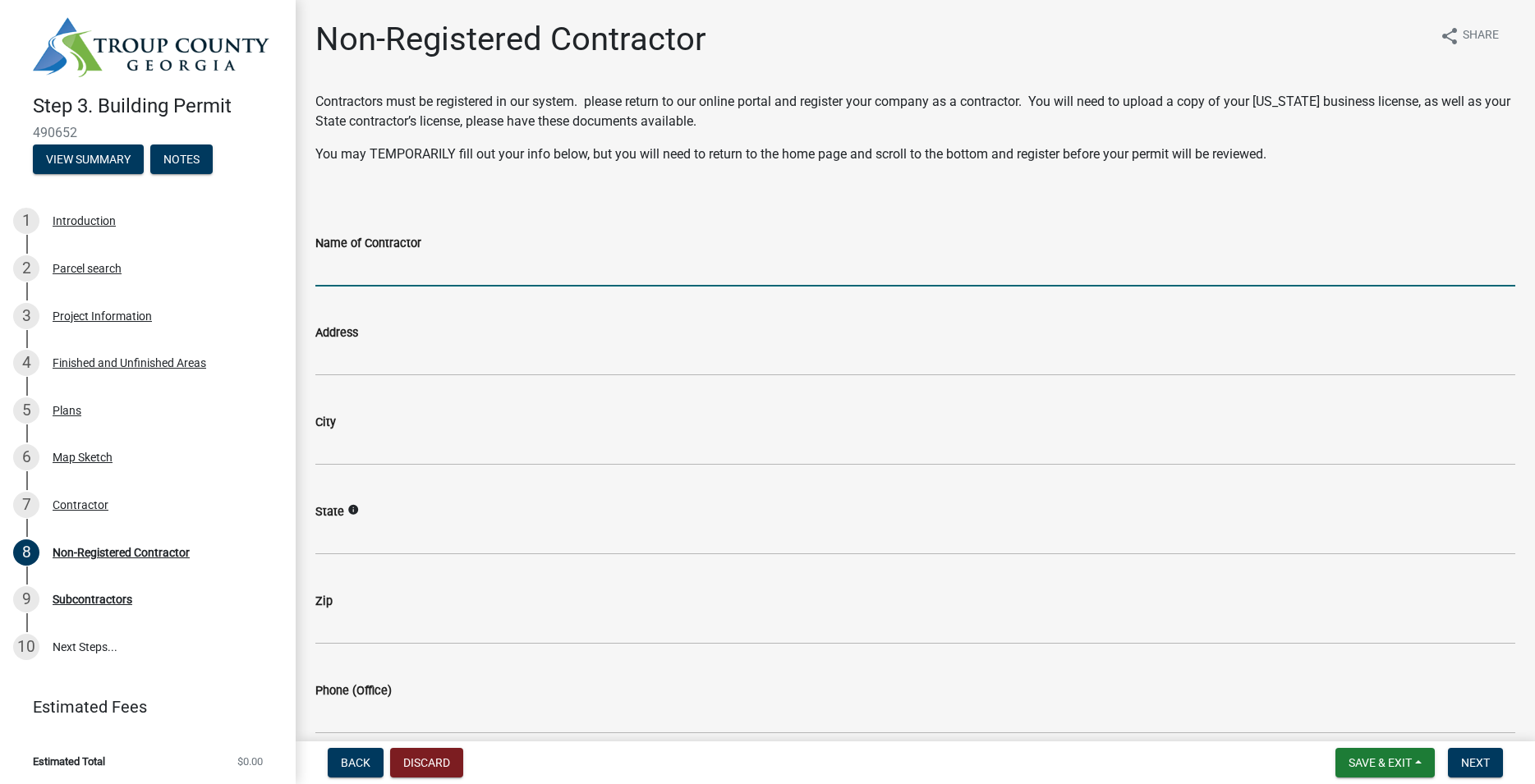
click at [378, 268] on input "Name of Contractor" at bounding box center [915, 269] width 1200 height 34
type input "denis richardson"
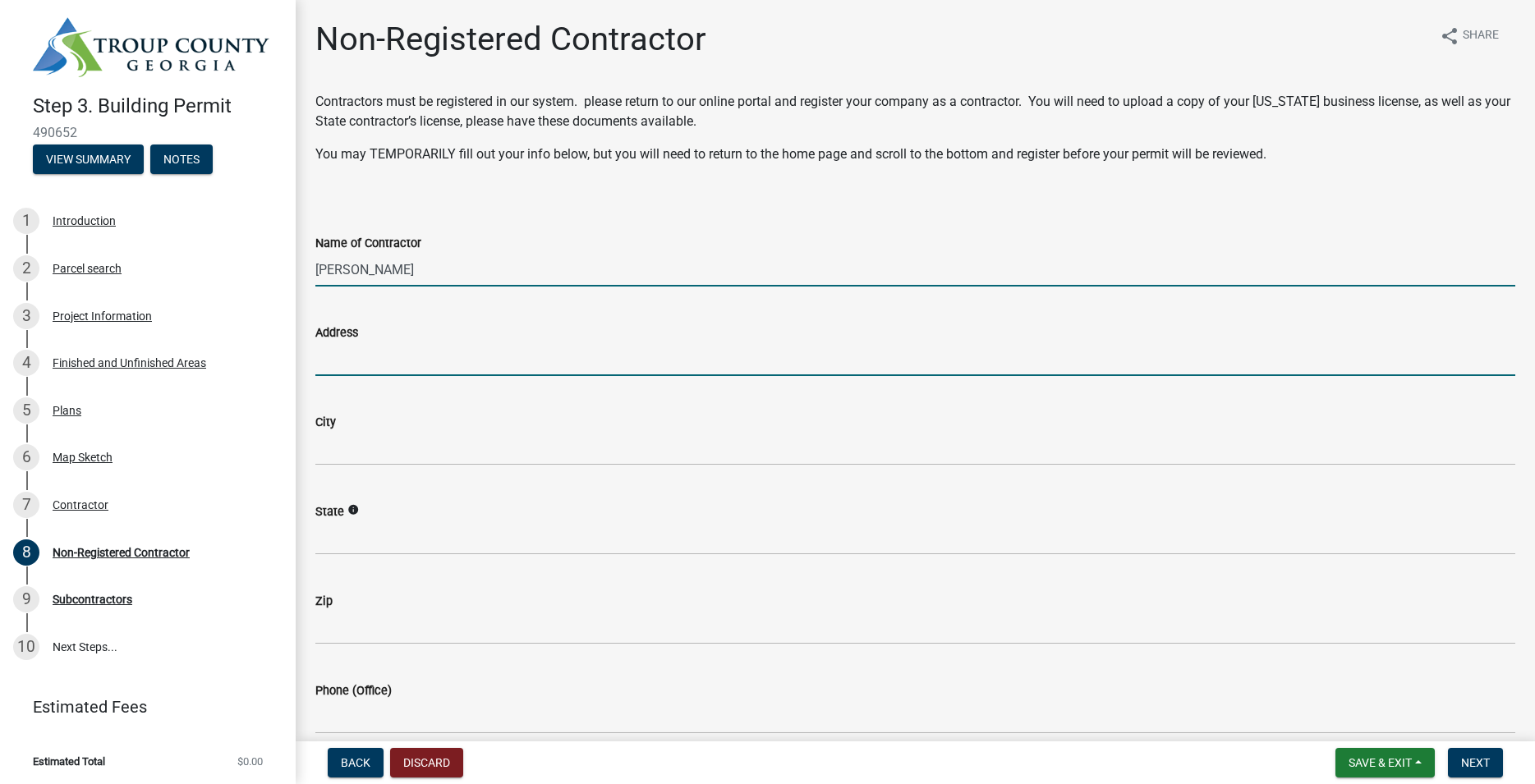
type input "561 meadowbrook drive se"
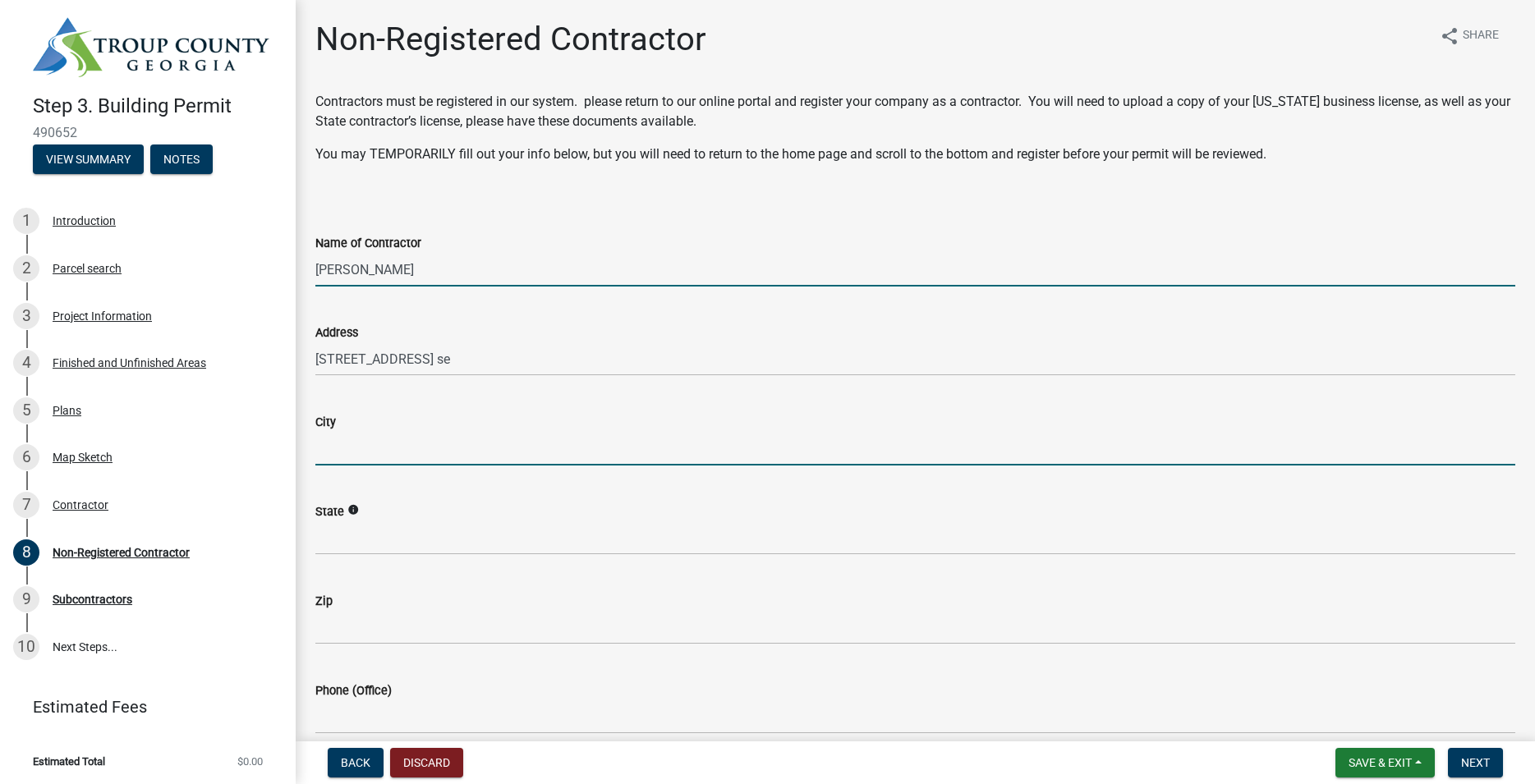
type input "marietta"
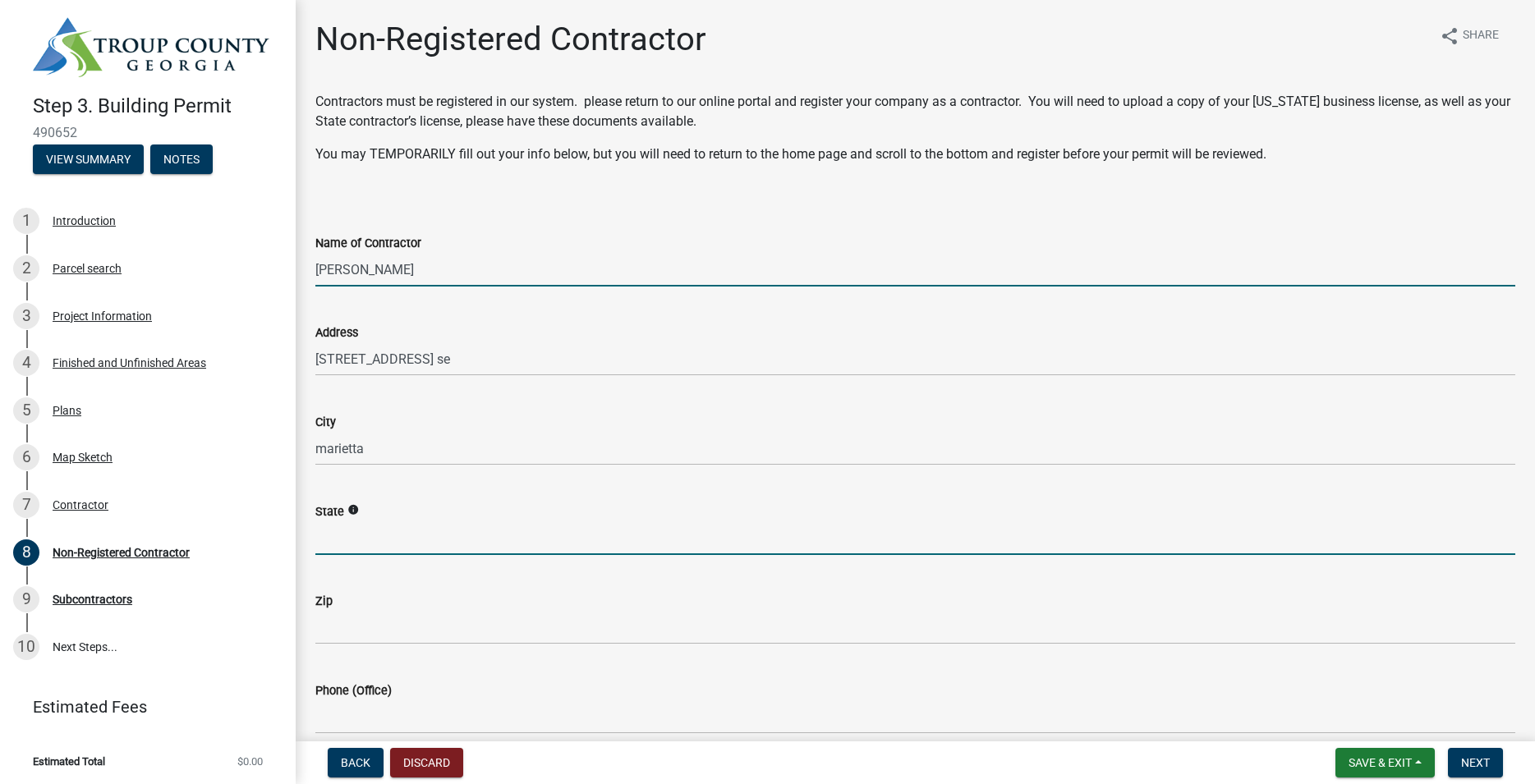
type input "GA"
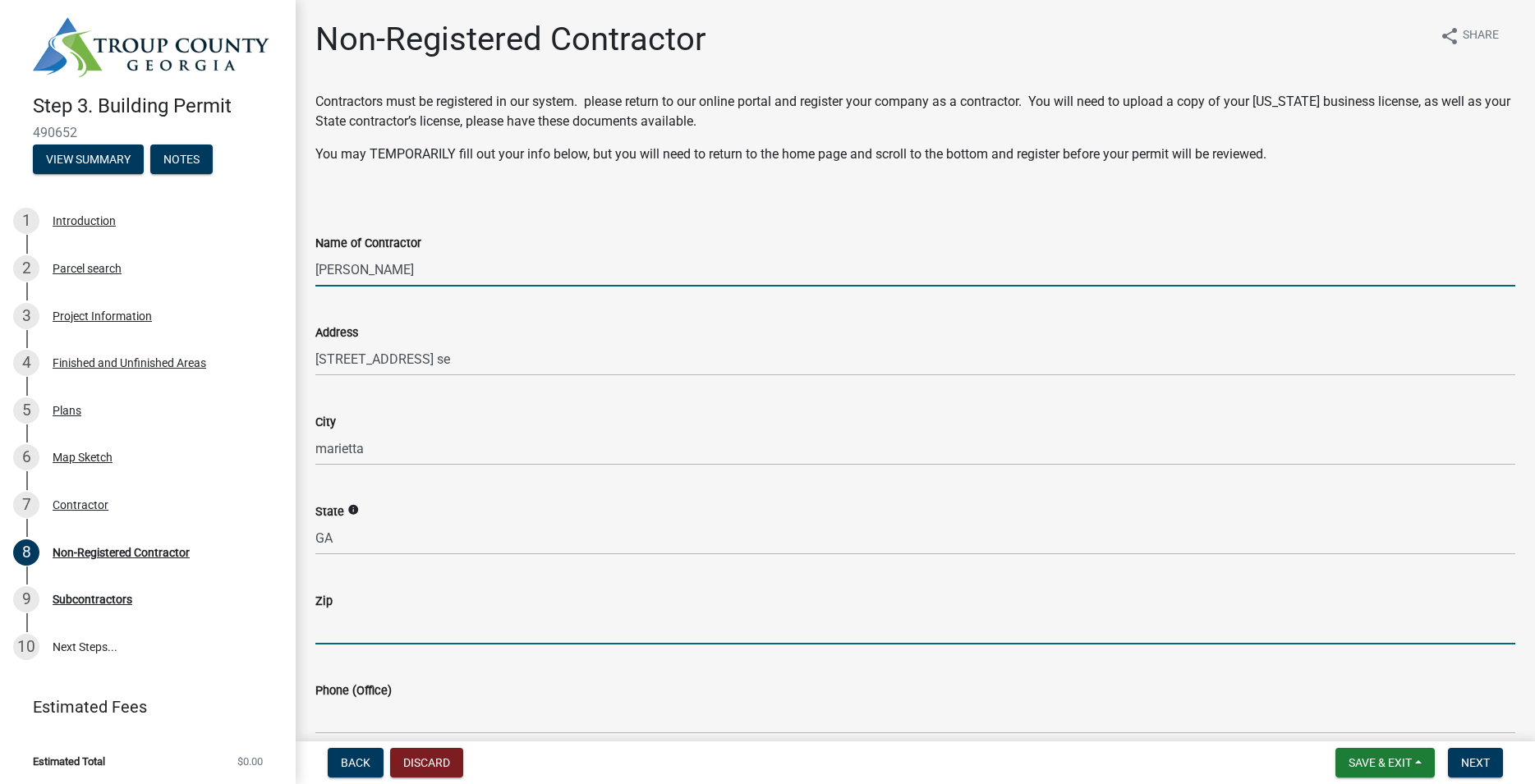
type input "30067"
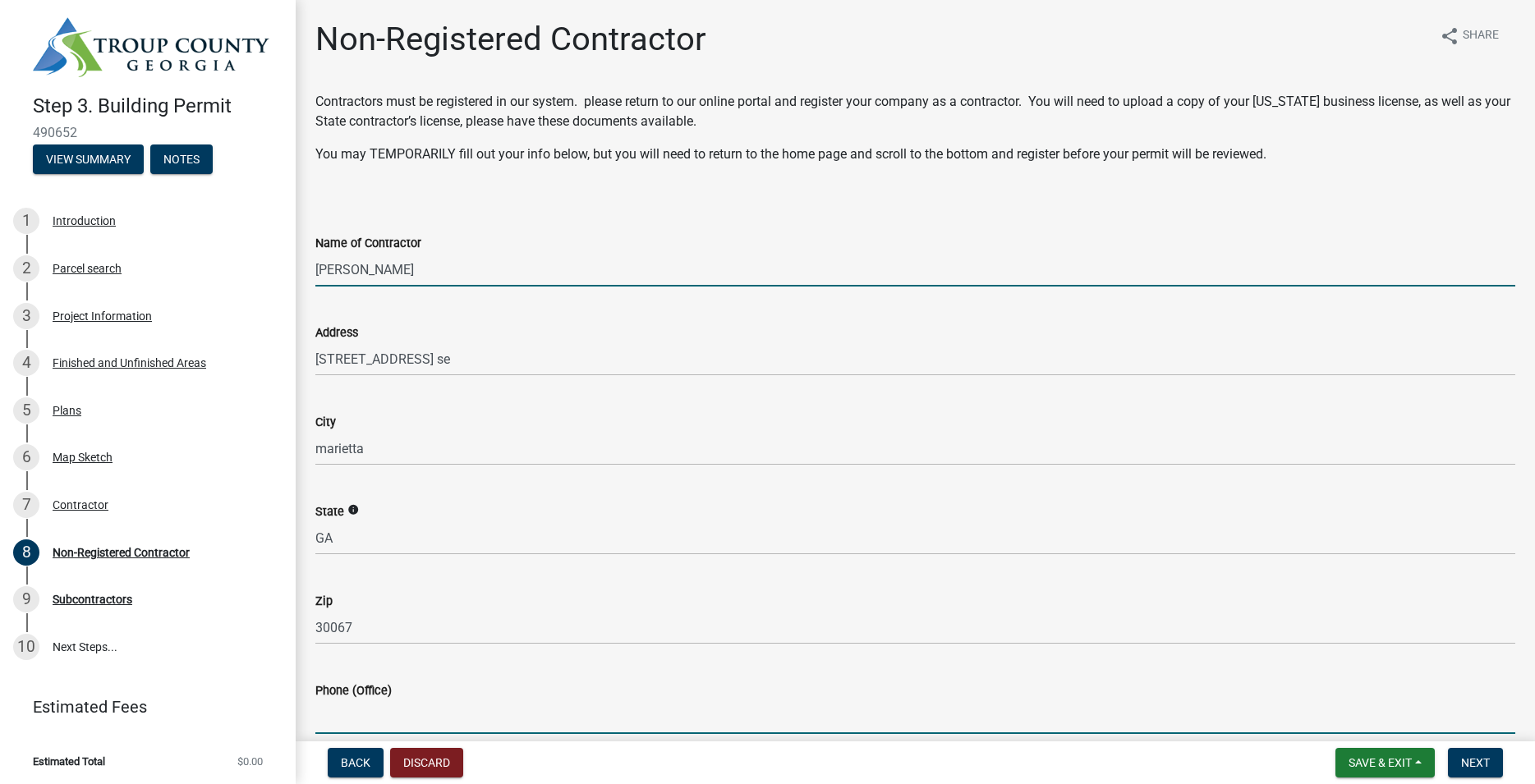
type input "4048598642"
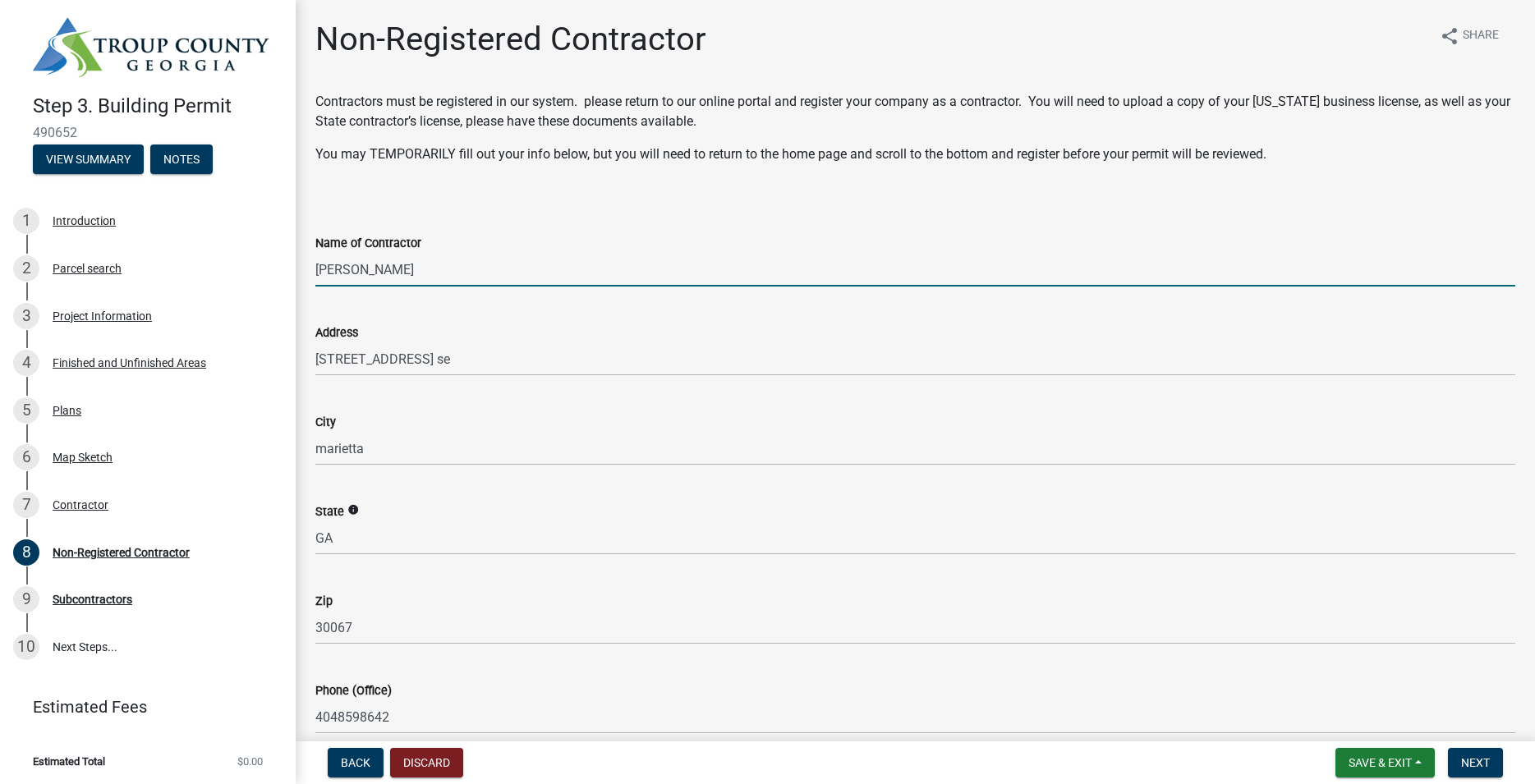
type input "4048598642"
type input "decksbyhomespecialists@gmail.com"
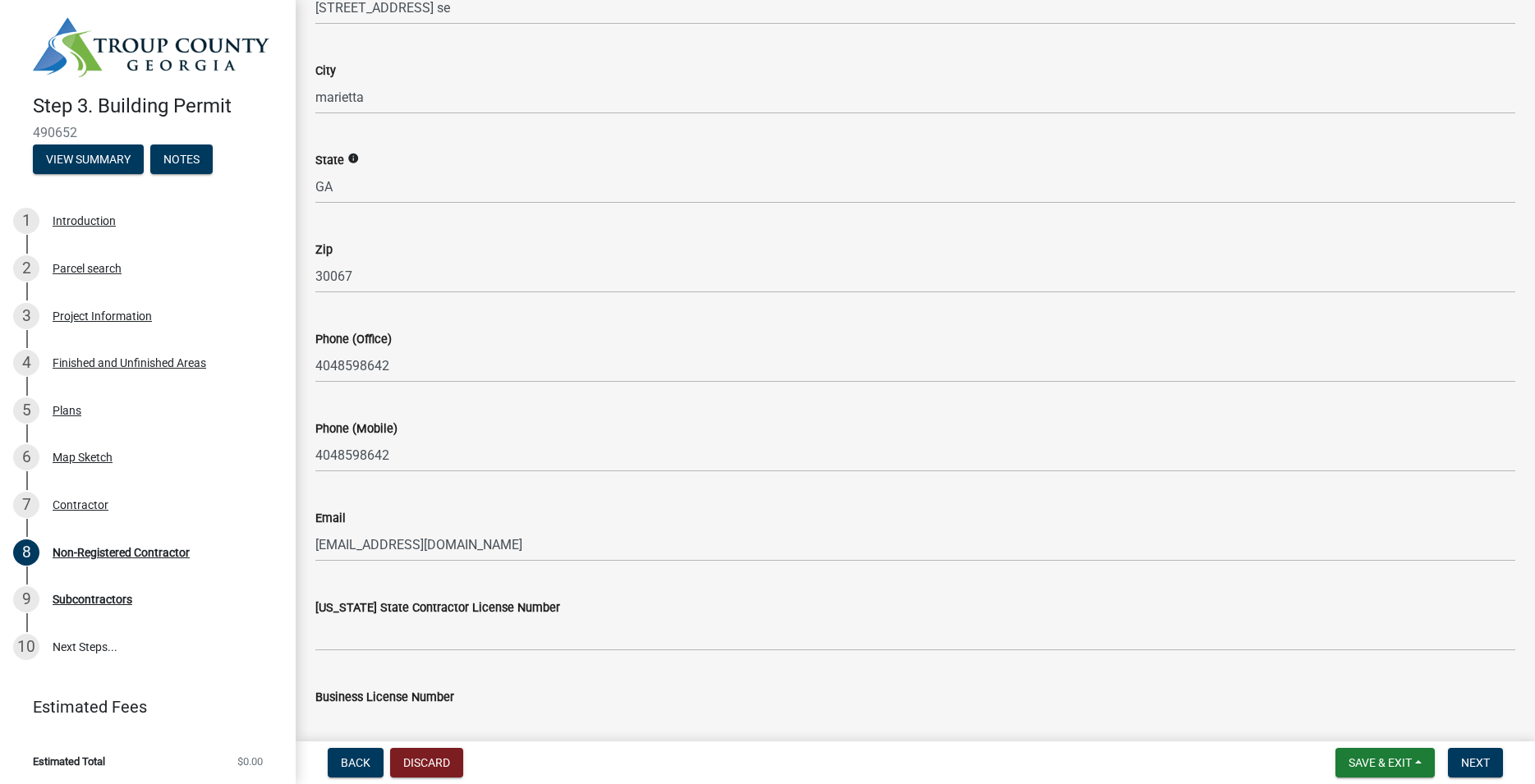
scroll to position [434, 0]
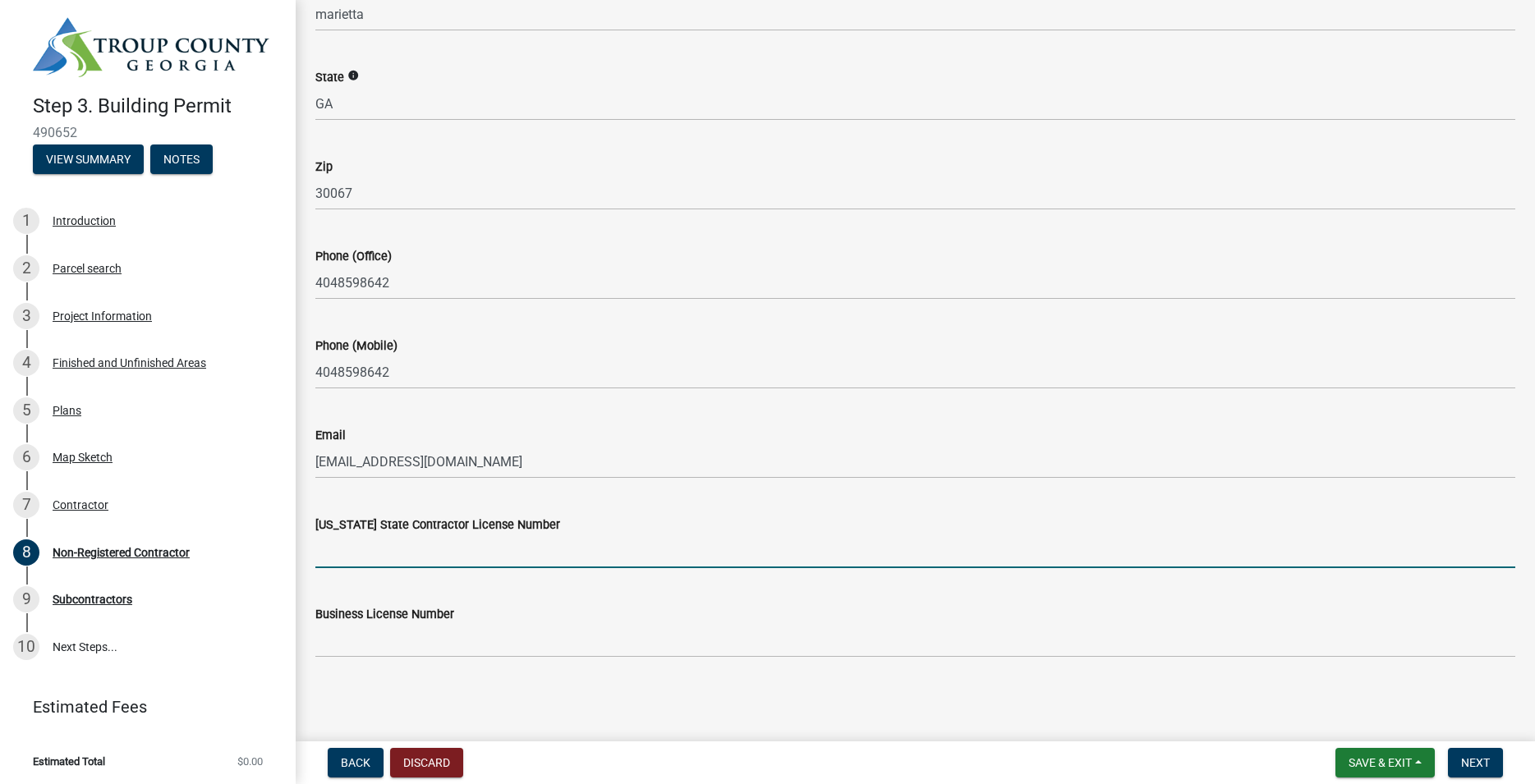
click at [483, 548] on input "Georgia State Contractor License Number" at bounding box center [915, 551] width 1200 height 34
type input "RBI003567"
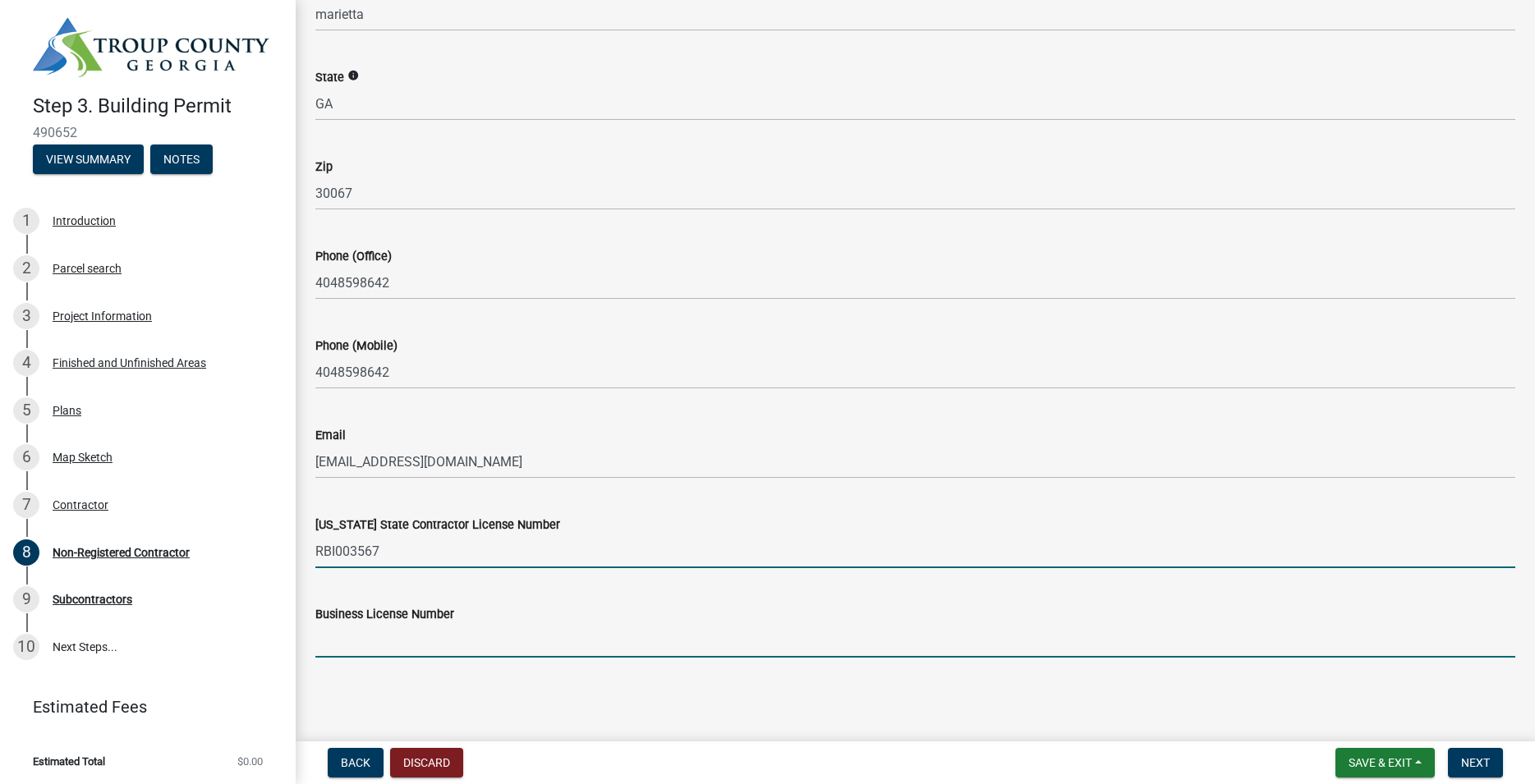
click at [459, 636] on input "Business License Number" at bounding box center [915, 641] width 1200 height 34
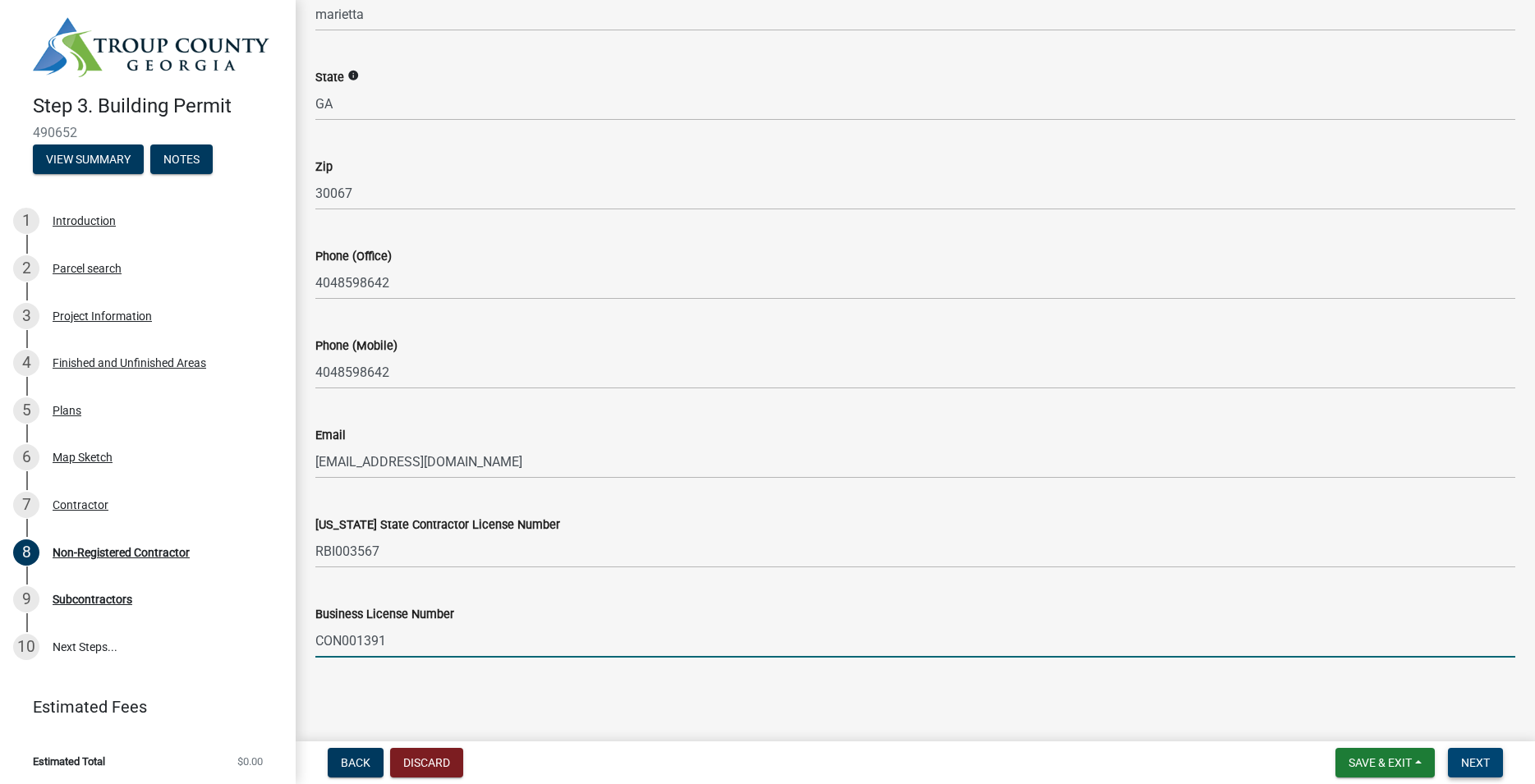
type input "CON001391"
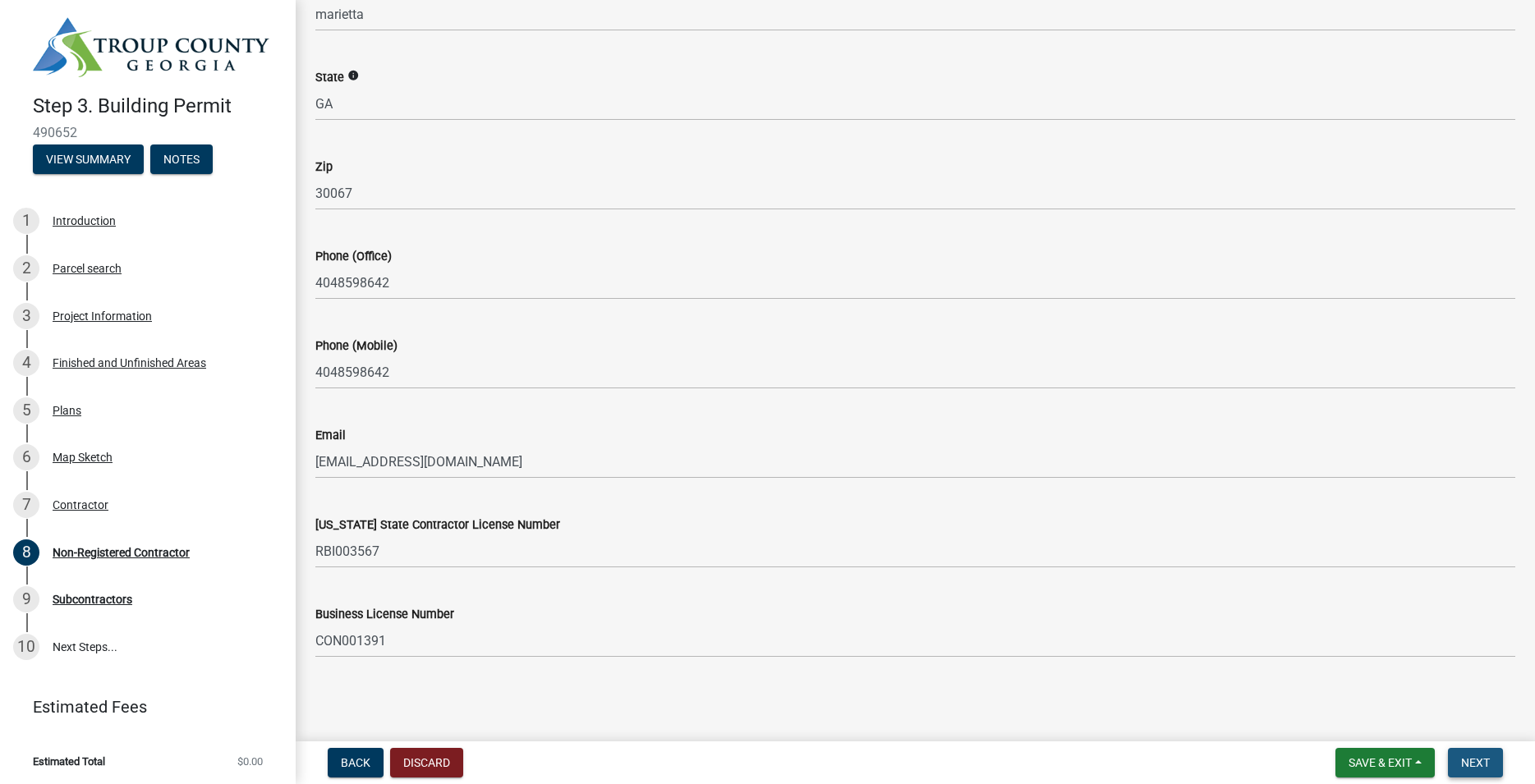
click at [1483, 759] on span "Next" at bounding box center [1475, 762] width 29 height 13
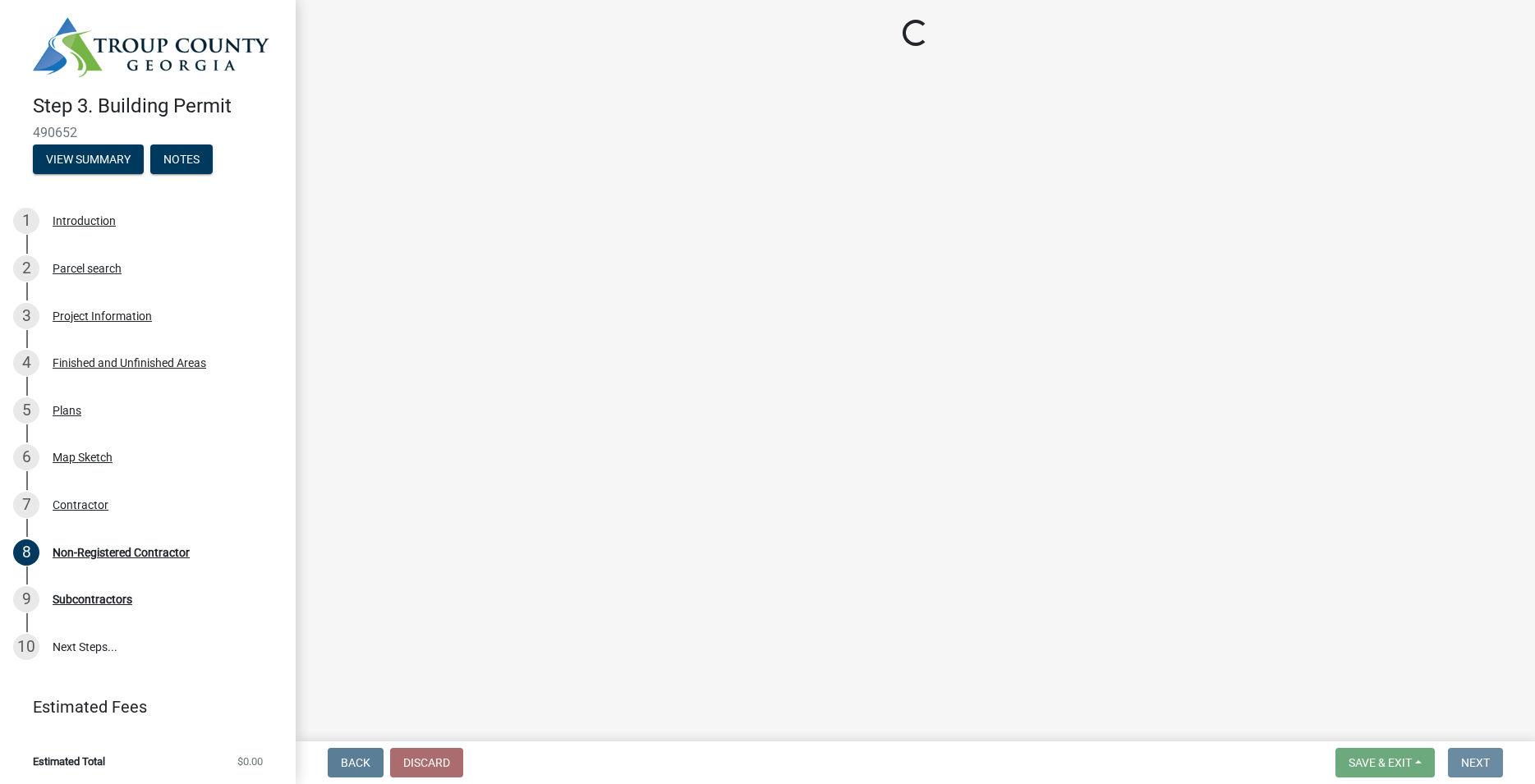
scroll to position [0, 0]
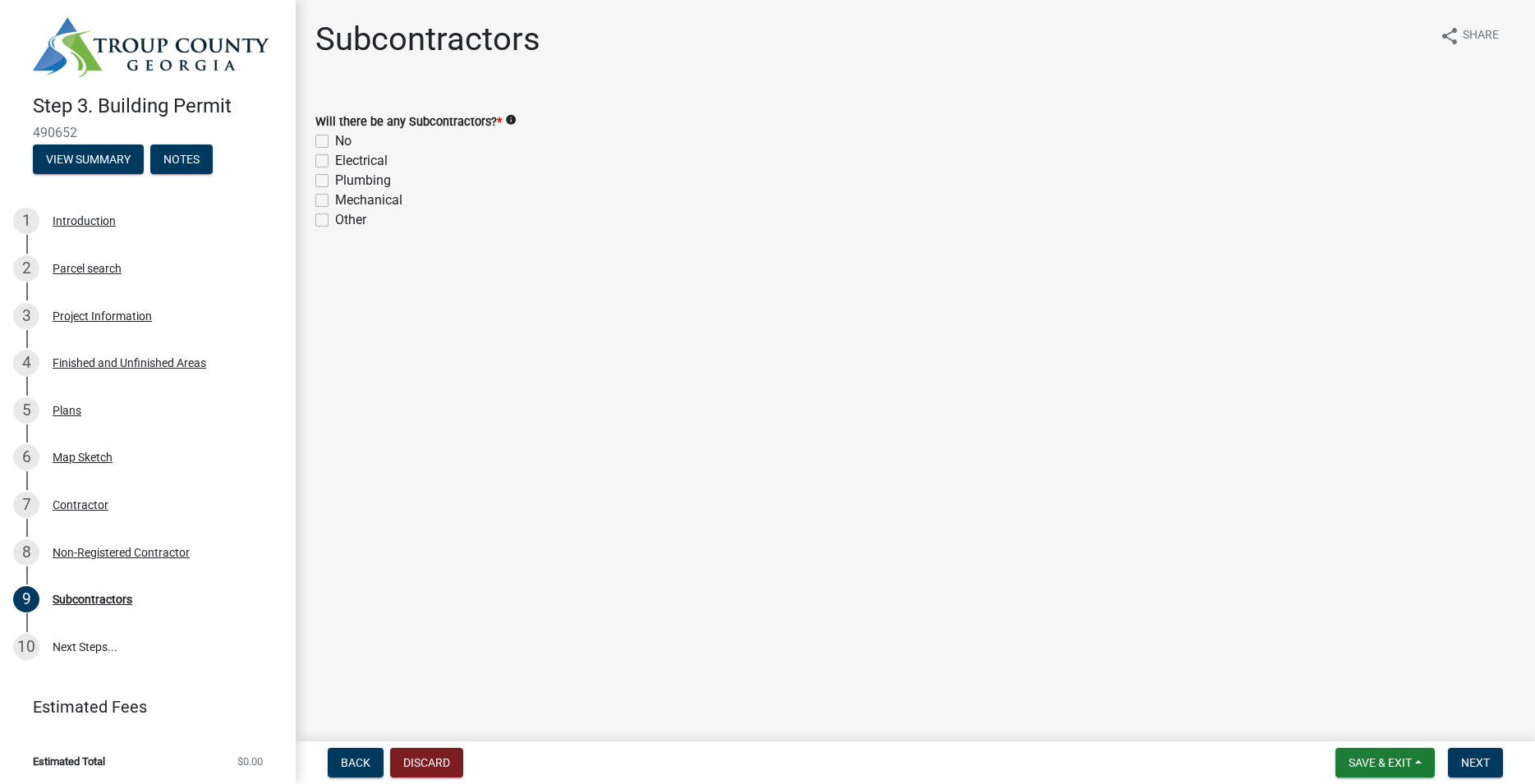
click at [335, 141] on label "No" at bounding box center [343, 141] width 16 height 20
click at [335, 141] on input "No" at bounding box center [340, 136] width 10 height 10
checkbox input "true"
checkbox input "false"
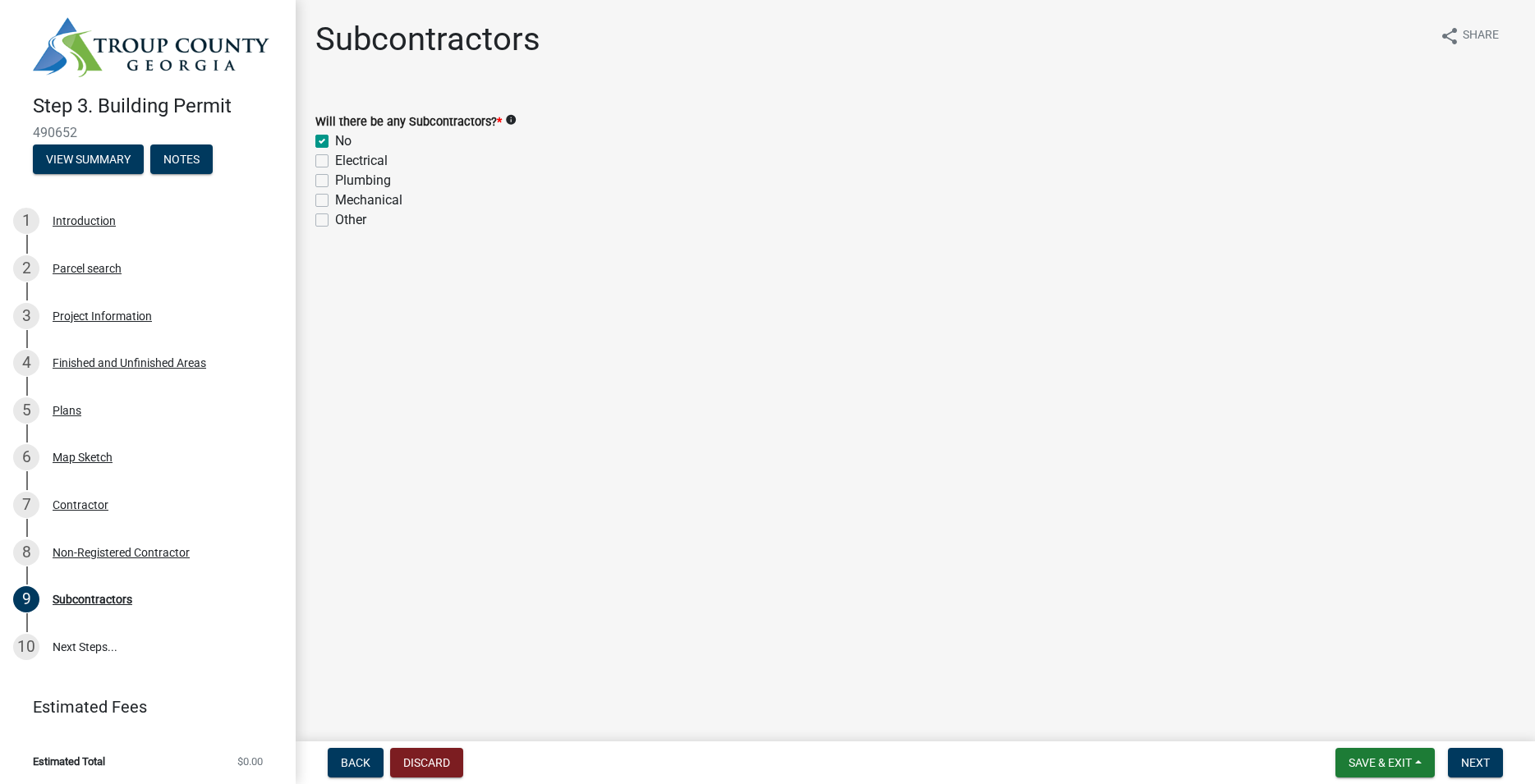
checkbox input "false"
click at [1485, 761] on span "Next" at bounding box center [1475, 762] width 29 height 13
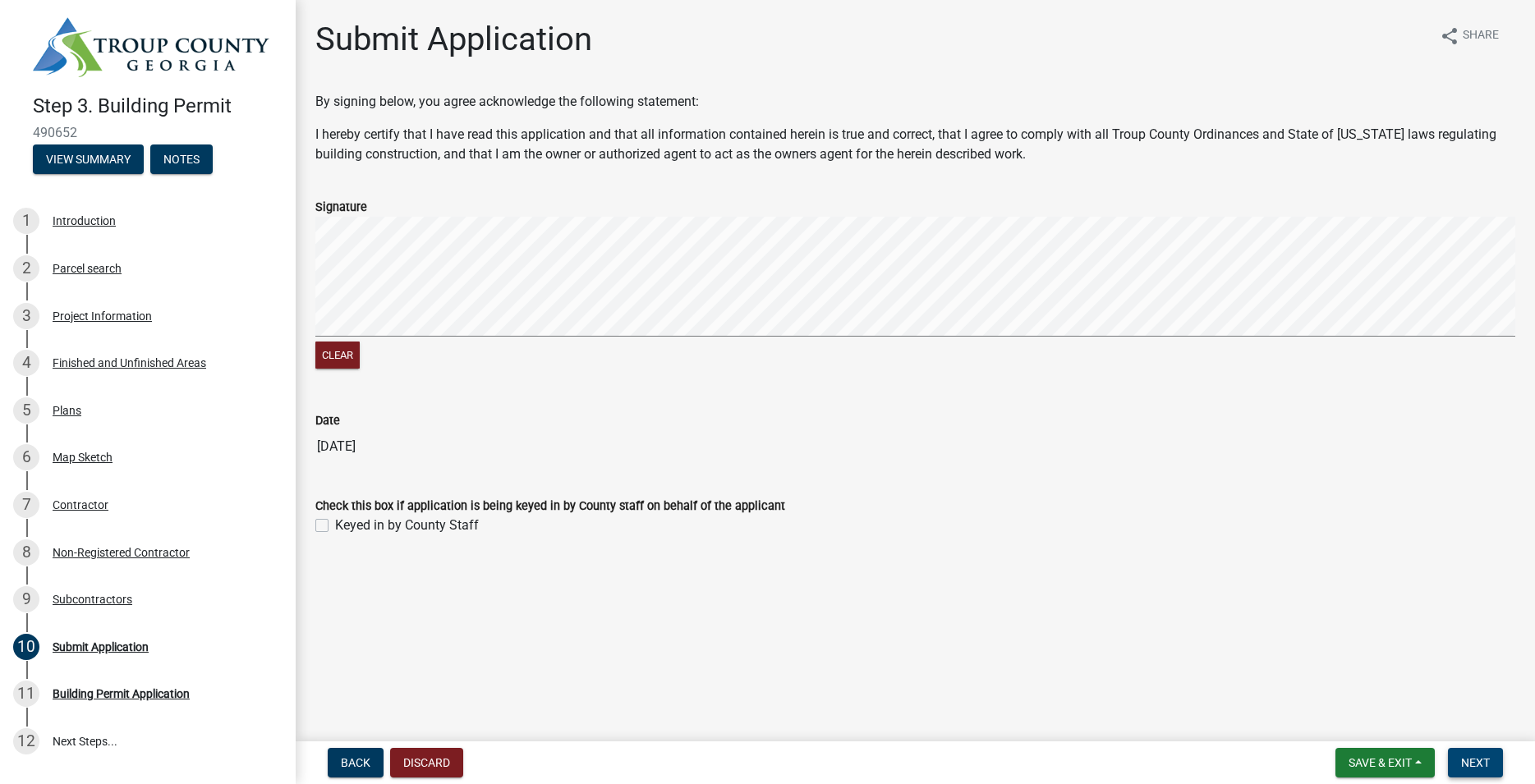
click at [1481, 757] on span "Next" at bounding box center [1475, 762] width 29 height 13
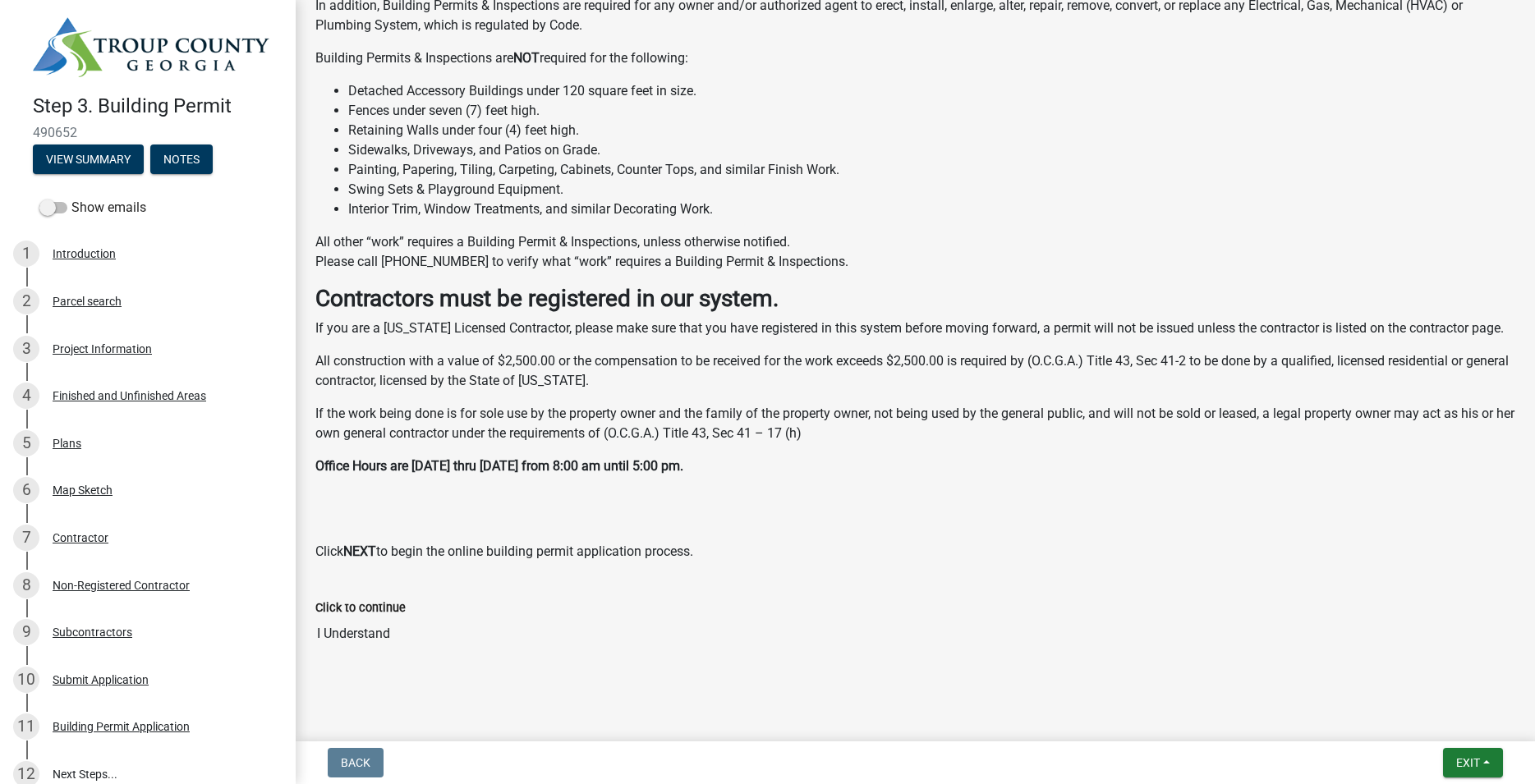
scroll to position [444, 0]
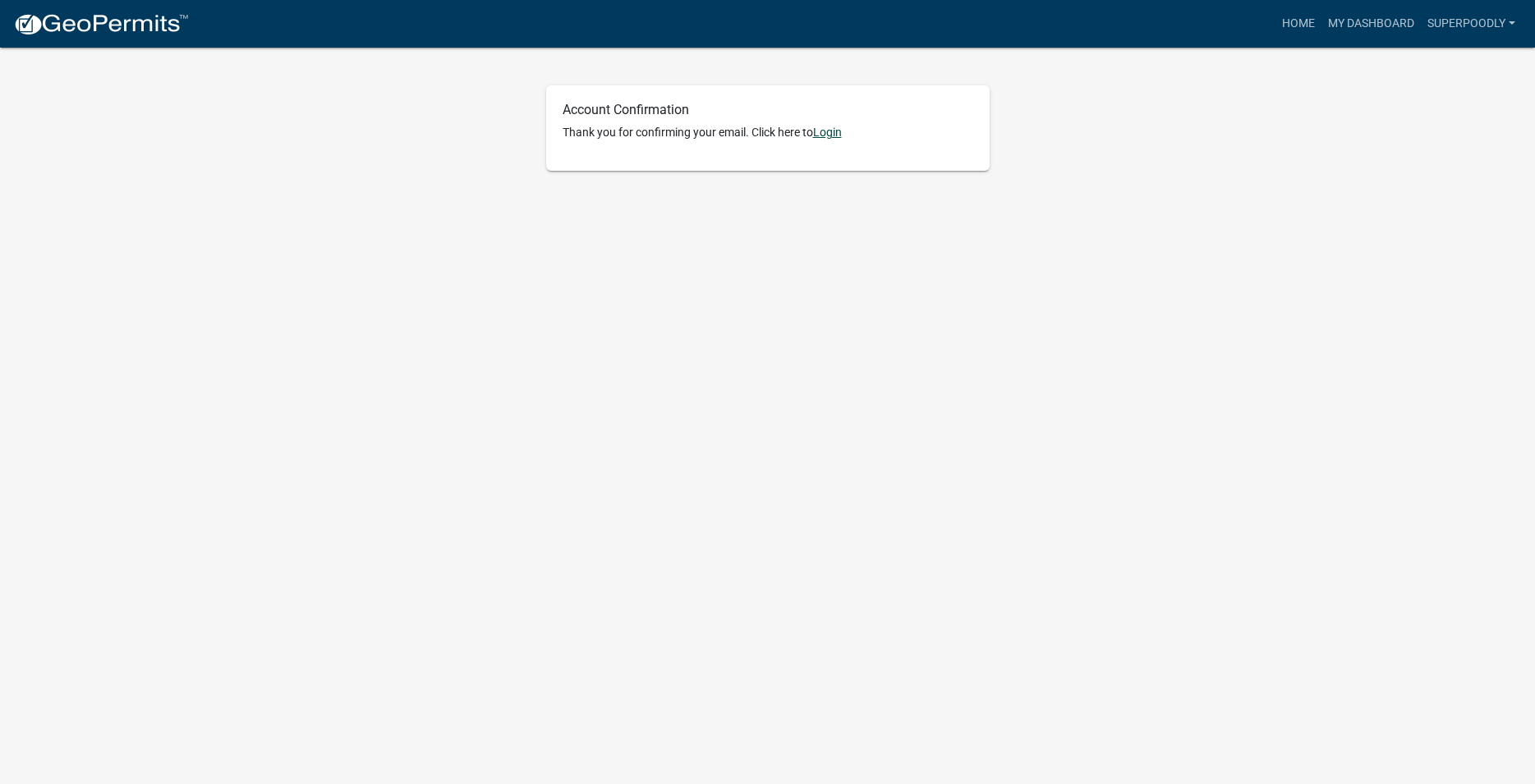
click at [833, 130] on link "Login" at bounding box center [827, 131] width 29 height 13
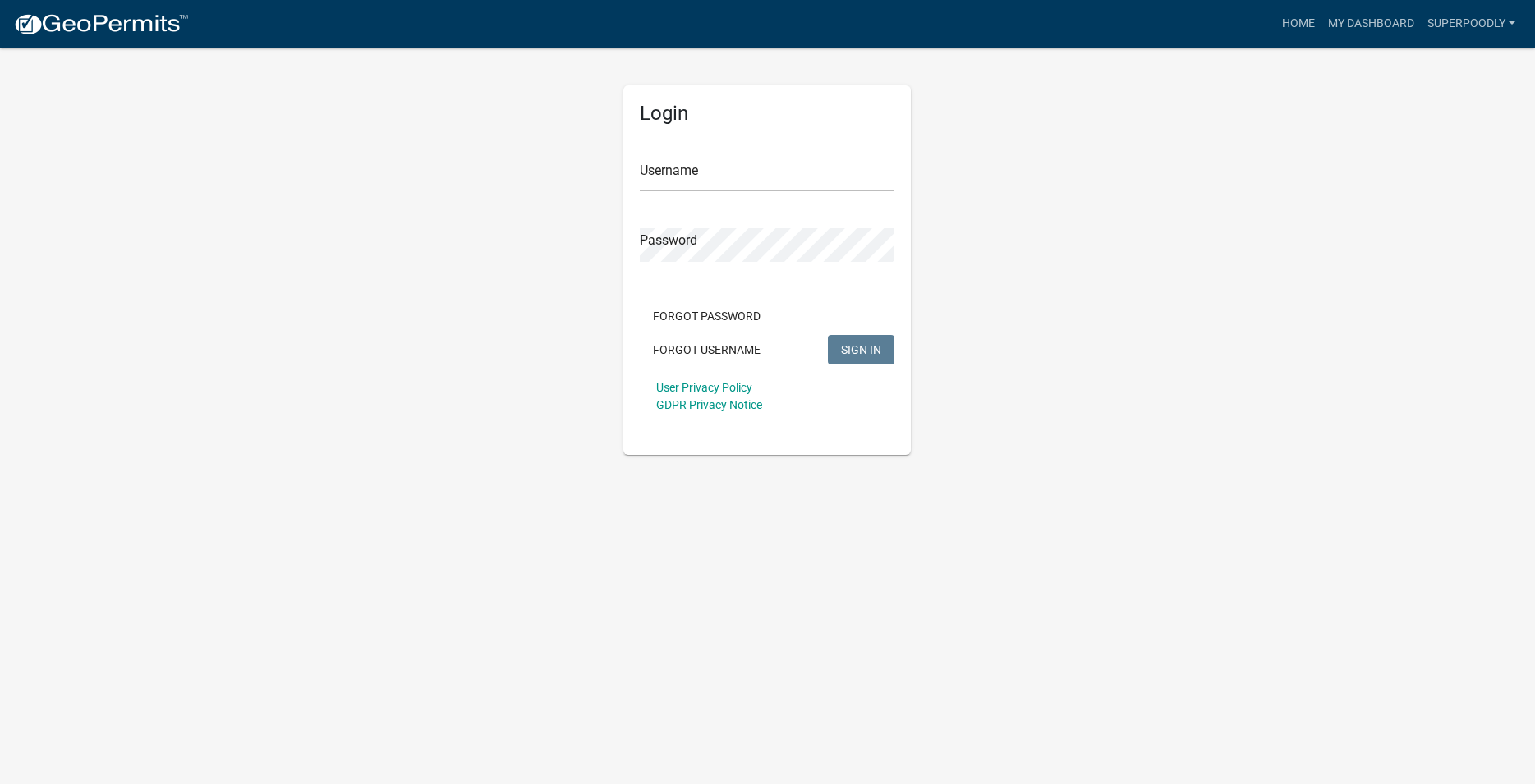
type input "Superpoodly"
click at [876, 349] on span "SIGN IN" at bounding box center [861, 348] width 41 height 13
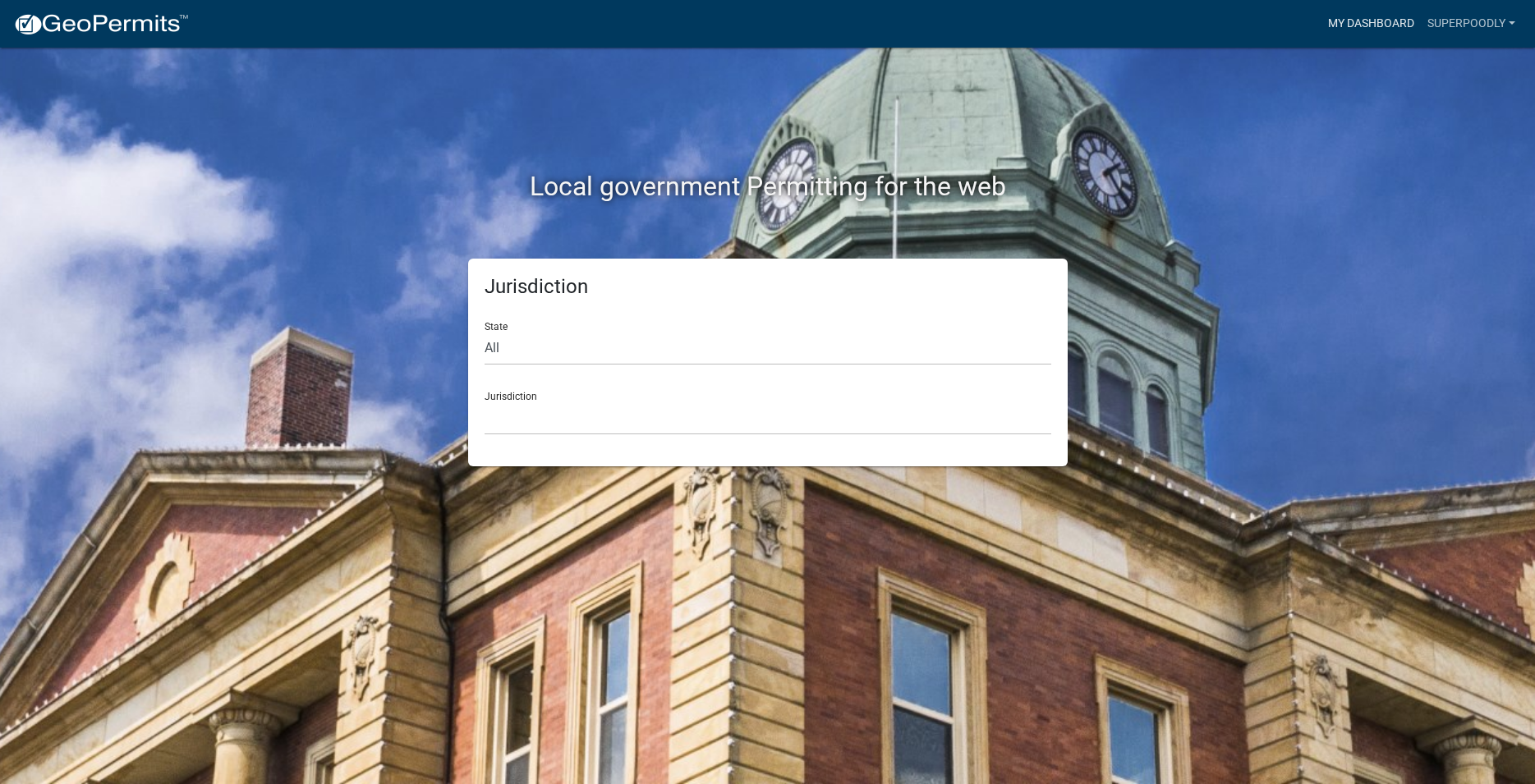
click at [1374, 19] on link "My Dashboard" at bounding box center [1371, 24] width 99 height 31
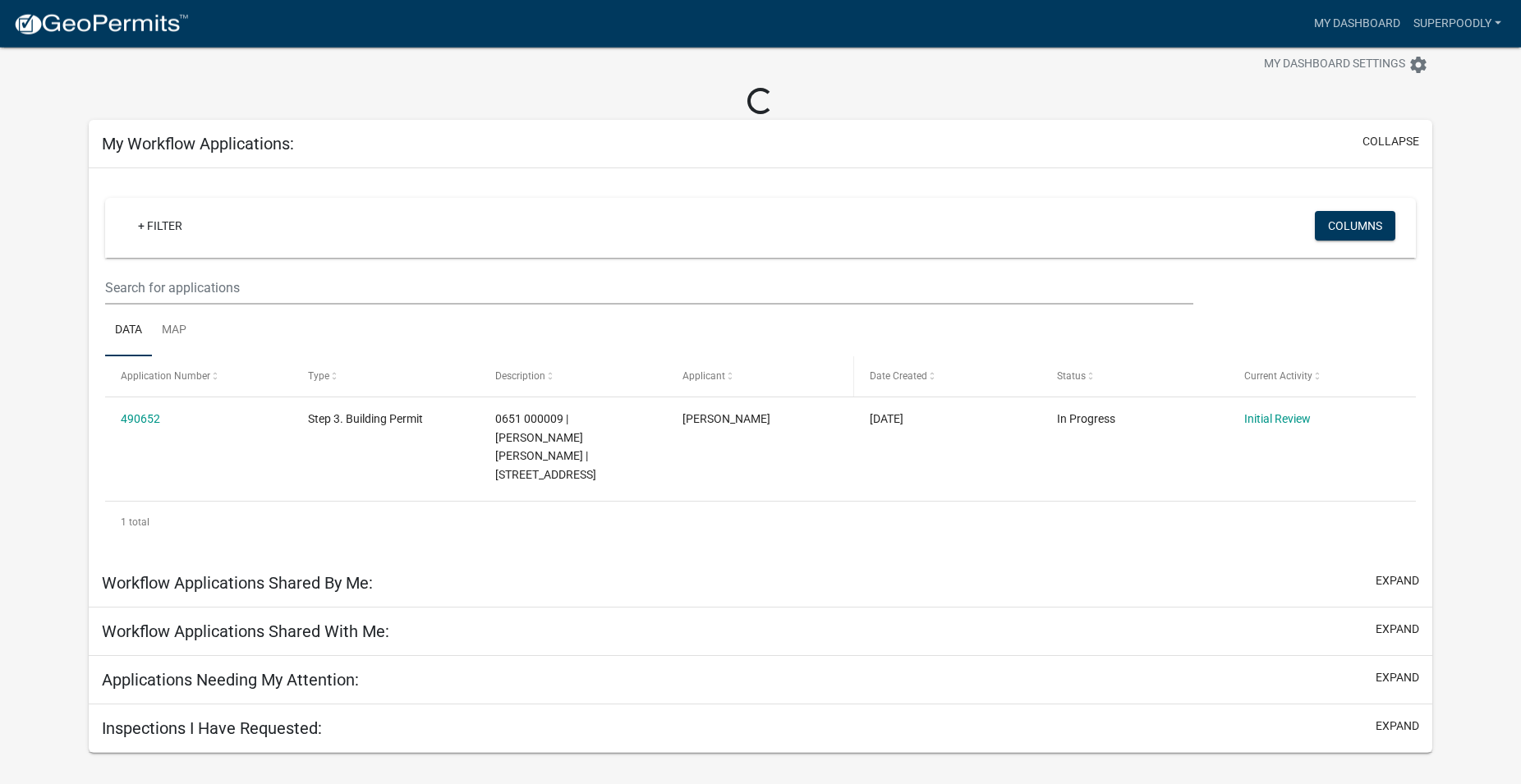
scroll to position [47, 0]
